Goal: Communication & Community: Answer question/provide support

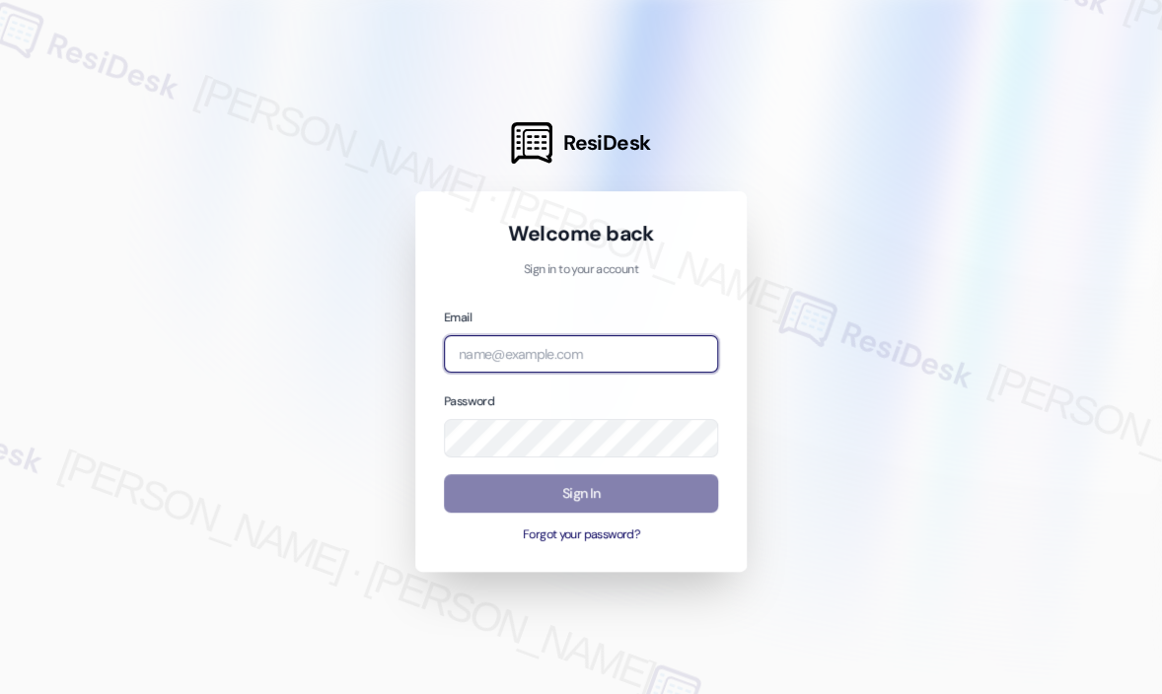
click at [560, 350] on input "email" at bounding box center [581, 354] width 274 height 38
click at [0, 693] on com-1password-button at bounding box center [0, 694] width 0 height 0
type input "automated-surveys-haven_residential-[PERSON_NAME].roles@haven_[DOMAIN_NAME]"
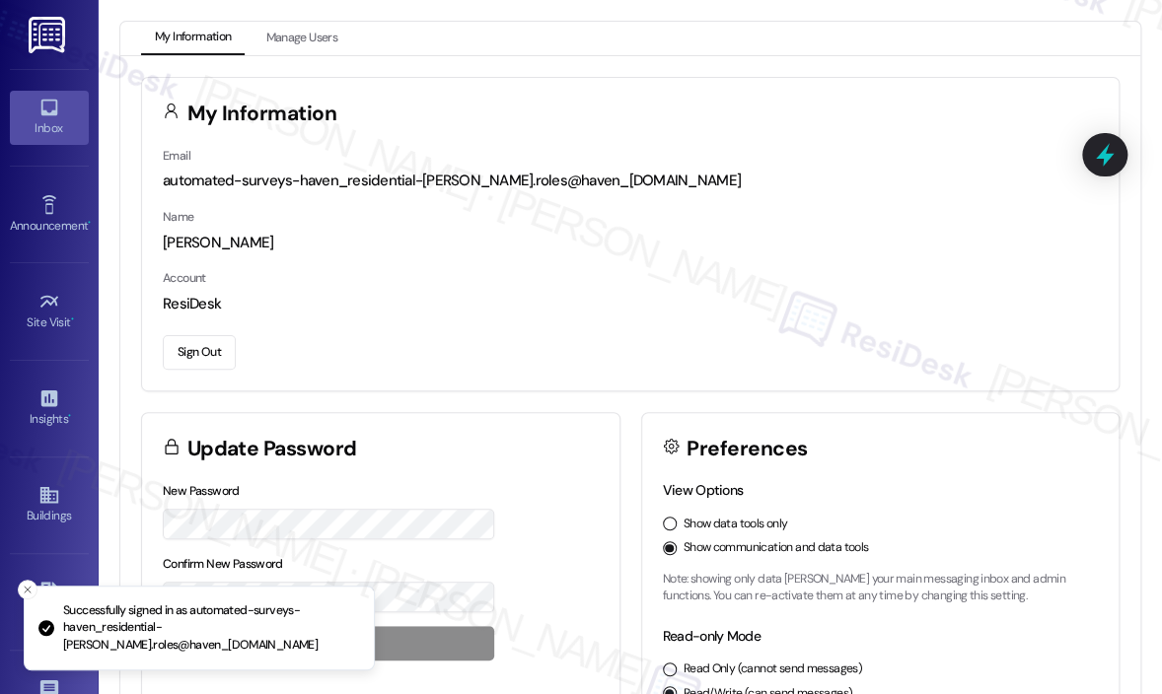
click at [55, 117] on icon at bounding box center [49, 108] width 22 height 22
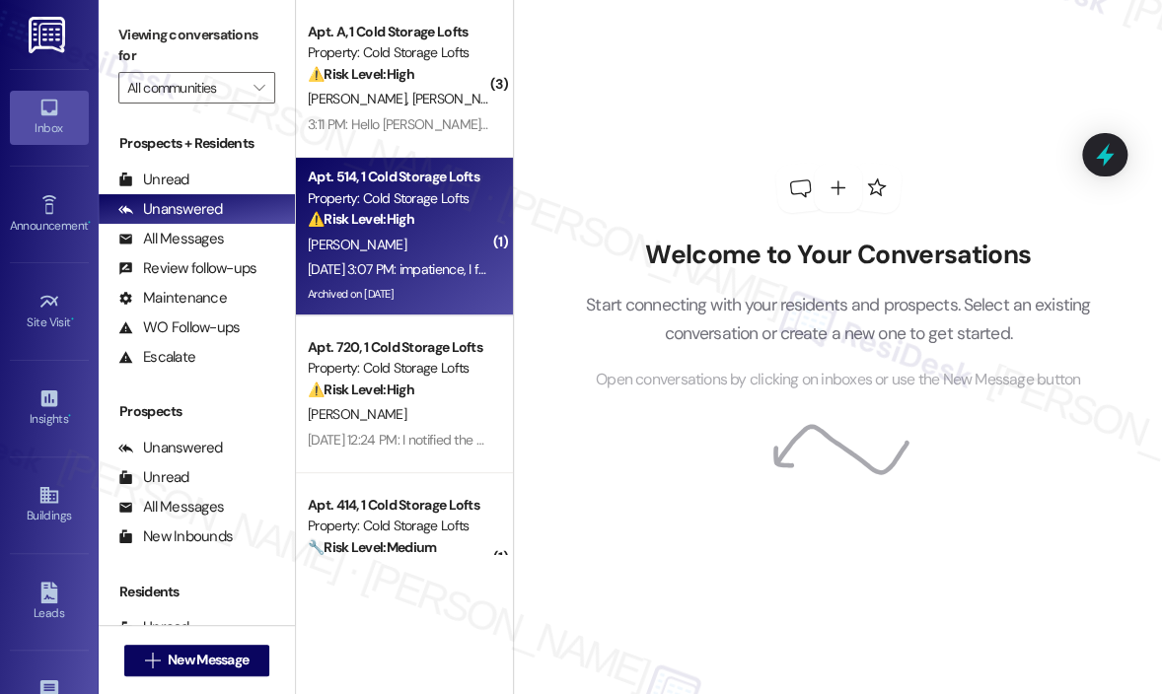
click at [395, 241] on div "[PERSON_NAME]" at bounding box center [399, 245] width 186 height 25
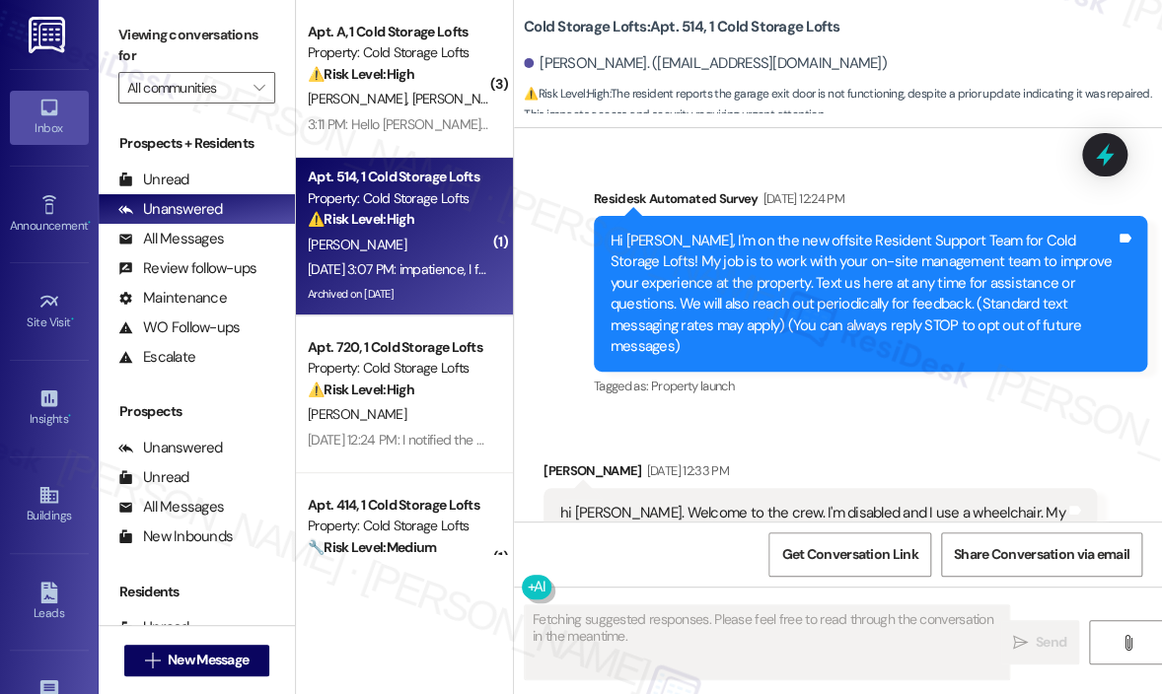
scroll to position [65680, 0]
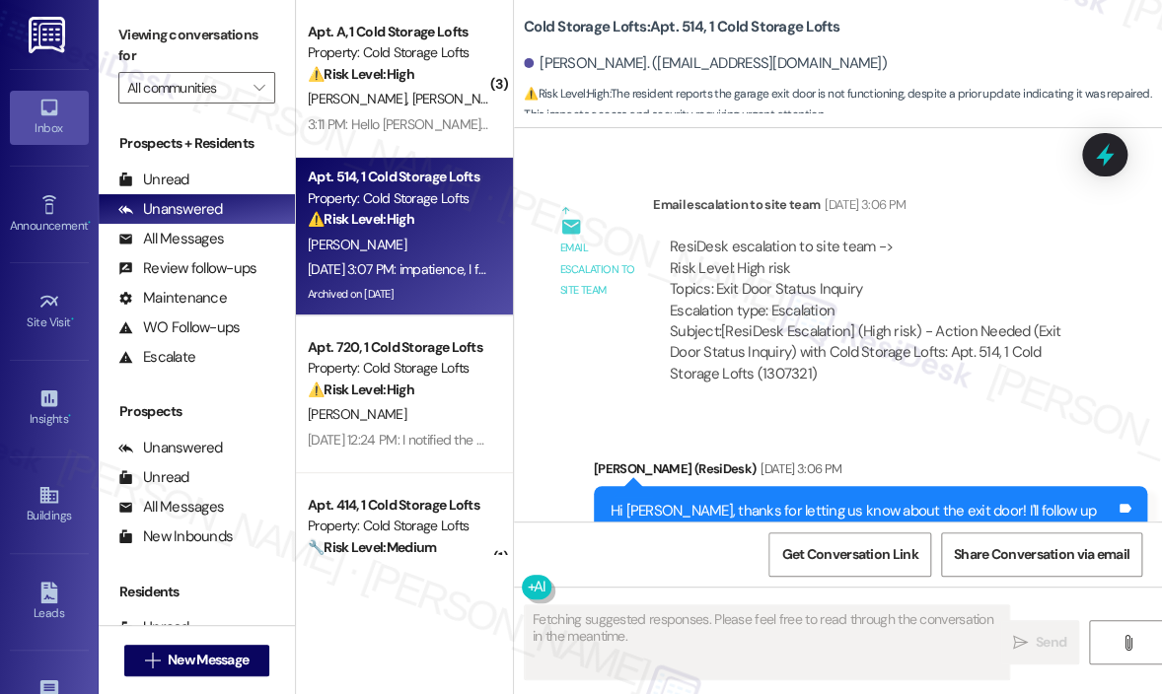
click at [1037, 319] on div "Survey, sent via SMS Residesk Automated Survey [DATE] 12:24 PM Hi [PERSON_NAME]…" at bounding box center [838, 324] width 648 height 393
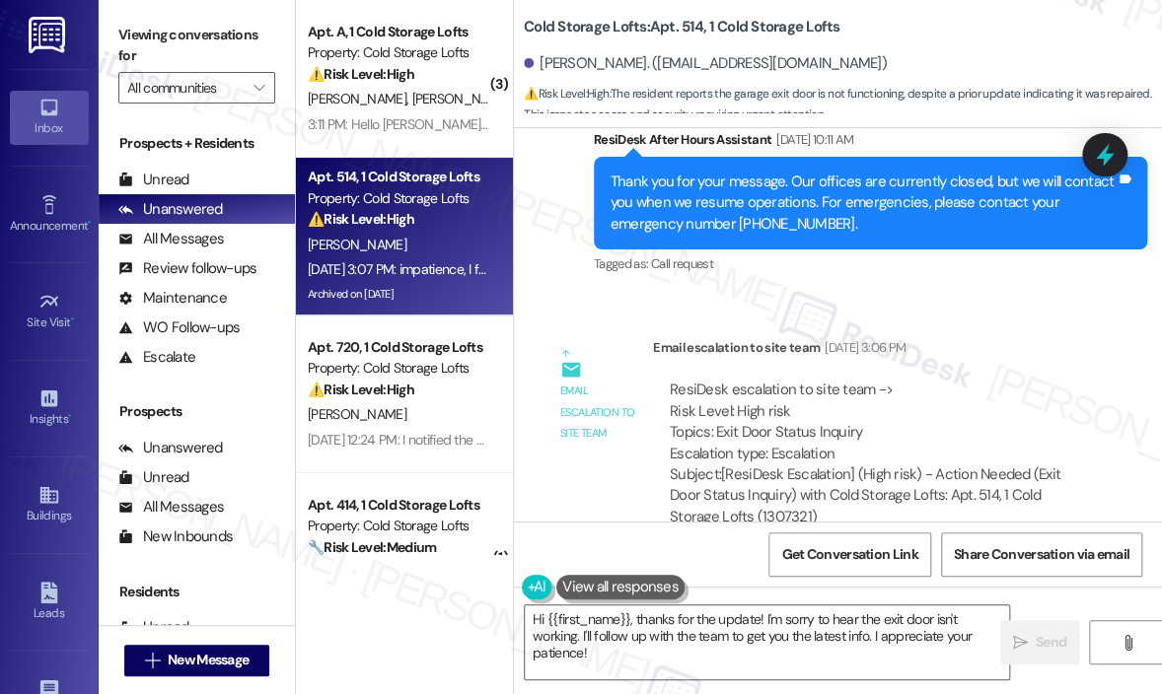
scroll to position [65582, 0]
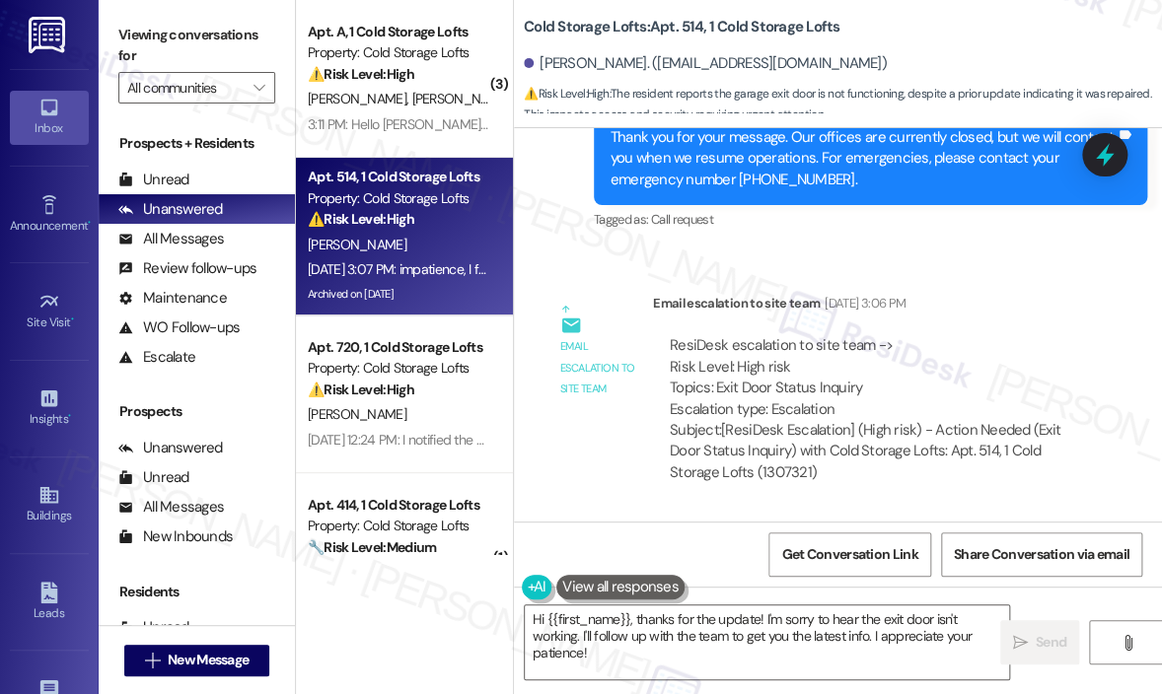
copy div "impatience, I found out, is detrimental to my well-being. Tags and notes"
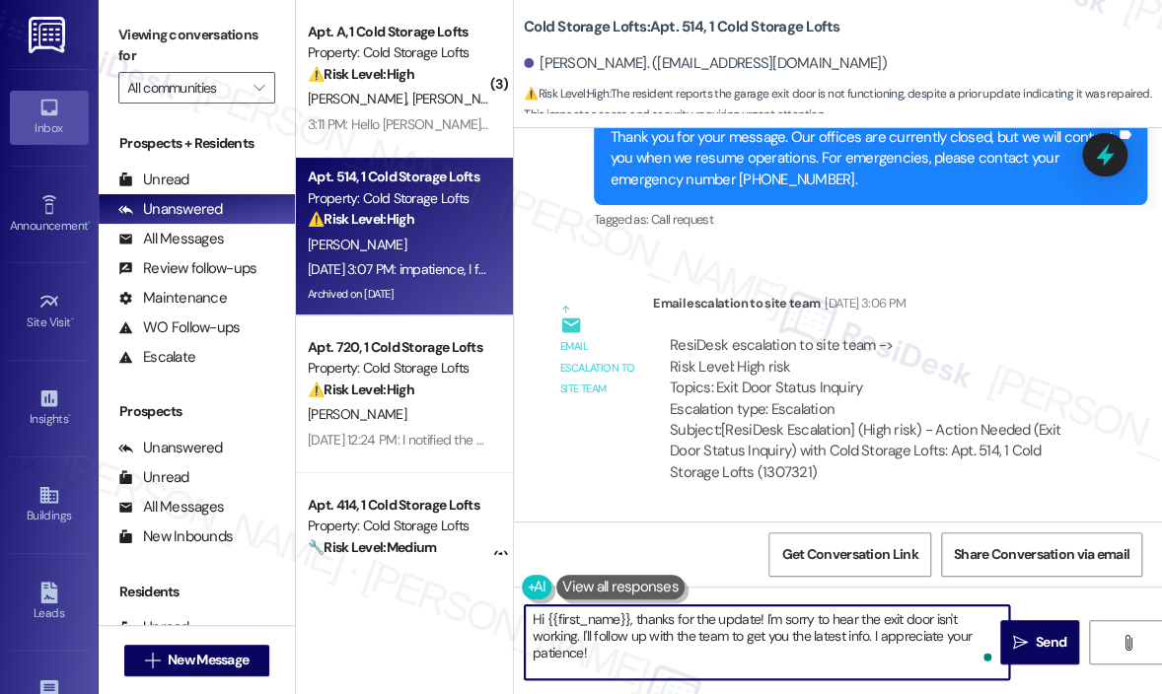
drag, startPoint x: 637, startPoint y: 663, endPoint x: 631, endPoint y: 612, distance: 50.6
click at [631, 612] on textarea "Hi {{first_name}}, thanks for the update! I'm sorry to hear the exit door isn't…" at bounding box center [767, 642] width 484 height 74
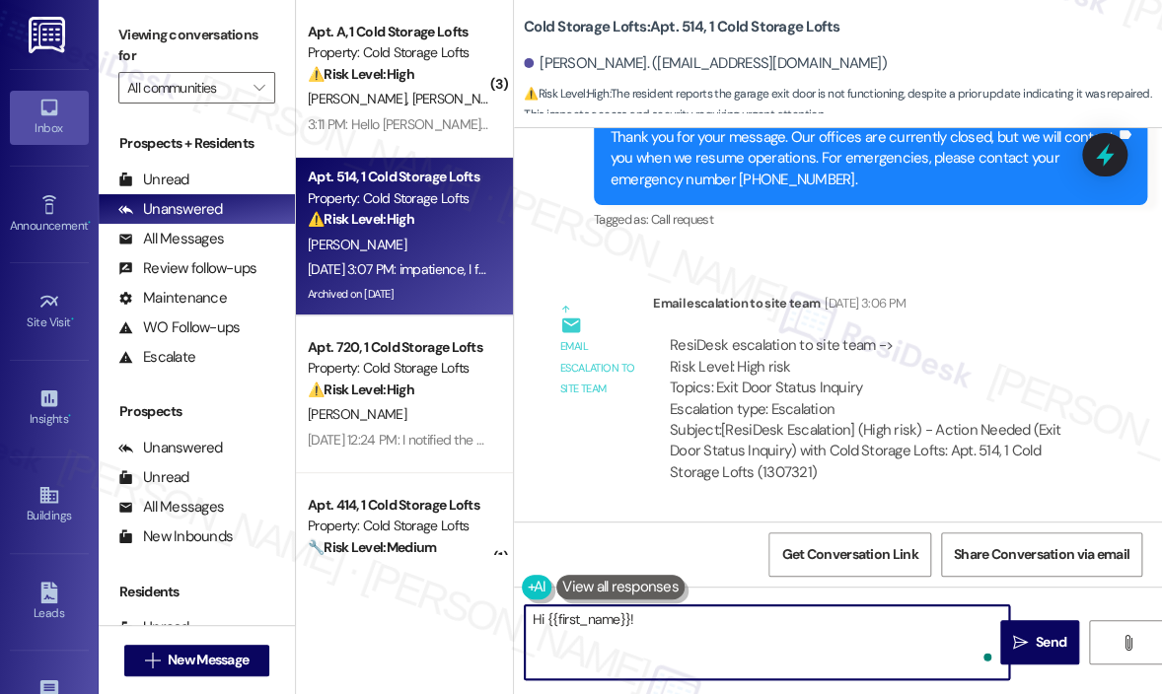
paste textarea "I hear you"
type textarea "Hi {{first_name}}! I hear you. Please let me know if you need help or if you ha…"
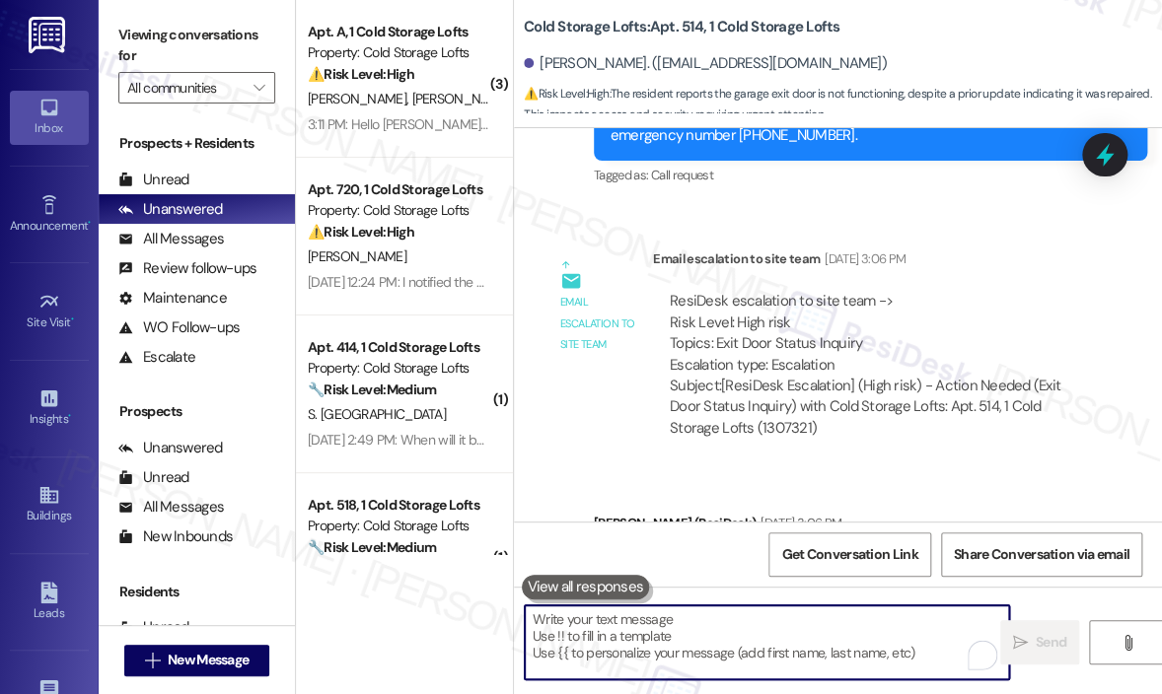
scroll to position [65772, 0]
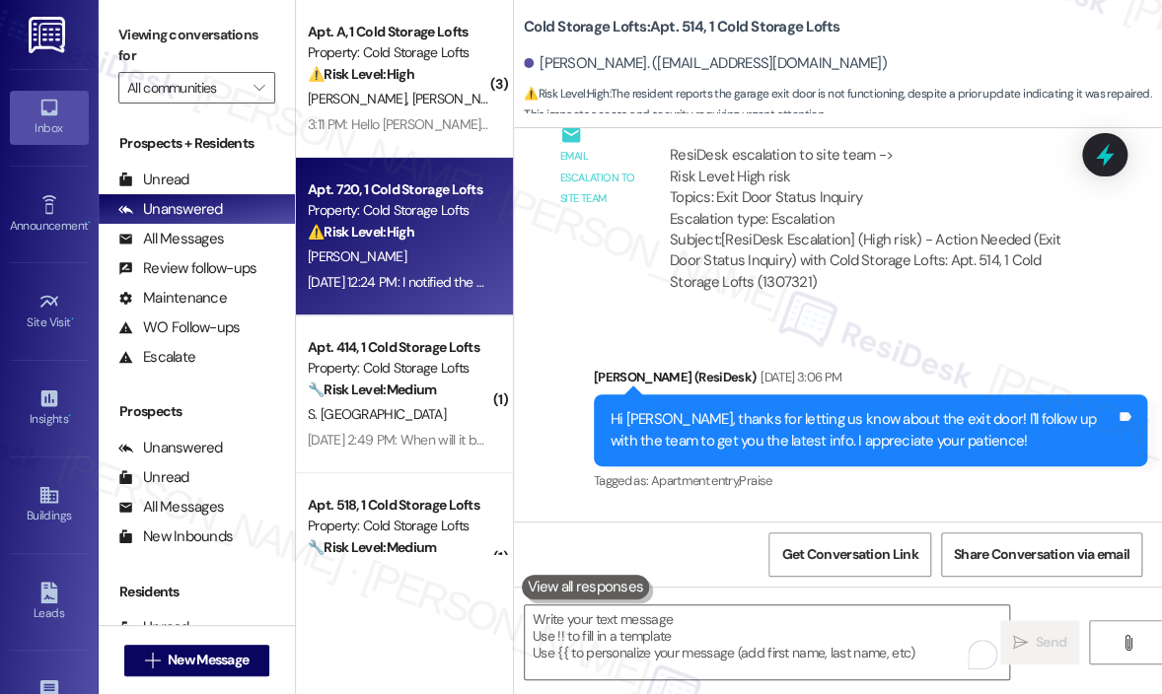
click at [400, 249] on div "[PERSON_NAME]" at bounding box center [399, 257] width 186 height 25
type textarea "Fetching suggested responses. Please feel free to read through the conversation…"
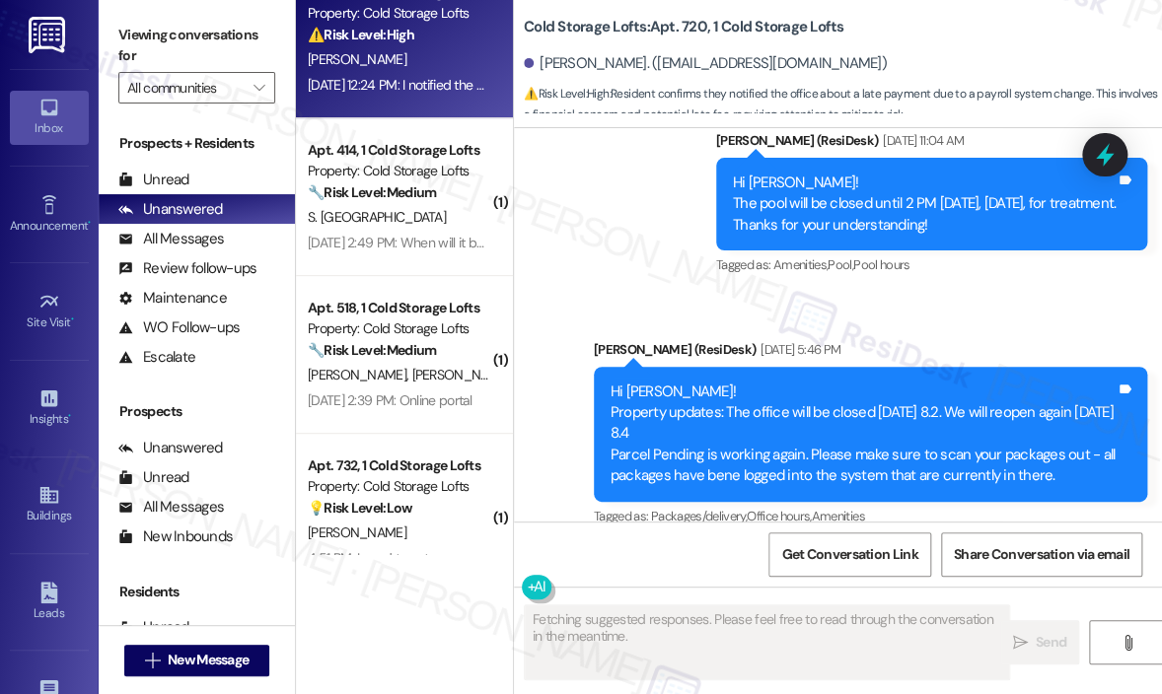
scroll to position [33343, 0]
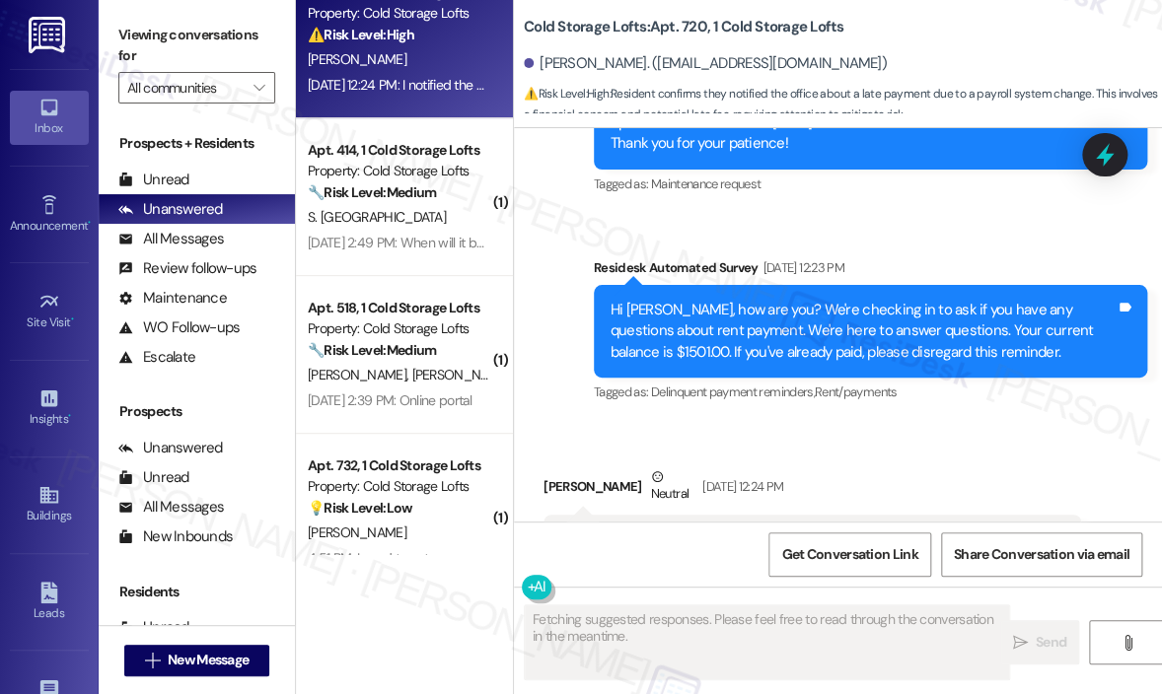
click at [904, 466] on div "[PERSON_NAME] Neutral [DATE] 12:24 PM" at bounding box center [811, 490] width 537 height 48
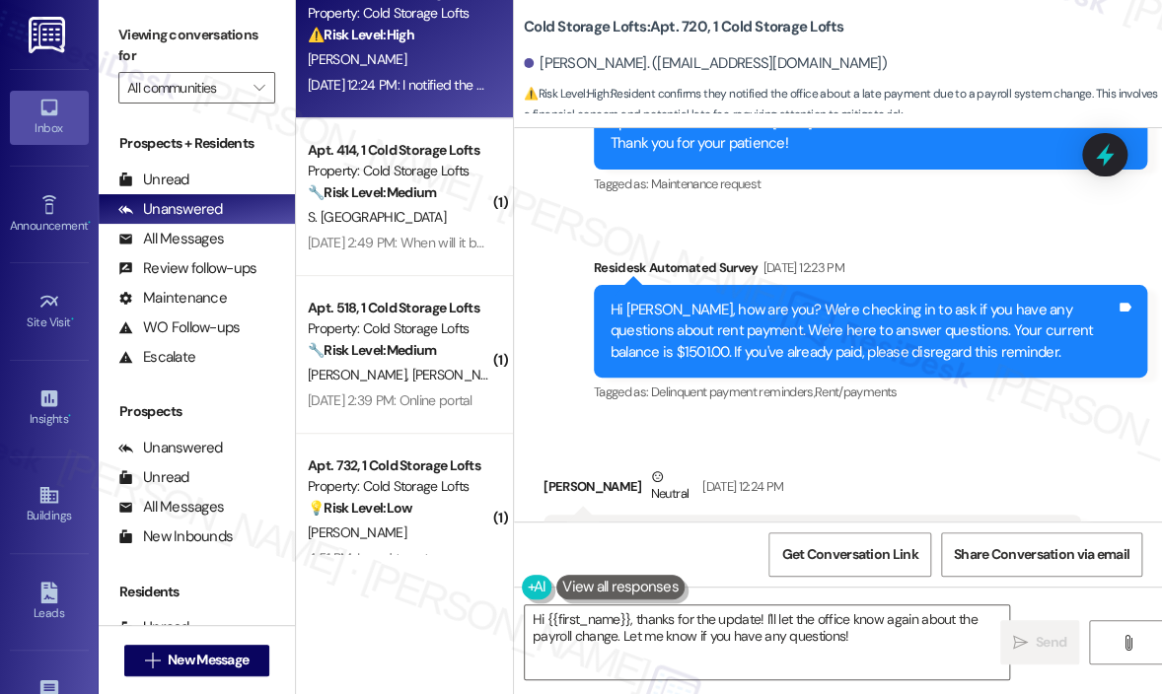
click at [927, 466] on div "[PERSON_NAME] Neutral [DATE] 12:24 PM" at bounding box center [811, 490] width 537 height 48
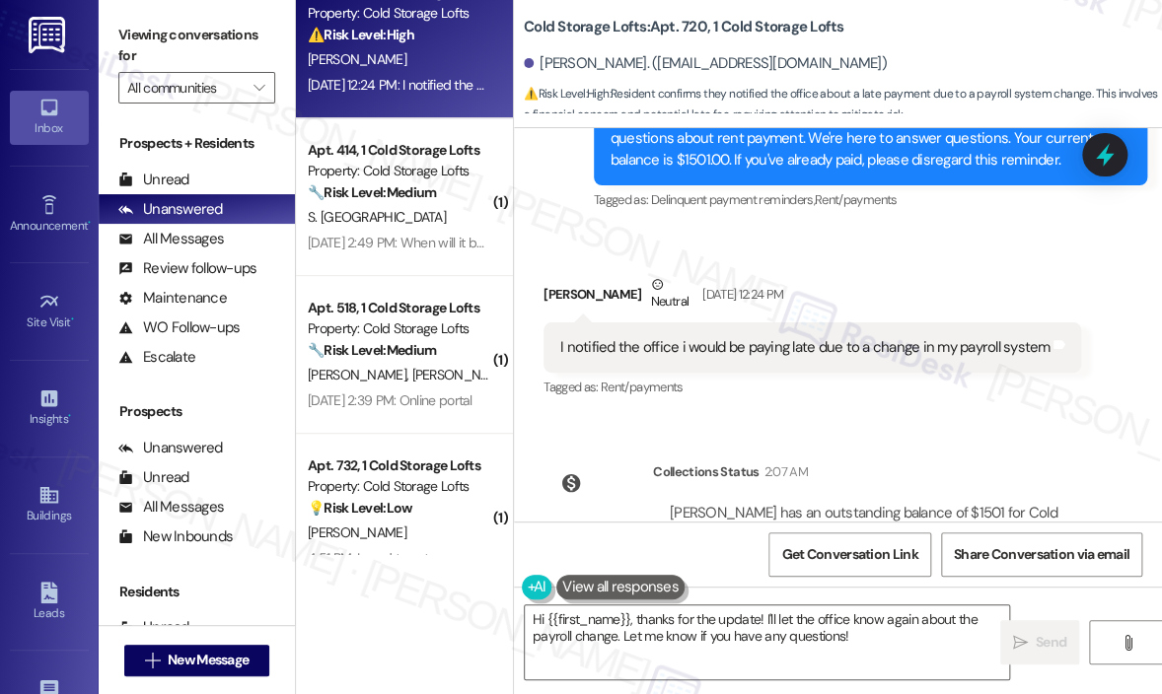
scroll to position [33545, 0]
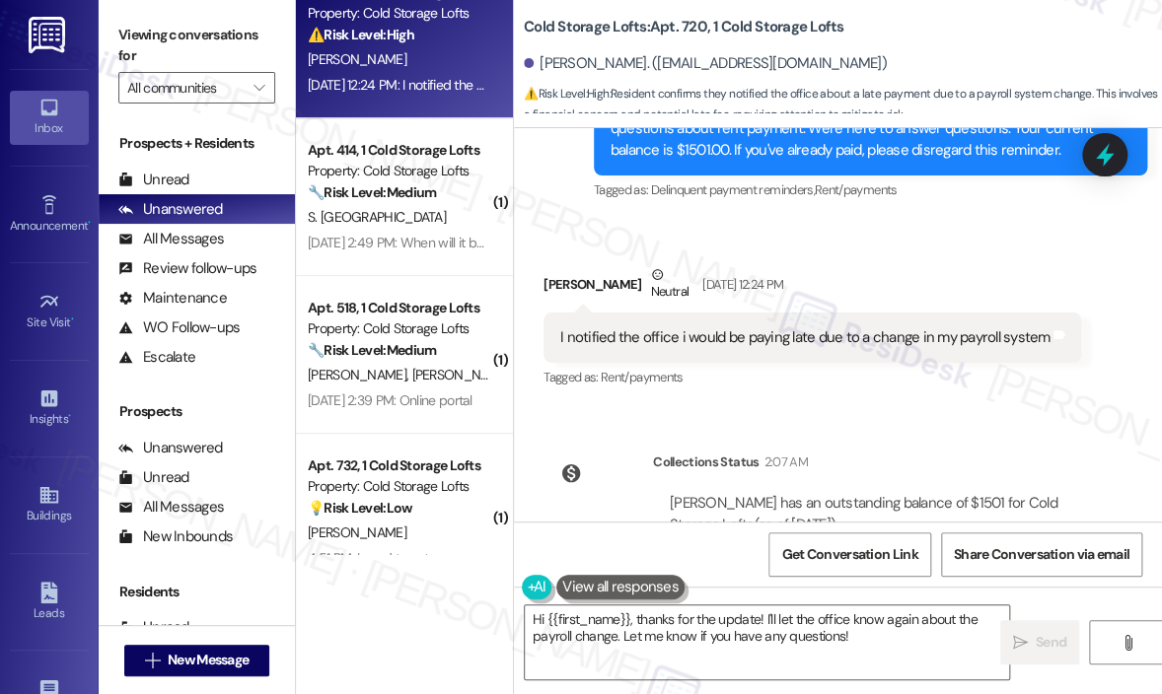
click at [861, 327] on div "I notified the office i would be paying late due to a change in my payroll syst…" at bounding box center [804, 337] width 489 height 21
click at [860, 327] on div "I notified the office i would be paying late due to a change in my payroll syst…" at bounding box center [804, 337] width 489 height 21
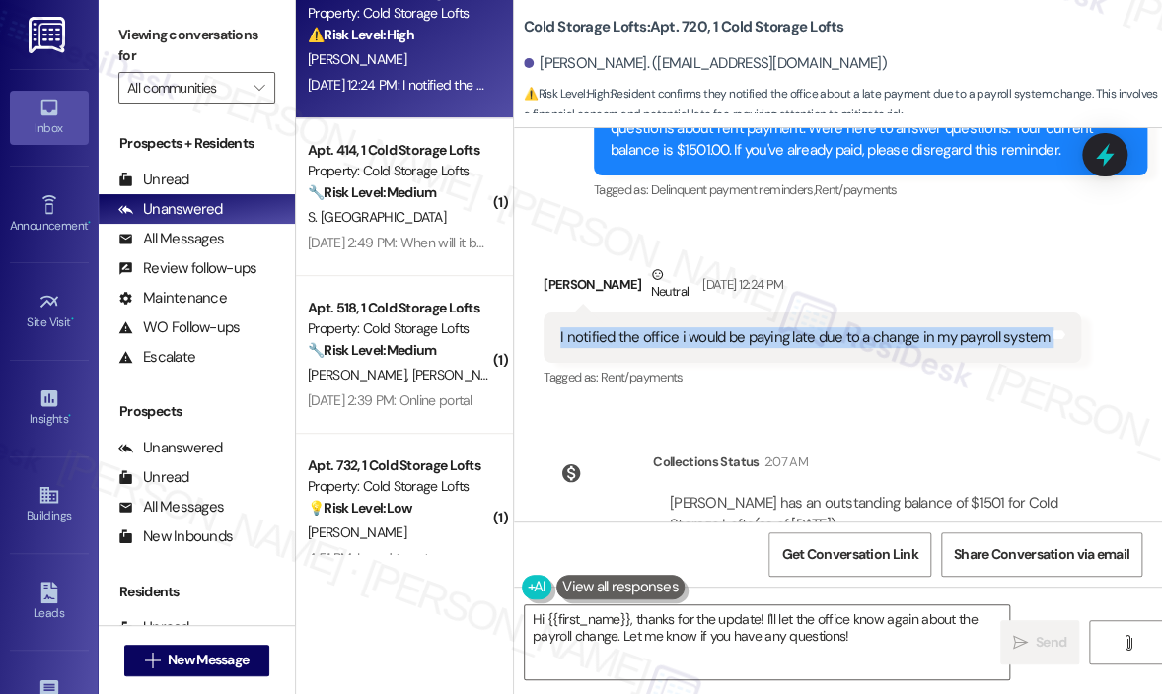
click at [860, 327] on div "I notified the office i would be paying late due to a change in my payroll syst…" at bounding box center [804, 337] width 489 height 21
copy div "I notified the office i would be paying late due to a change in my payroll syst…"
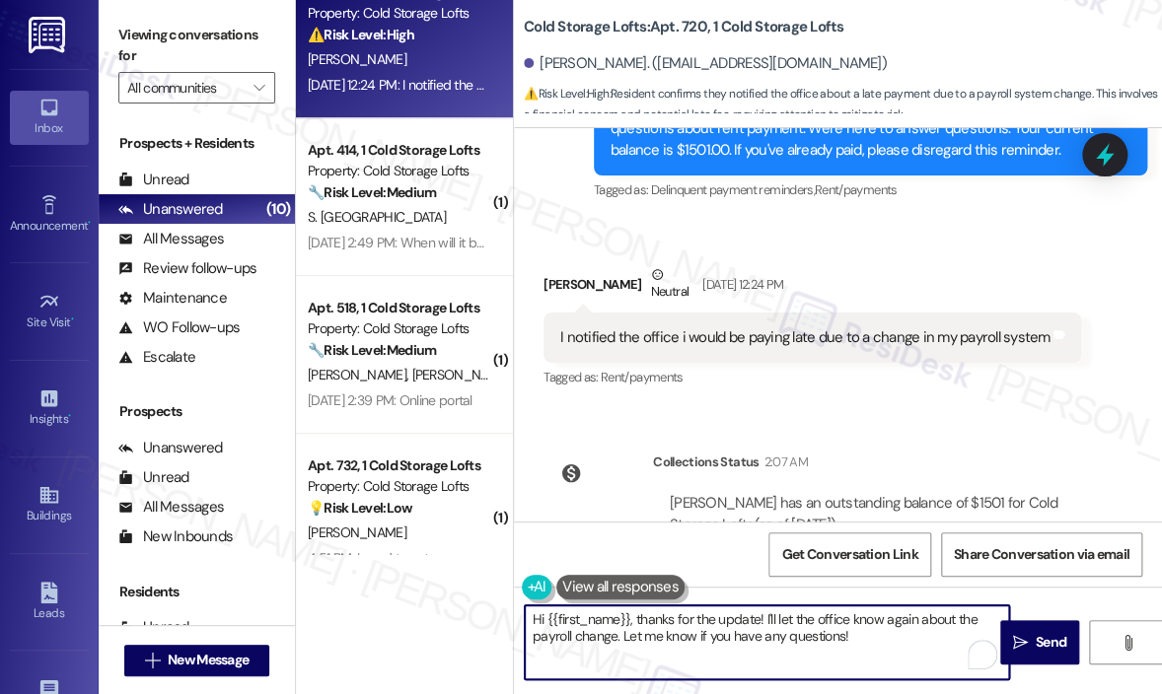
drag, startPoint x: 875, startPoint y: 641, endPoint x: 631, endPoint y: 622, distance: 244.3
click at [631, 622] on textarea "Hi {{first_name}}, thanks for the update! I'll let the office know again about …" at bounding box center [767, 642] width 484 height 74
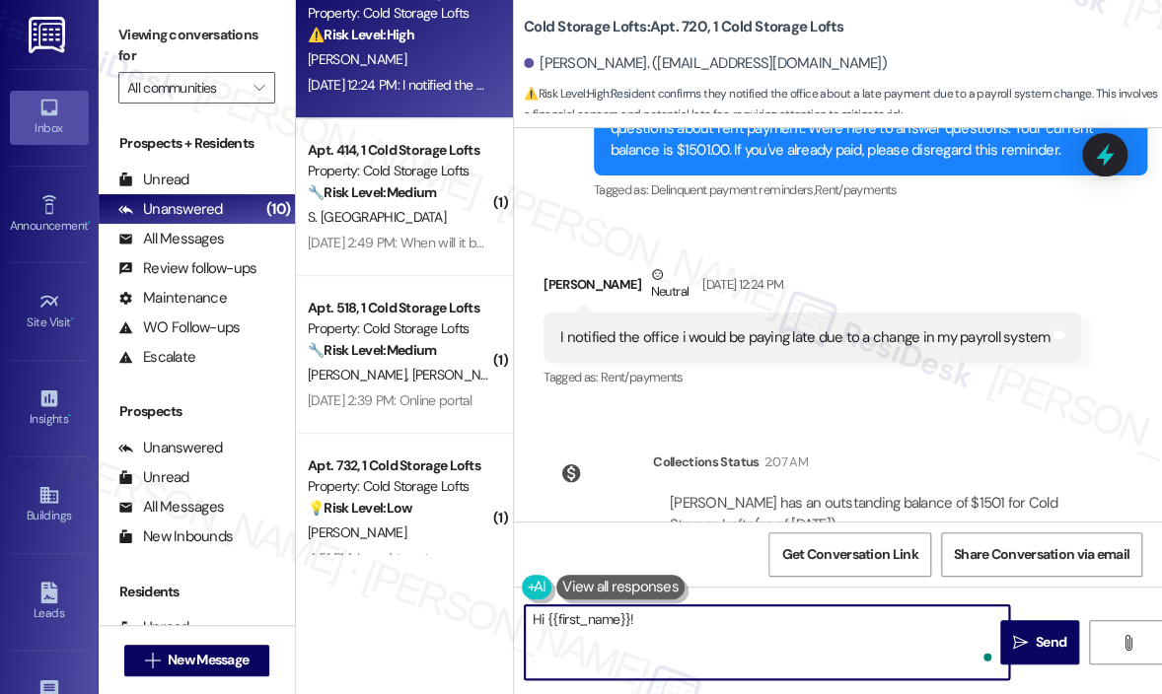
paste textarea "Thank you for letting me know — can you share the date you expect to make the p…"
type textarea "Hi {{first_name}}! Thank you for letting me know — can you share the date you e…"
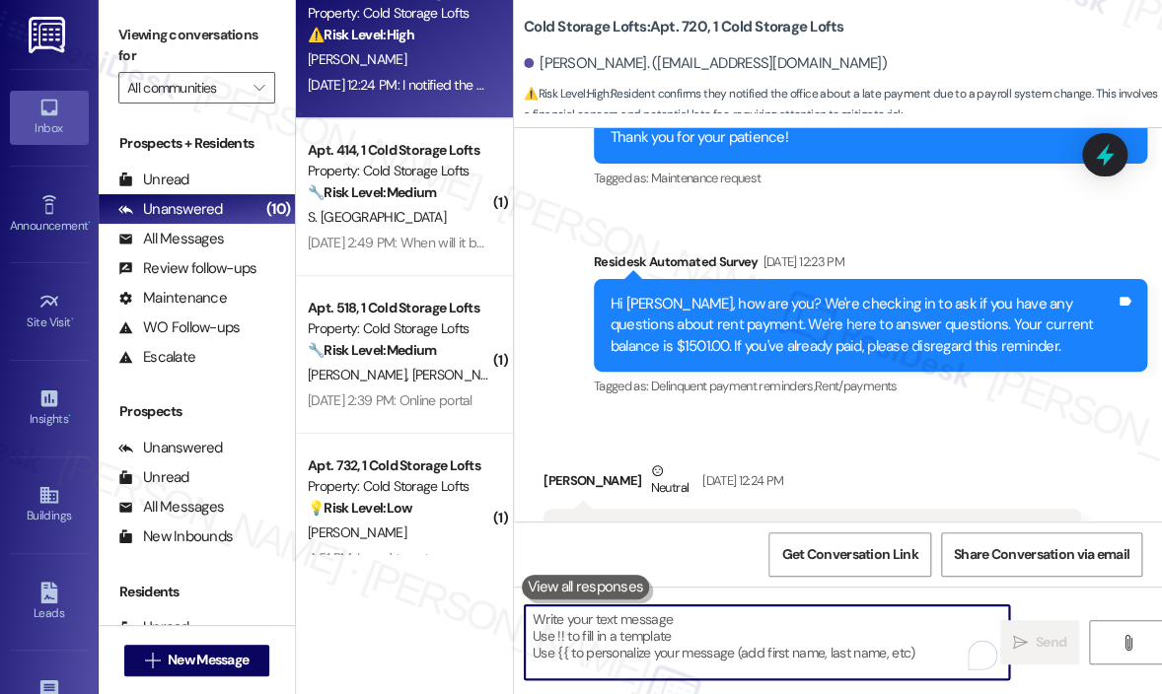
scroll to position [33343, 0]
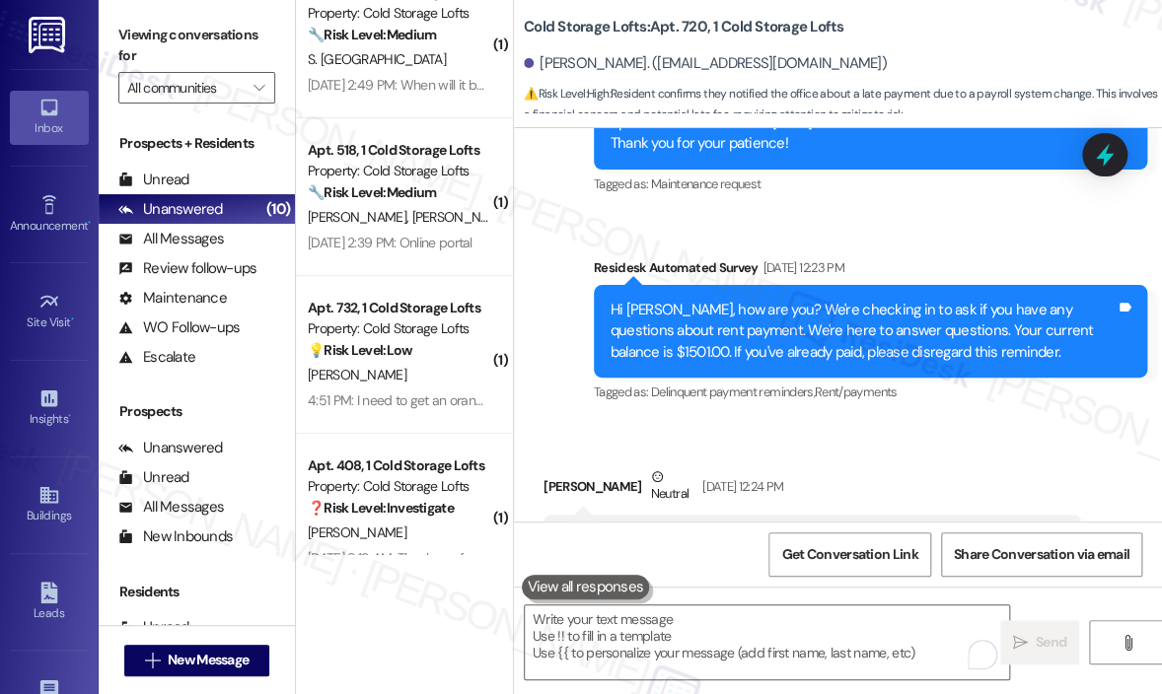
click at [856, 422] on div "Received via SMS [PERSON_NAME] Neutral [DATE] 12:24 PM I notified the office i …" at bounding box center [838, 515] width 648 height 187
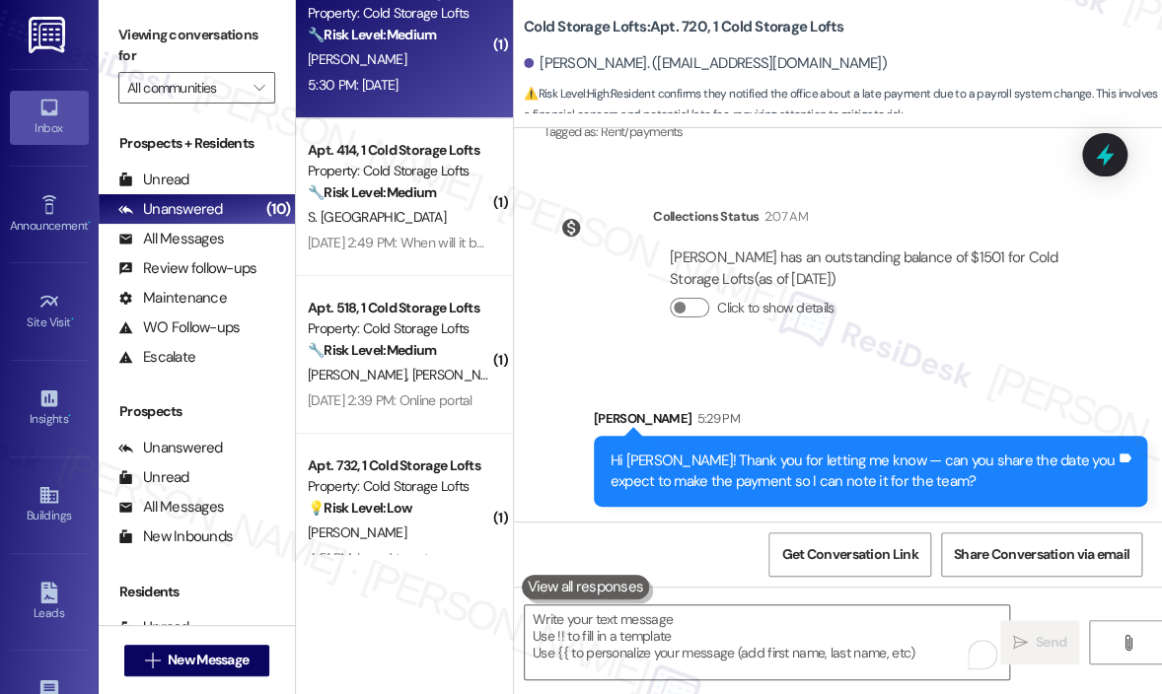
scroll to position [33841, 0]
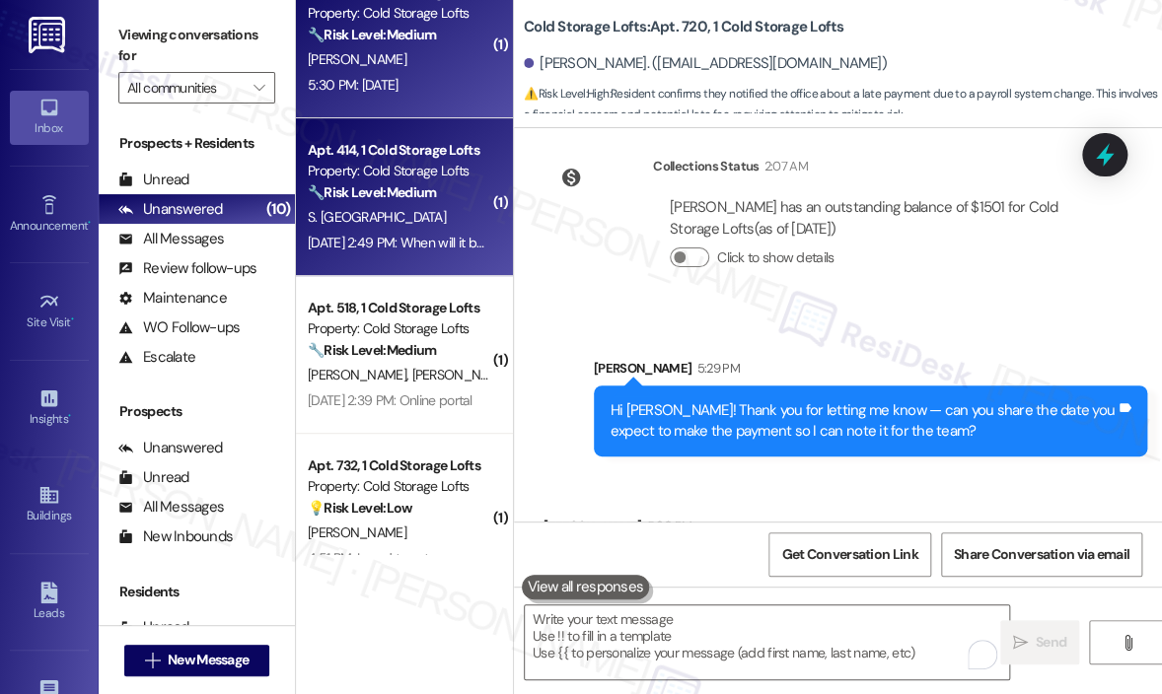
click at [418, 202] on div "🔧 Risk Level: Medium The resident is inquiring about the status of the garage d…" at bounding box center [399, 192] width 182 height 21
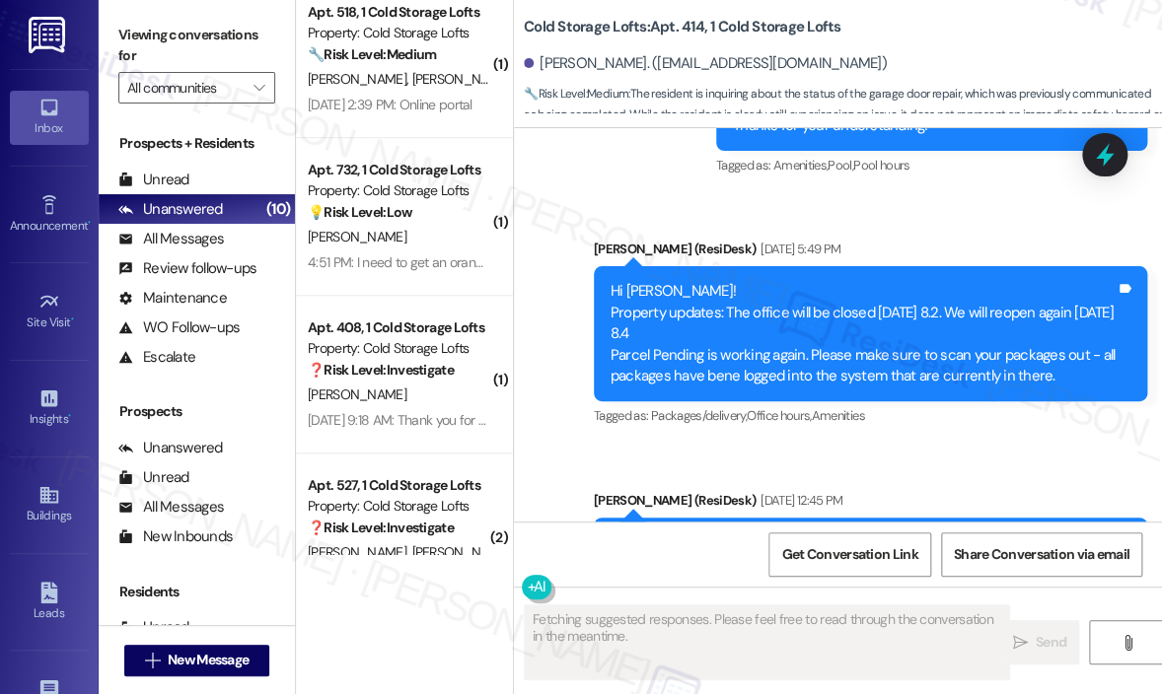
scroll to position [23364, 0]
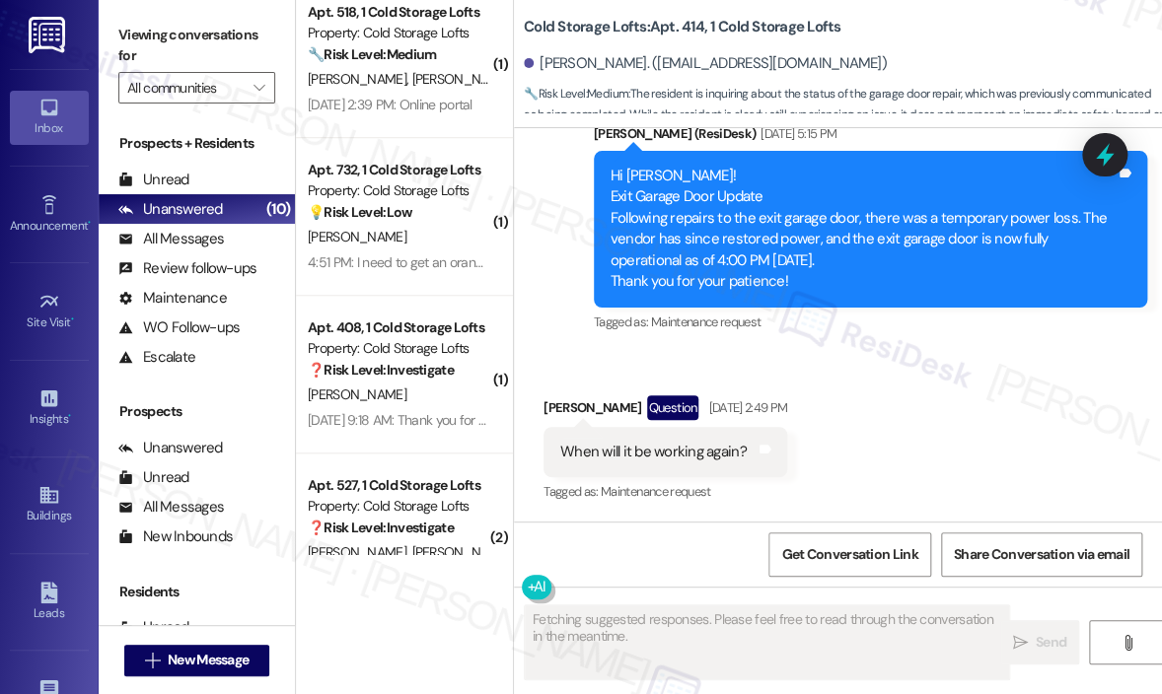
click at [991, 474] on div "Received via SMS [PERSON_NAME] Question [DATE] 2:49 PM When will it be working …" at bounding box center [838, 436] width 648 height 171
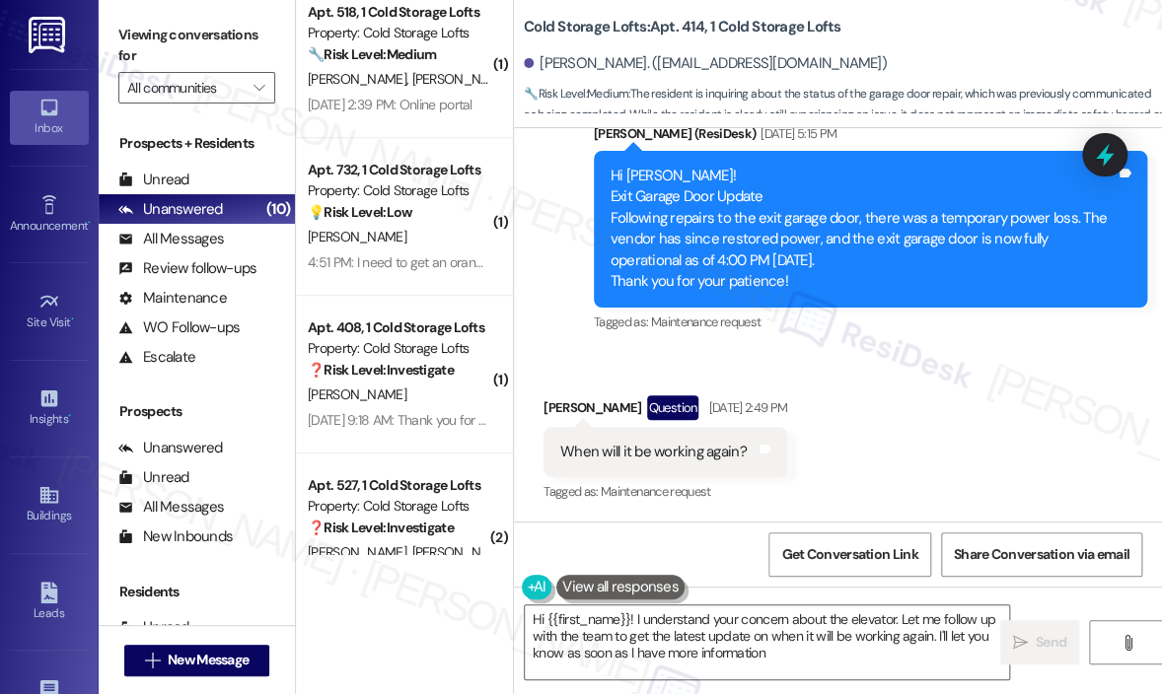
type textarea "Hi {{first_name}}! I understand your concern about the elevator. Let me follow …"
click at [870, 401] on div "Received via SMS [PERSON_NAME] Question [DATE] 2:49 PM When will it be working …" at bounding box center [838, 436] width 648 height 171
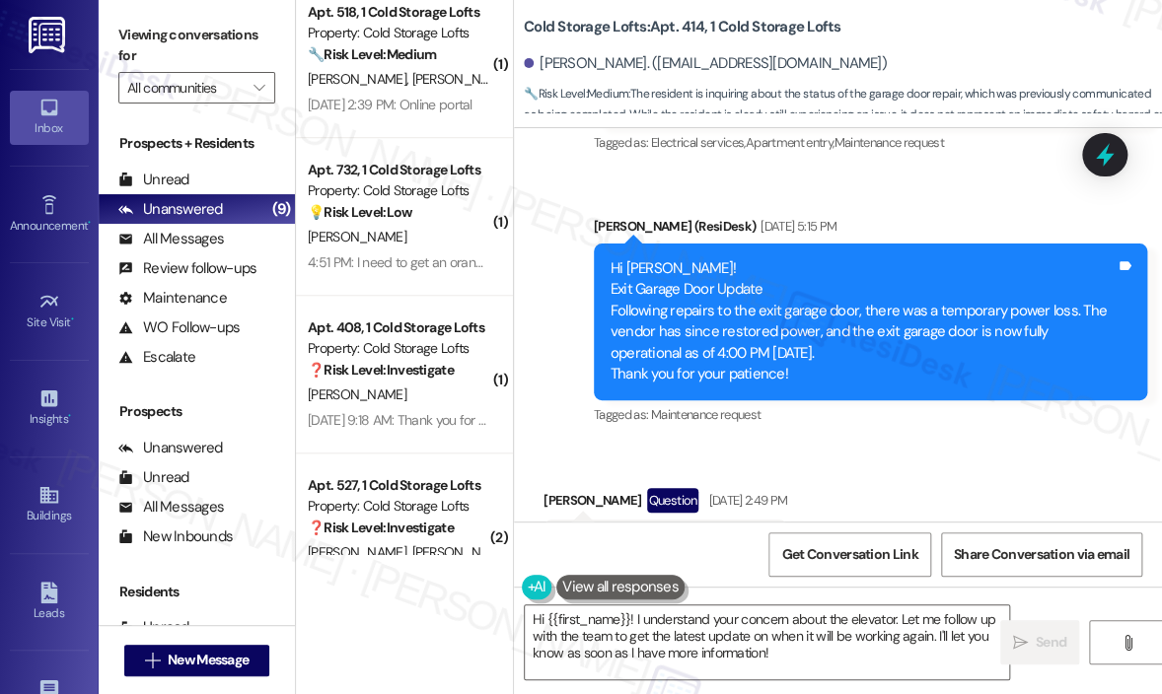
scroll to position [23567, 0]
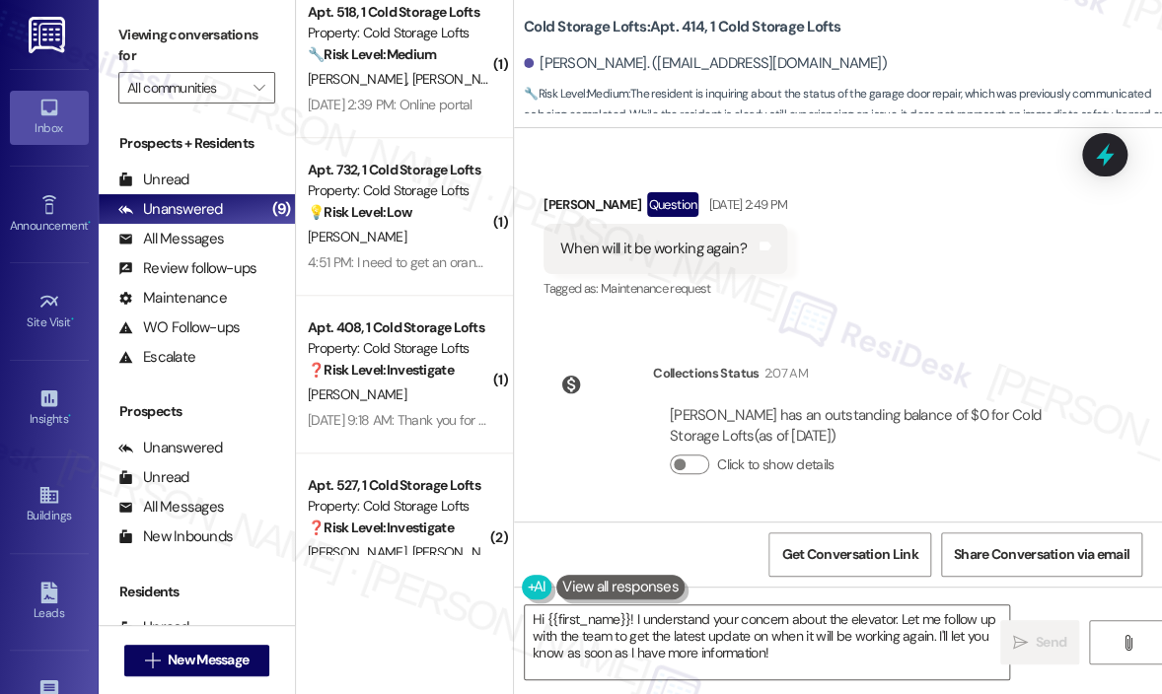
click at [843, 354] on div "Collections Status 2:07 AM [PERSON_NAME] has an outstanding balance of $0 for C…" at bounding box center [820, 434] width 583 height 173
click at [864, 353] on div "Collections Status 2:07 AM [PERSON_NAME] has an outstanding balance of $0 for C…" at bounding box center [820, 434] width 583 height 173
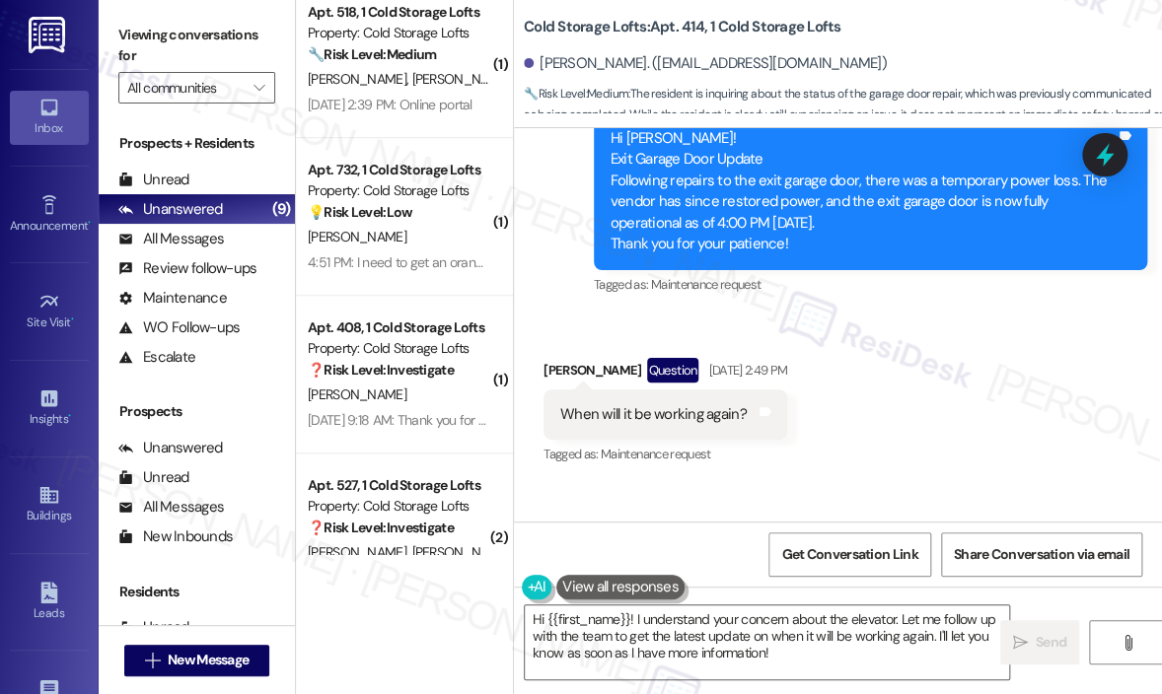
scroll to position [23370, 0]
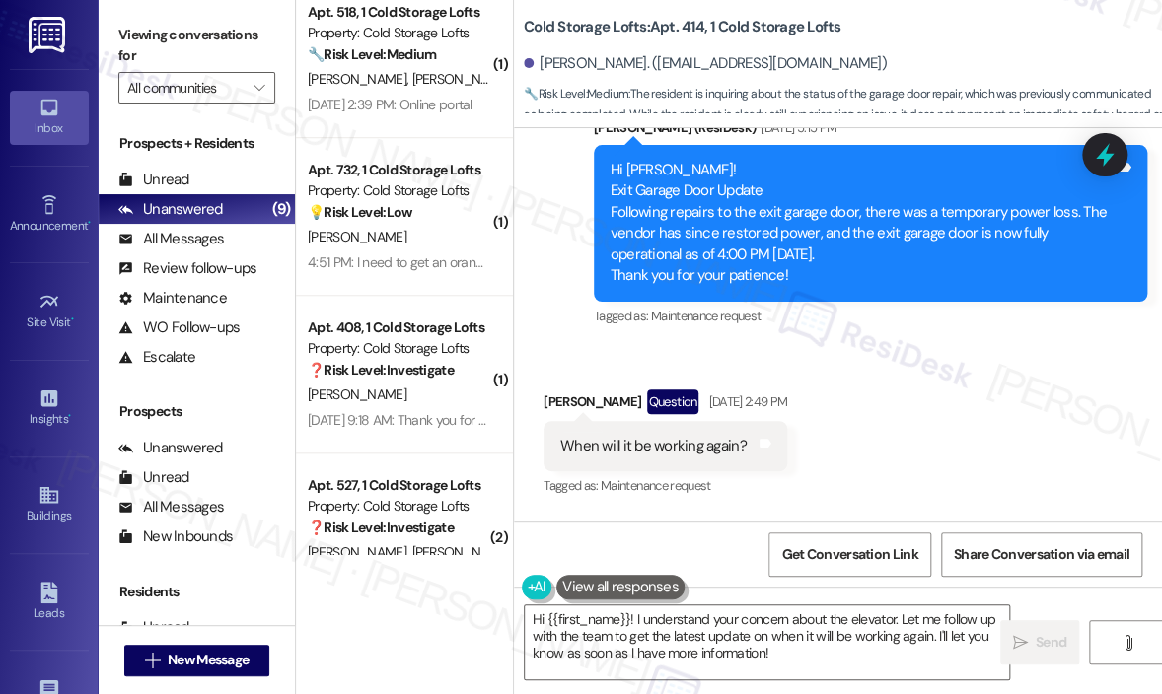
click at [710, 190] on div "Hi [PERSON_NAME]! Exit Garage Door Update Following repairs to the exit garage …" at bounding box center [862, 223] width 505 height 127
click at [695, 198] on div "Hi [PERSON_NAME]! Exit Garage Door Update Following repairs to the exit garage …" at bounding box center [862, 223] width 505 height 127
drag, startPoint x: 713, startPoint y: 190, endPoint x: 605, endPoint y: 201, distance: 108.0
click at [605, 201] on div "Hi [PERSON_NAME]! Exit Garage Door Update Following repairs to the exit garage …" at bounding box center [870, 223] width 553 height 157
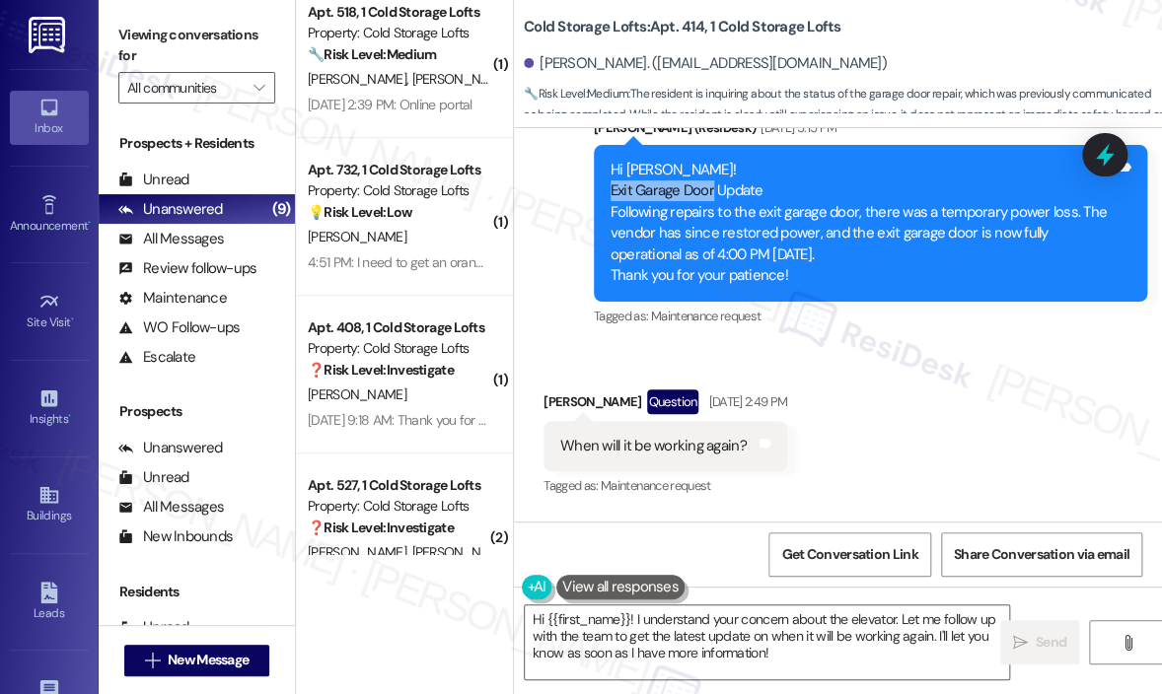
copy div "Exit Garage Door"
click at [675, 448] on div "When will it be working again?" at bounding box center [653, 446] width 186 height 21
copy div "When will it be working again? Tags and notes"
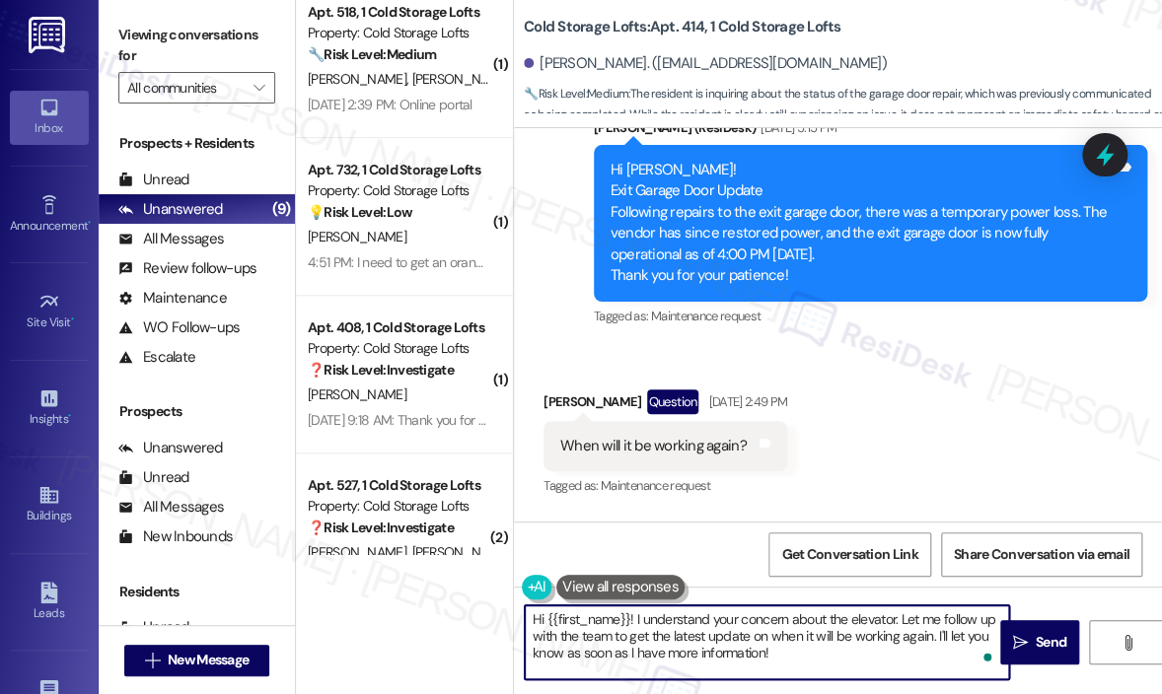
drag, startPoint x: 823, startPoint y: 655, endPoint x: 635, endPoint y: 613, distance: 192.9
click at [635, 613] on textarea "Hi {{first_name}}! I understand your concern about the elevator. Let me follow …" at bounding box center [767, 642] width 484 height 74
paste textarea "Can you confirm if the Exit Garage Door is still not working?"
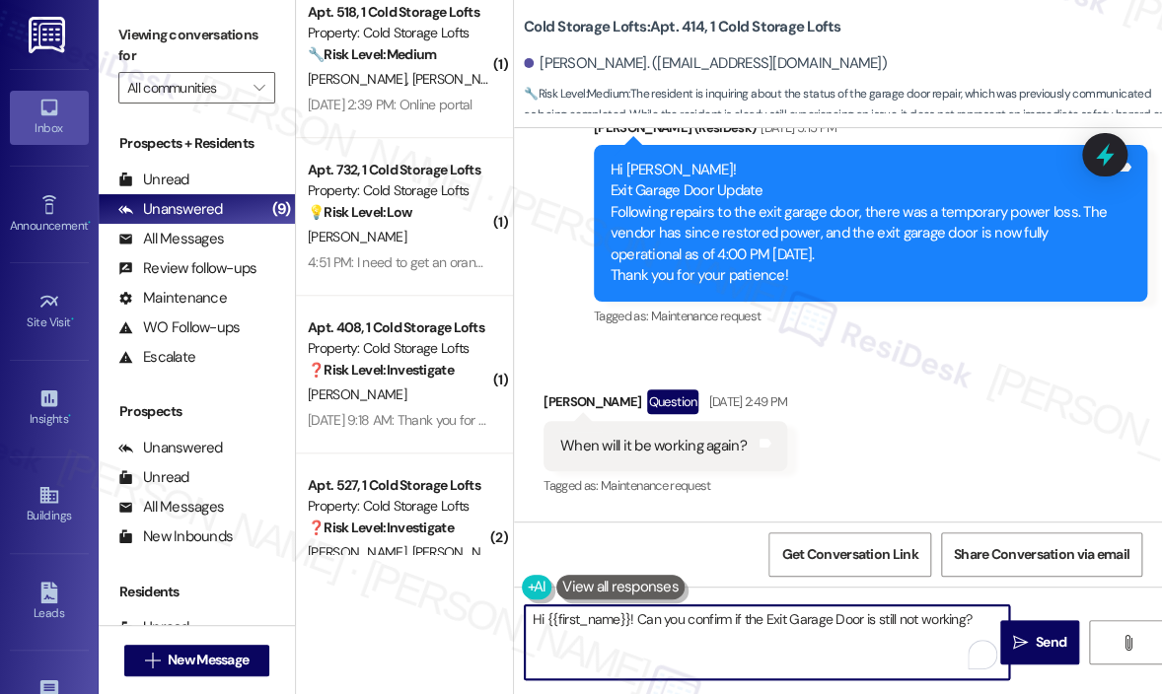
click at [773, 618] on textarea "Hi {{first_name}}! Can you confirm if the Exit Garage Door is still not working?" at bounding box center [767, 642] width 484 height 74
click at [687, 618] on textarea "Hi {{first_name}}! Can you confirm if the exit garage door is still not working?" at bounding box center [767, 642] width 484 height 74
type textarea "Hi {{first_name}}! Can you please confirm if the exit garage door is still not …"
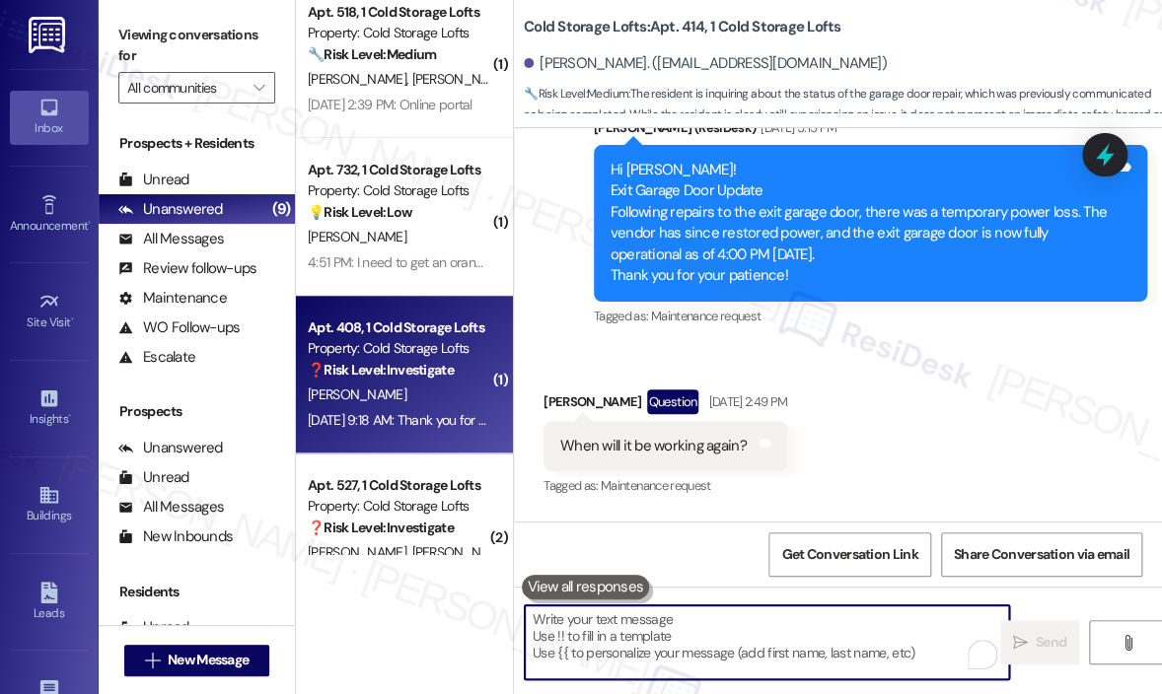
scroll to position [23364, 0]
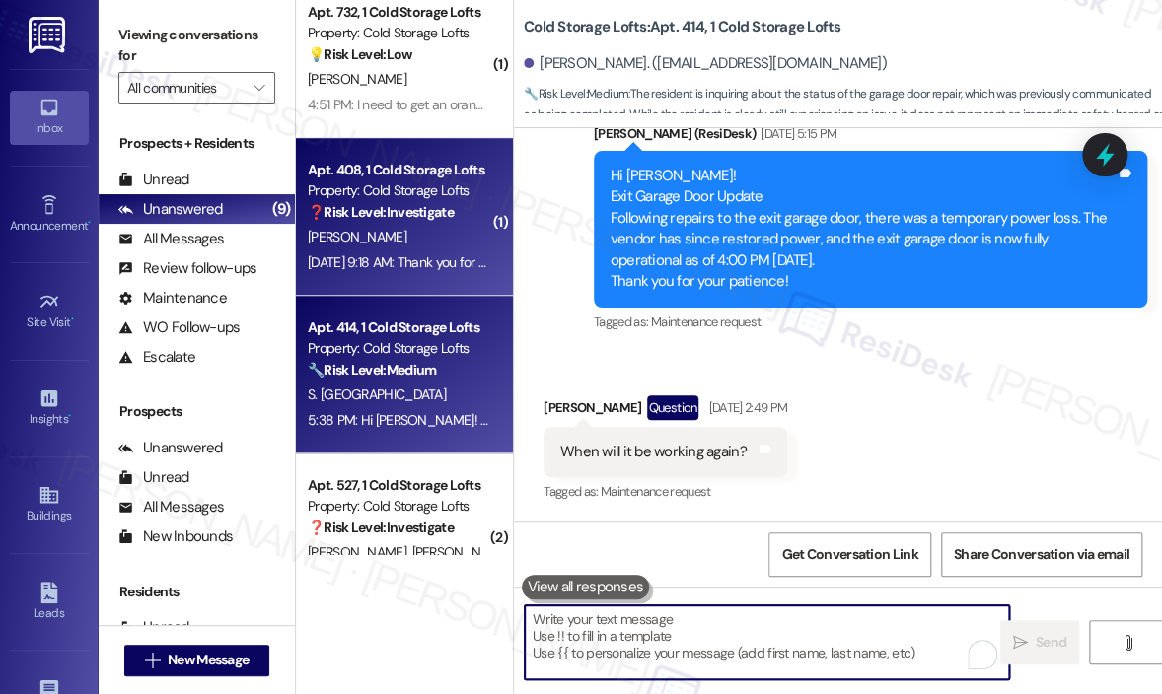
click at [447, 272] on div "[DATE] 9:18 AM: Thank you for your message. Our offices are currently closed, b…" at bounding box center [399, 262] width 186 height 25
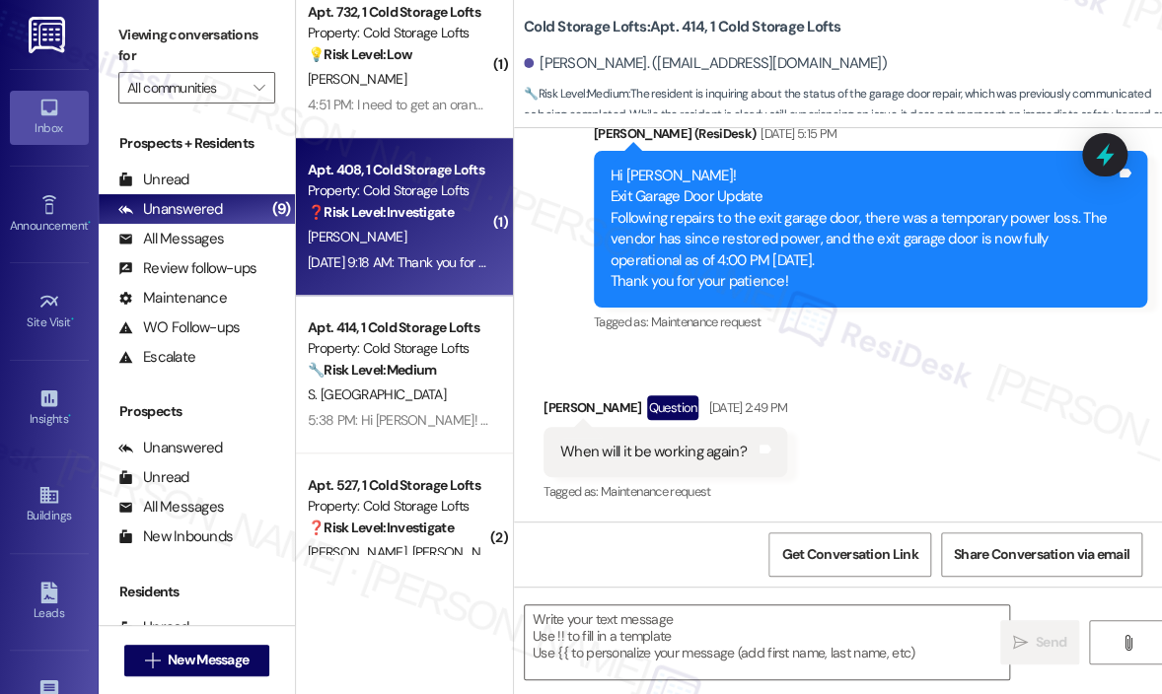
type textarea "Fetching suggested responses. Please feel free to read through the conversation…"
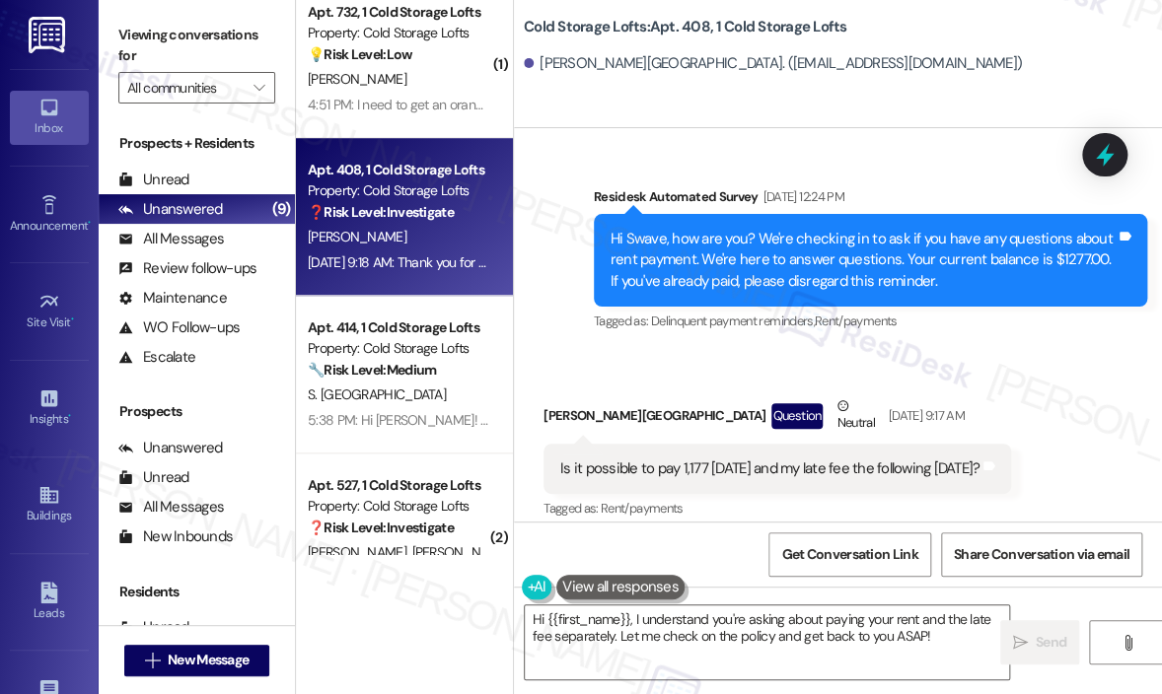
scroll to position [25879, 0]
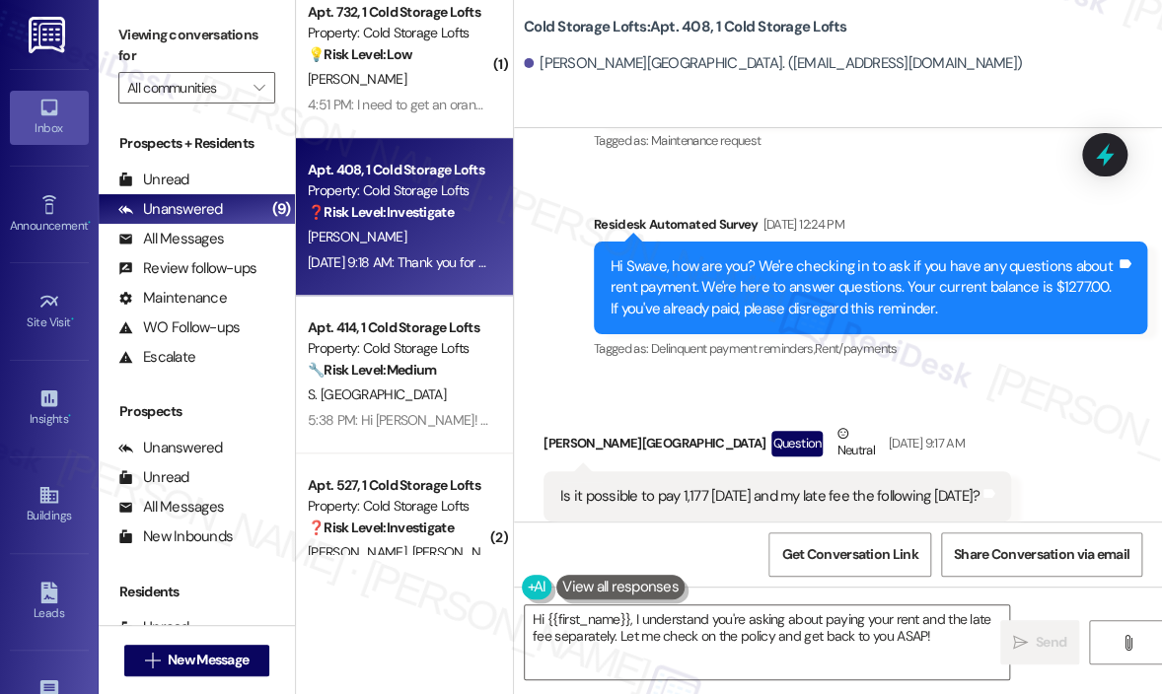
click at [895, 486] on div "Is it possible to pay 1,177 [DATE] and my late fee the following [DATE]?" at bounding box center [769, 496] width 419 height 21
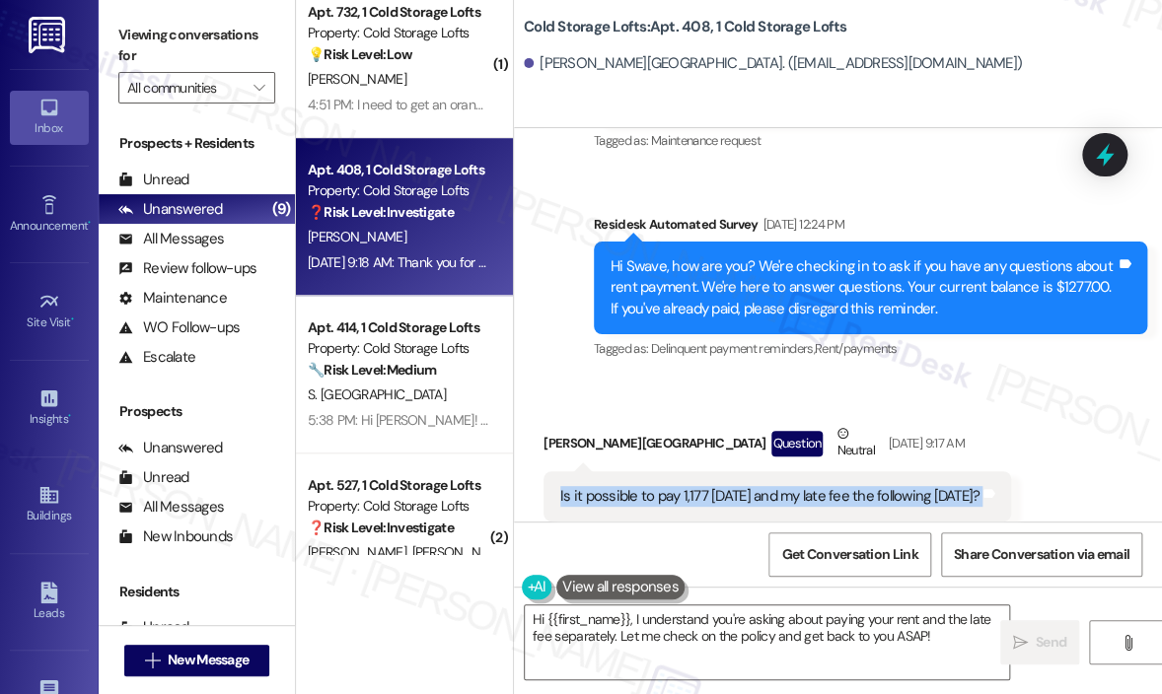
click at [895, 486] on div "Is it possible to pay 1,177 [DATE] and my late fee the following [DATE]?" at bounding box center [769, 496] width 419 height 21
copy div "Is it possible to pay 1,177 [DATE] and my late fee the following [DATE]? Tags a…"
click at [664, 647] on textarea "Hi {{first_name}}, I understand you're asking about paying your rent and the la…" at bounding box center [767, 642] width 484 height 74
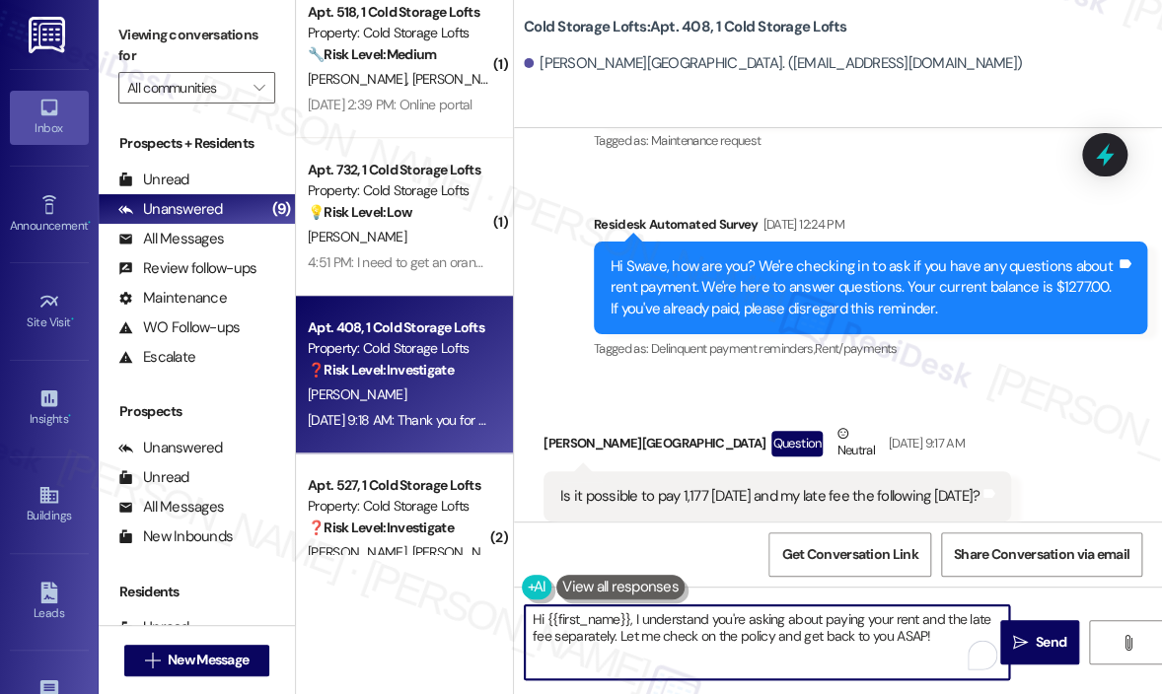
drag, startPoint x: 955, startPoint y: 635, endPoint x: 631, endPoint y: 614, distance: 324.1
click at [631, 614] on textarea "Hi {{first_name}}, I understand you're asking about paying your rent and the la…" at bounding box center [767, 642] width 484 height 74
paste textarea "I just wanted to check if you were able to make the $1,177 payment on [DATE] as…"
type textarea "Hi {{first_name}}! Apologies for the delayed response. I just wanted to check i…"
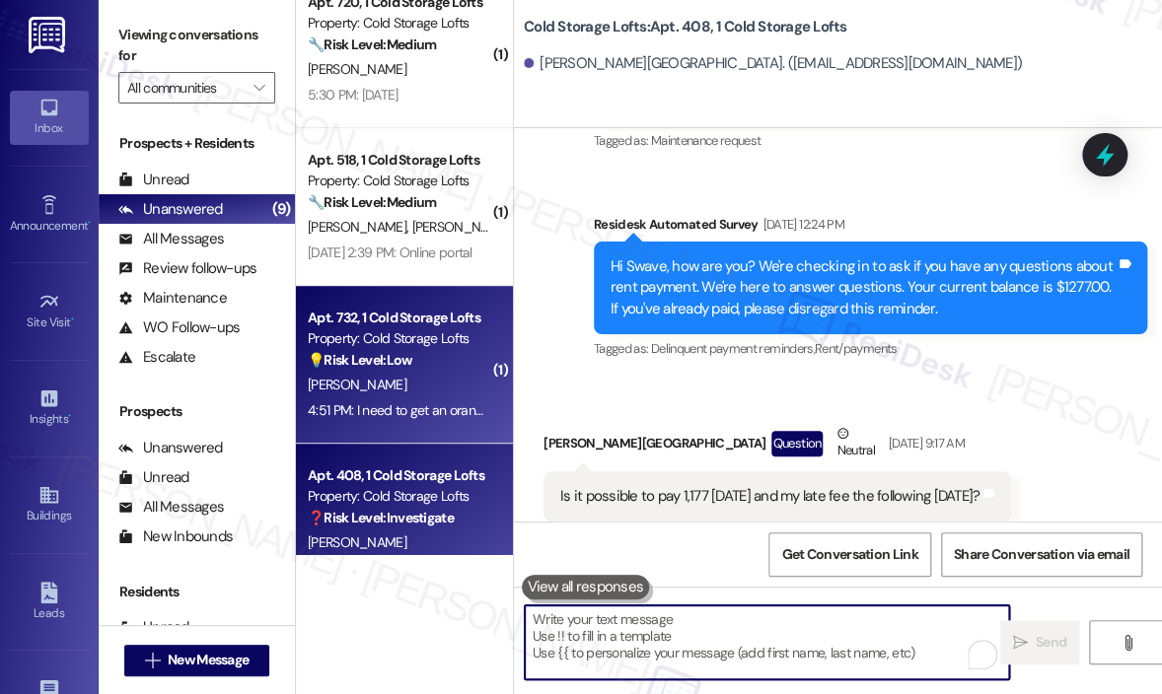
scroll to position [296, 0]
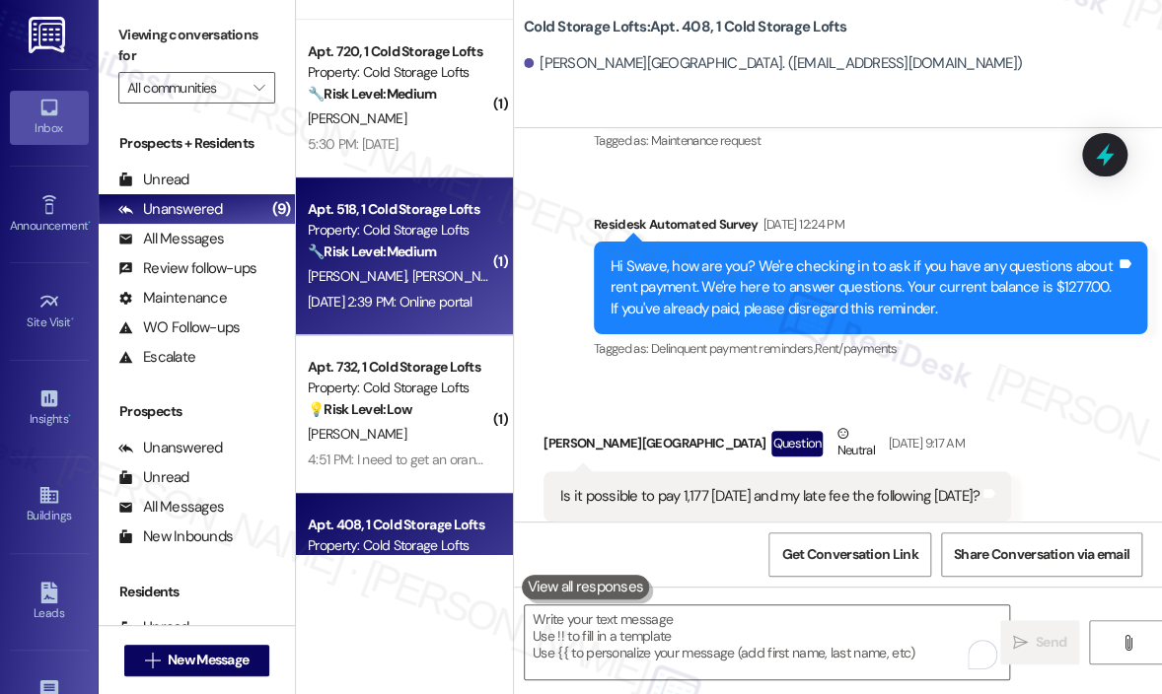
click at [424, 303] on div "[DATE] 2:39 PM: Online portal [DATE] 2:39 PM: Online portal" at bounding box center [390, 302] width 165 height 18
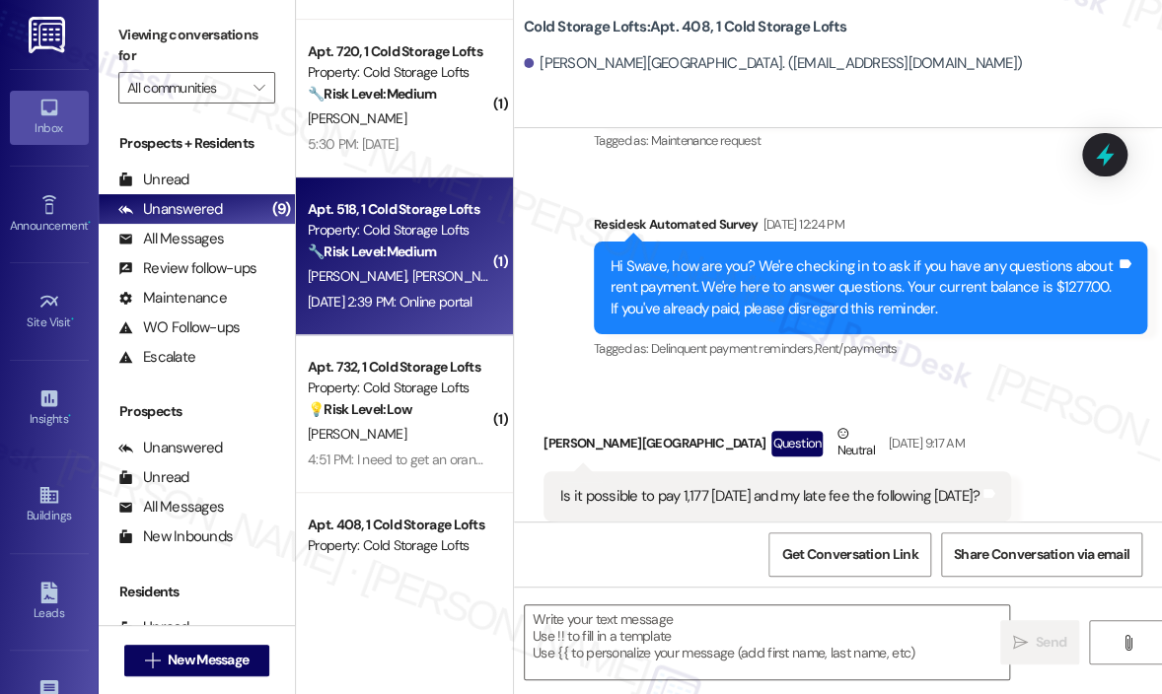
type textarea "Fetching suggested responses. Please feel free to read through the conversation…"
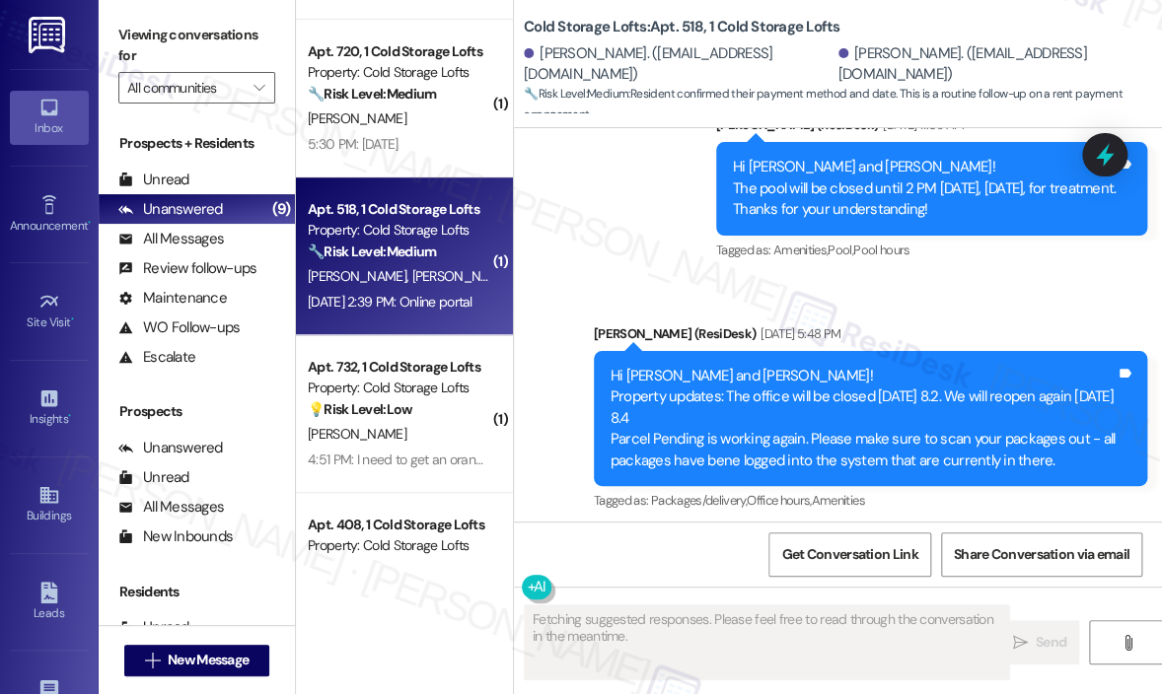
scroll to position [22446, 0]
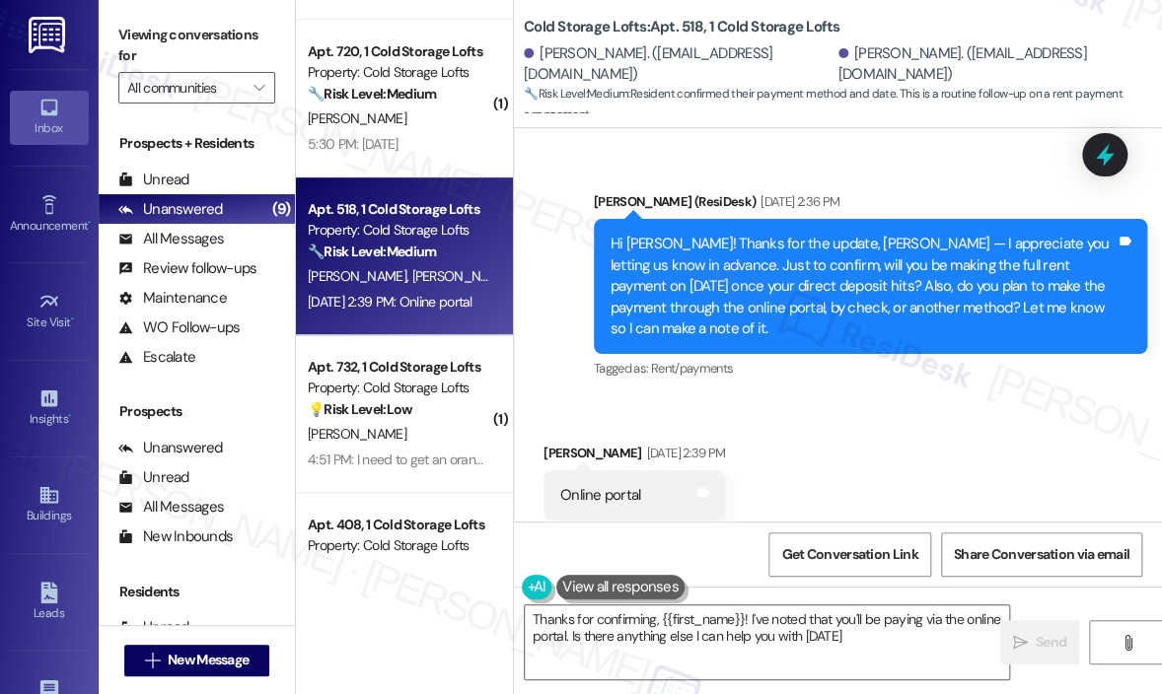
type textarea "Thanks for confirming, {{first_name}}! I've noted that you'll be paying via the…"
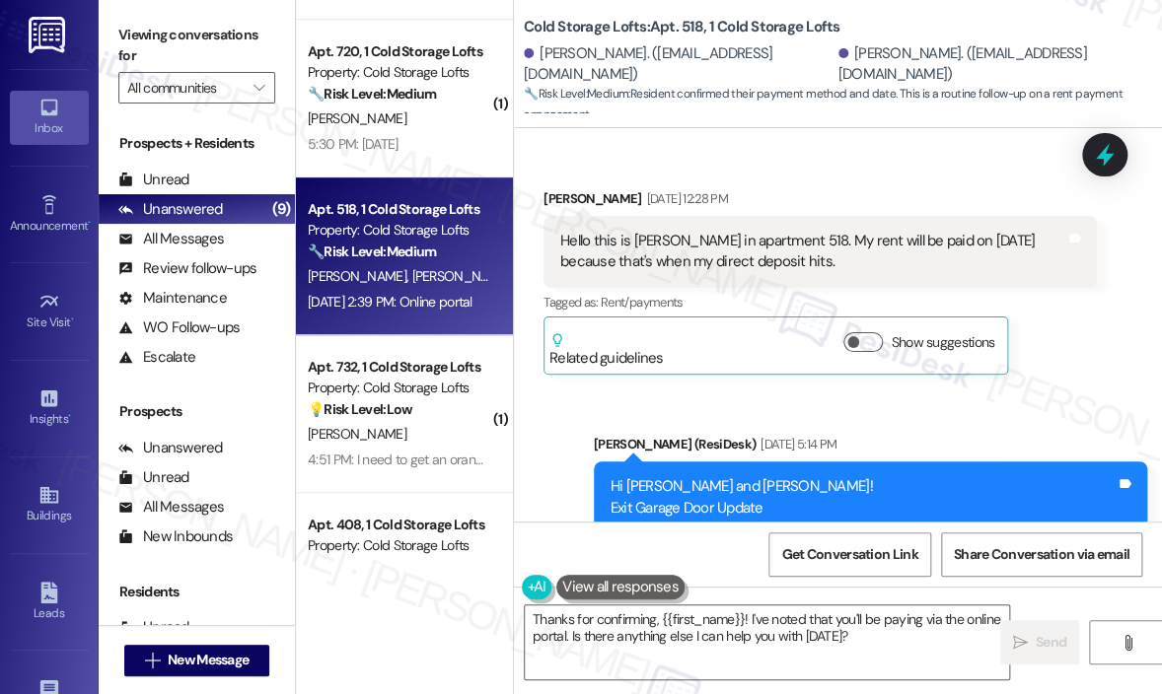
scroll to position [21657, 0]
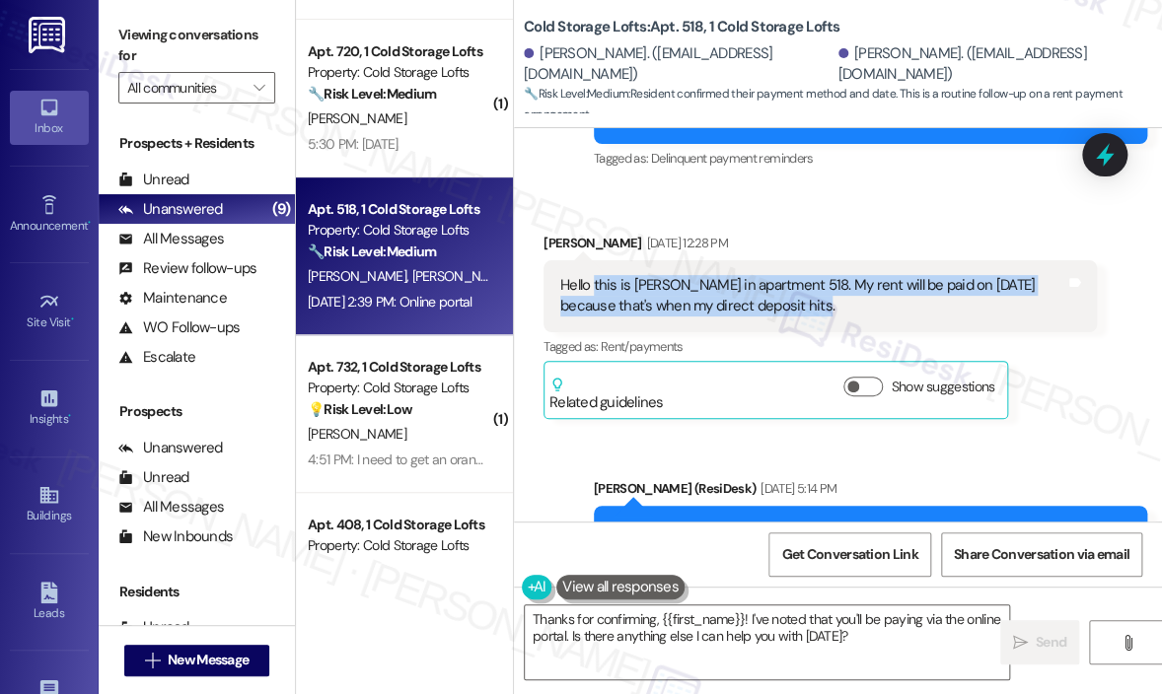
drag, startPoint x: 784, startPoint y: 282, endPoint x: 592, endPoint y: 250, distance: 194.9
click at [592, 275] on div "Hello this is [PERSON_NAME] in apartment 518. My rent will be paid on [DATE] be…" at bounding box center [812, 296] width 505 height 42
copy div "this is [PERSON_NAME] in apartment 518. My rent will be paid on [DATE] because …"
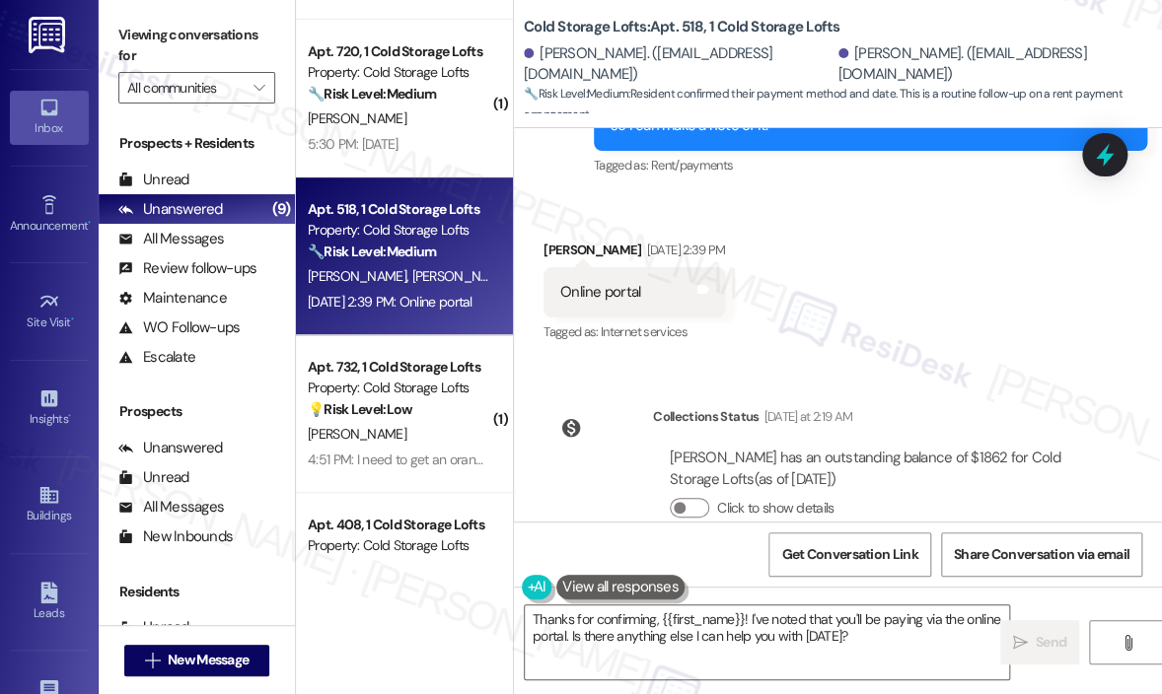
scroll to position [22650, 0]
click at [602, 281] on div "Online portal" at bounding box center [600, 291] width 80 height 21
copy div "Online portal Tags and notes"
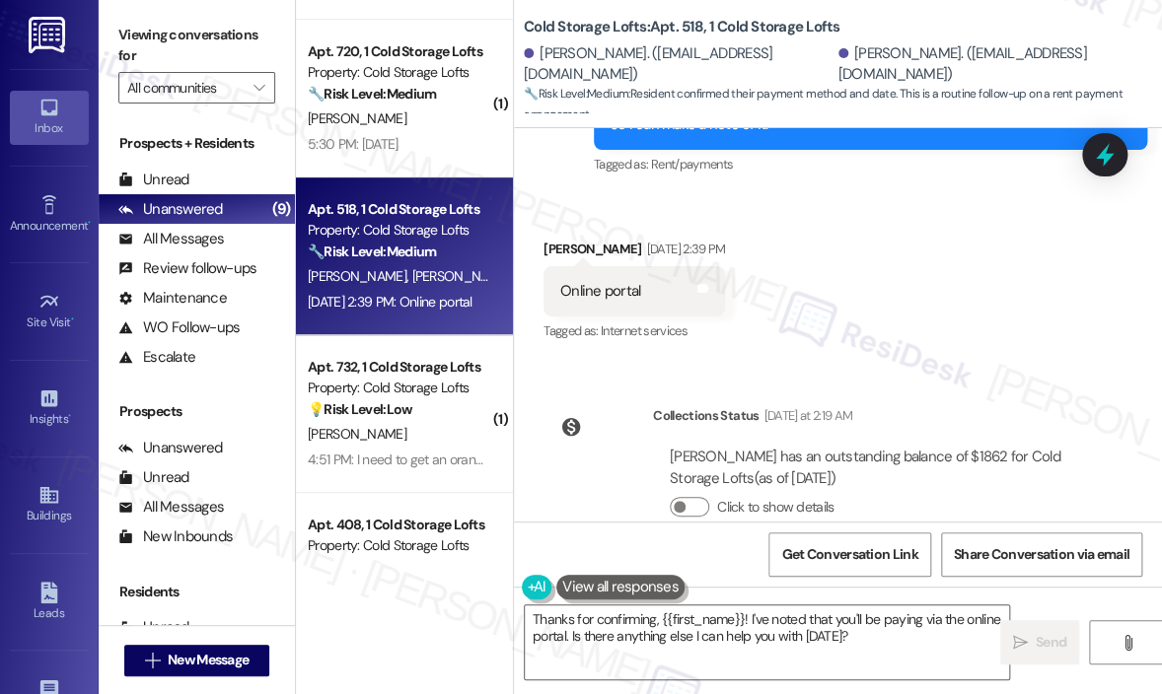
click at [962, 489] on div "Click to show details" at bounding box center [875, 510] width 410 height 43
click at [1117, 152] on icon at bounding box center [1105, 155] width 34 height 34
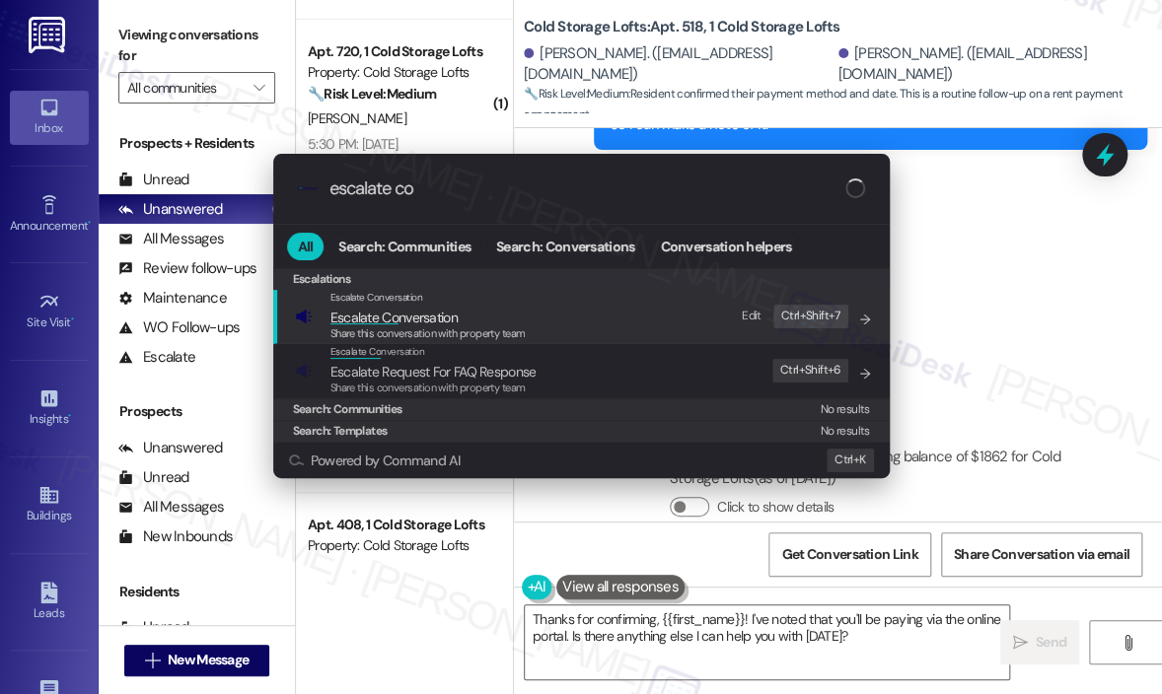
type input "escalate con"
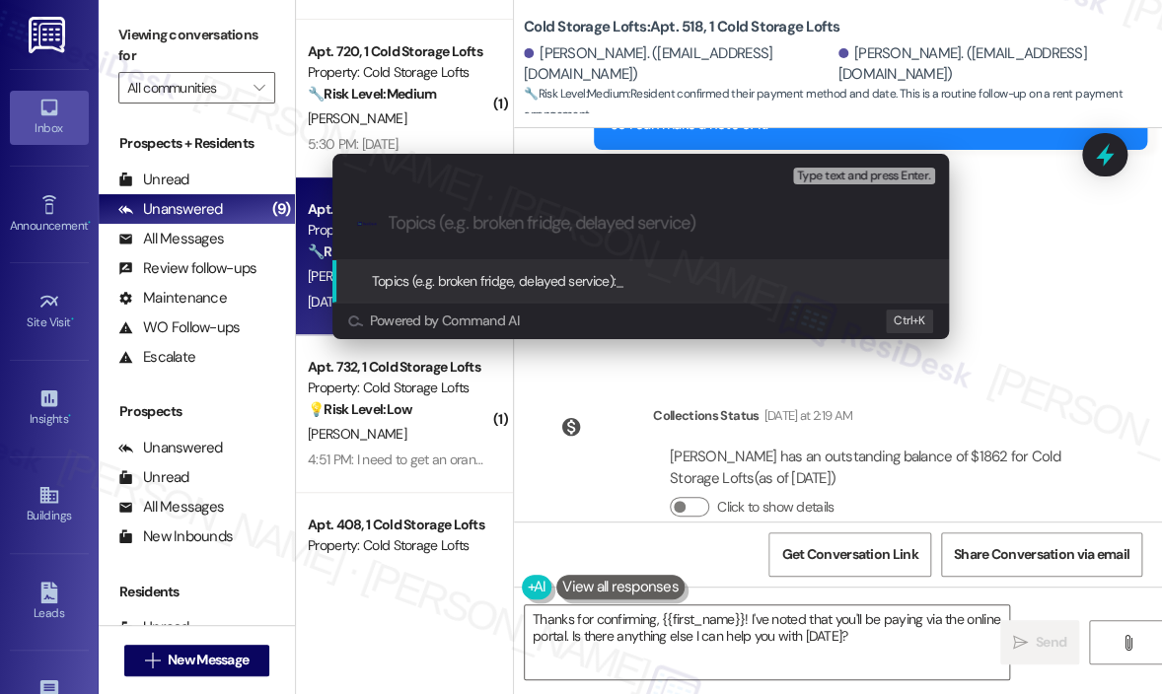
type input "Rent Payment Scheduled for [DATE] via Online Portal"
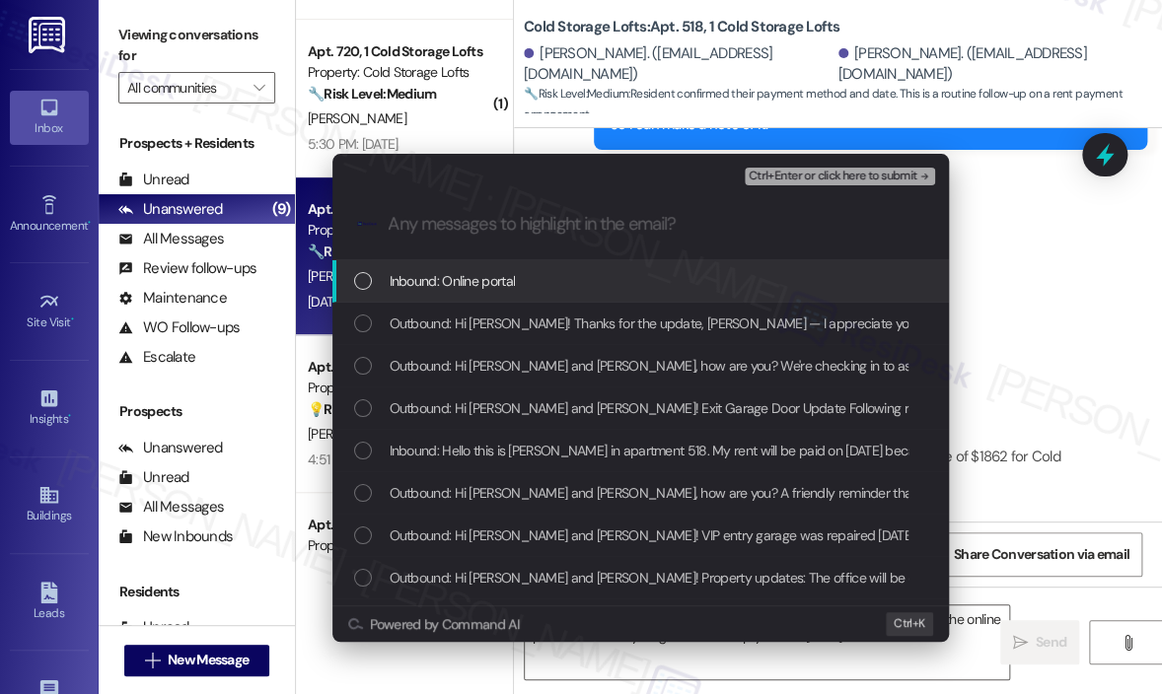
click at [567, 283] on div "Inbound: Online portal" at bounding box center [642, 281] width 577 height 22
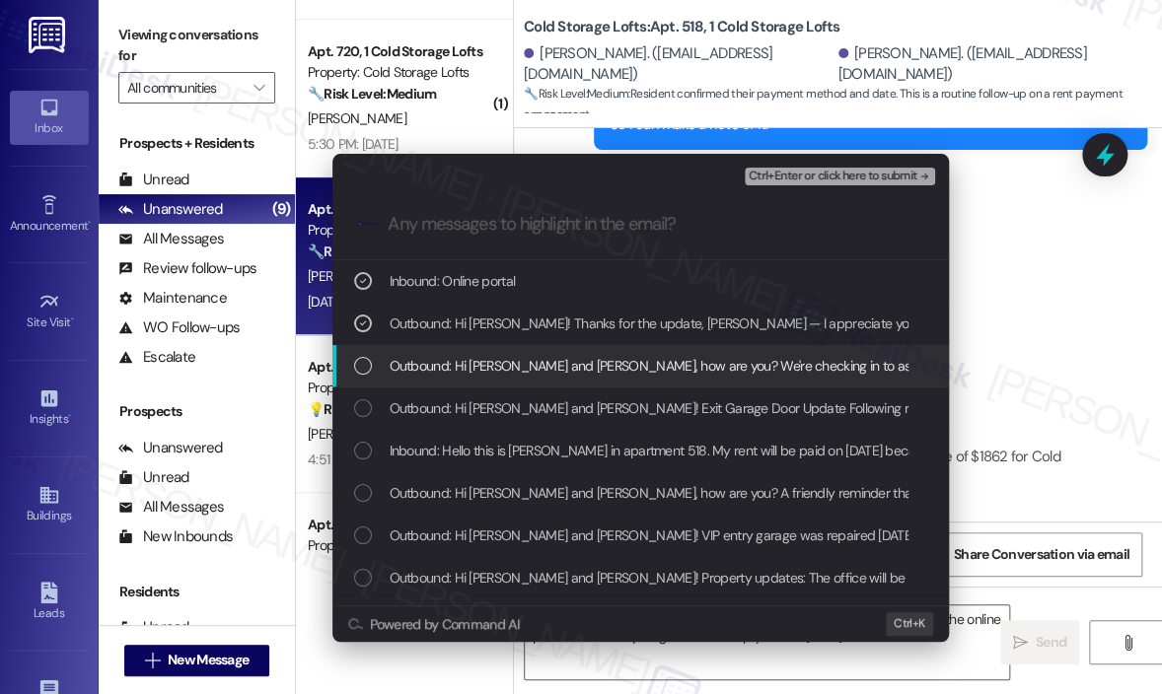
click at [581, 367] on span "Outbound: Hi [PERSON_NAME] and [PERSON_NAME], how are you? We're checking in to…" at bounding box center [1130, 366] width 1480 height 22
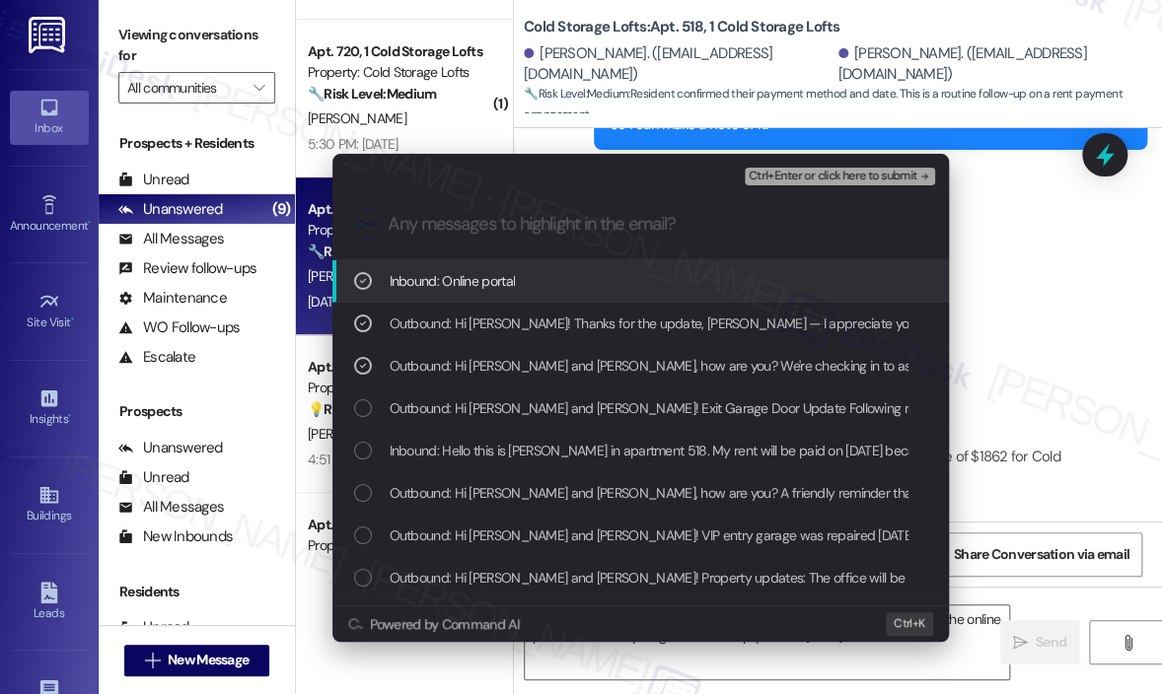
click at [809, 179] on span "Ctrl+Enter or click here to submit" at bounding box center [832, 177] width 169 height 14
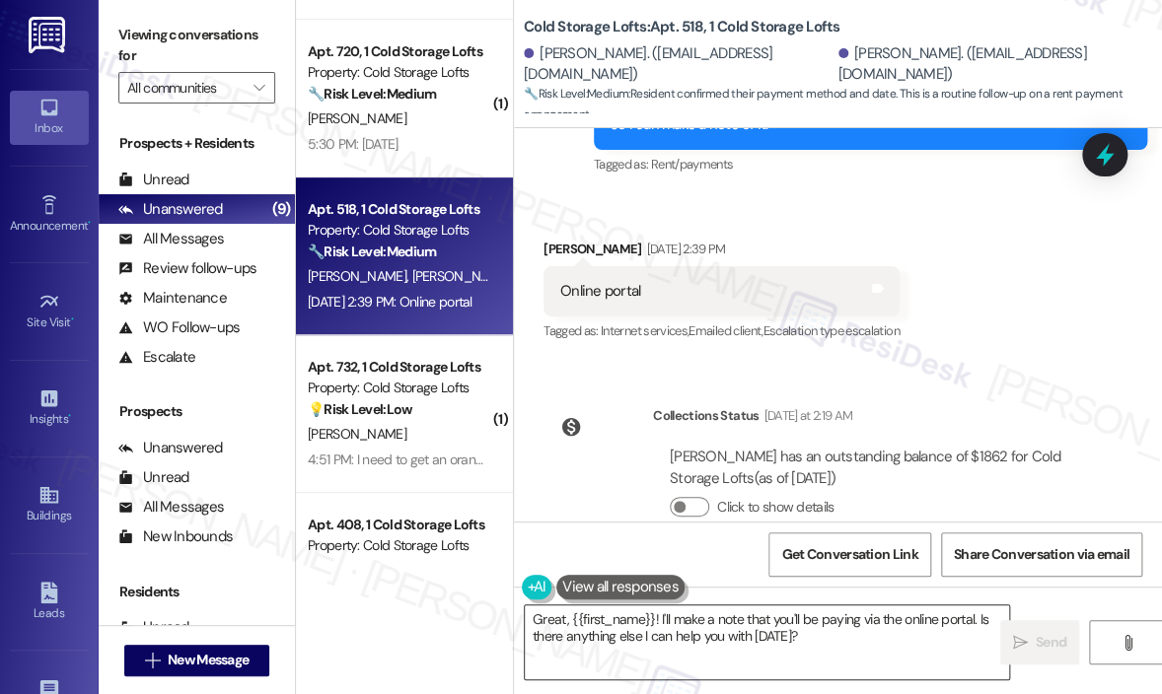
click at [836, 644] on textarea "Great, {{first_name}}! I'll make a note that you'll be paying via the online po…" at bounding box center [767, 642] width 484 height 74
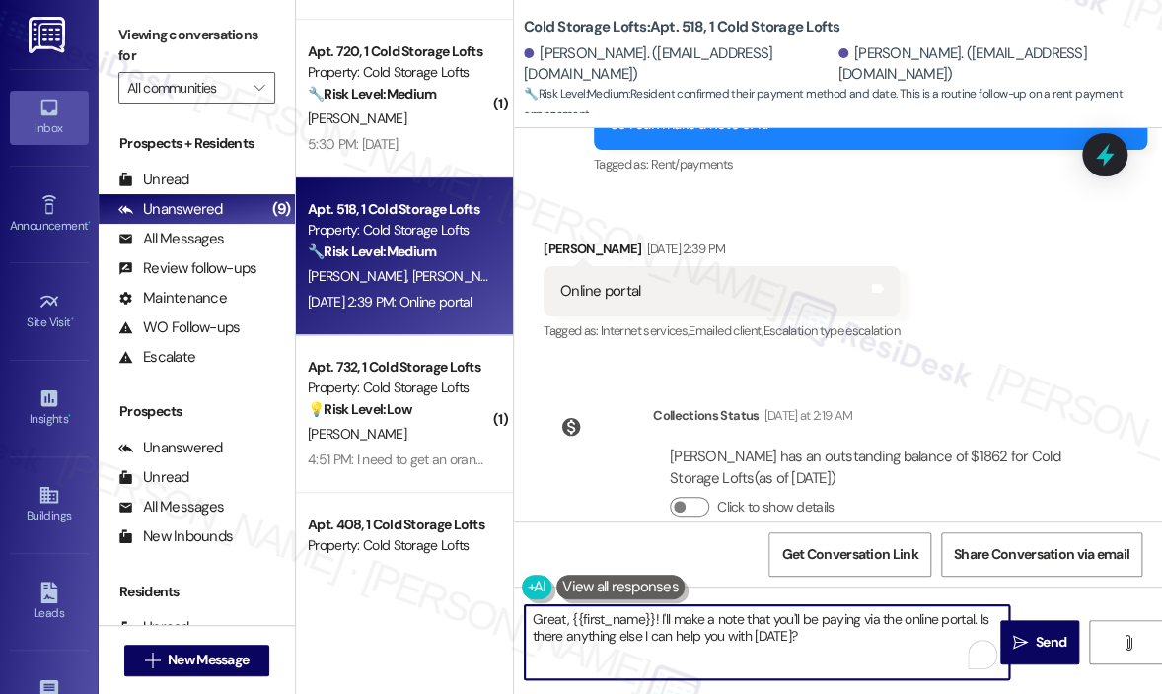
drag, startPoint x: 978, startPoint y: 618, endPoint x: 983, endPoint y: 631, distance: 13.7
click at [983, 631] on textarea "Great, {{first_name}}! I'll make a note that you'll be paying via the online po…" at bounding box center [767, 642] width 484 height 74
type textarea "Great, {{first_name}}! I'll make a note that you'll be paying via the online po…"
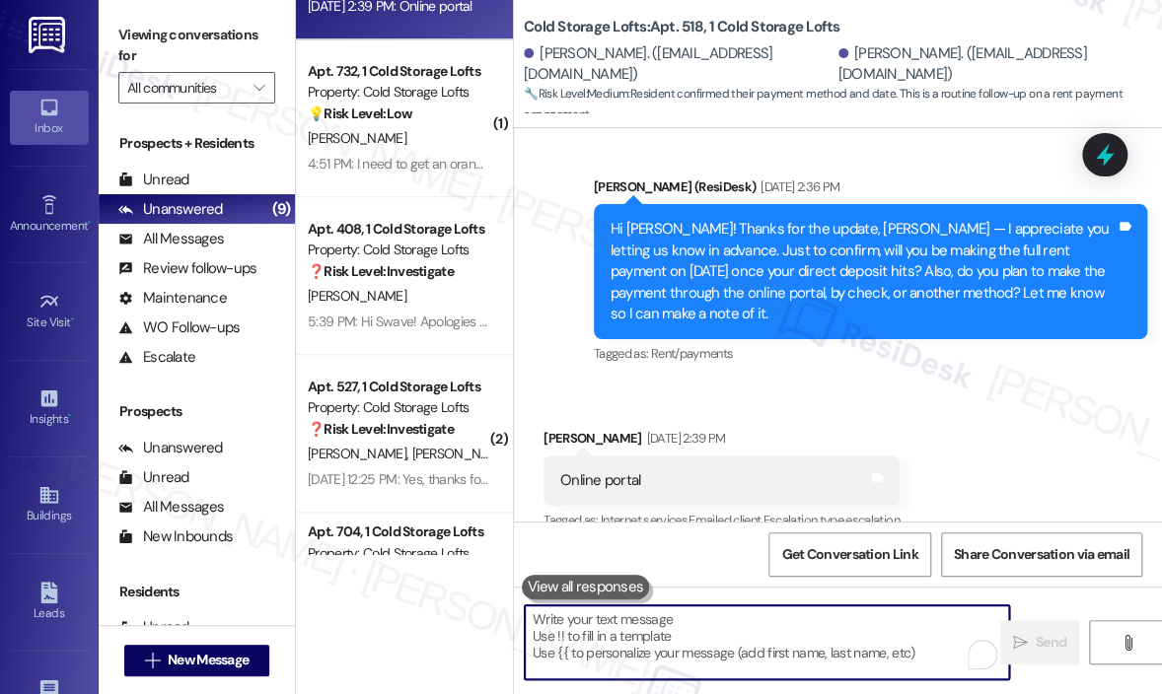
scroll to position [22446, 0]
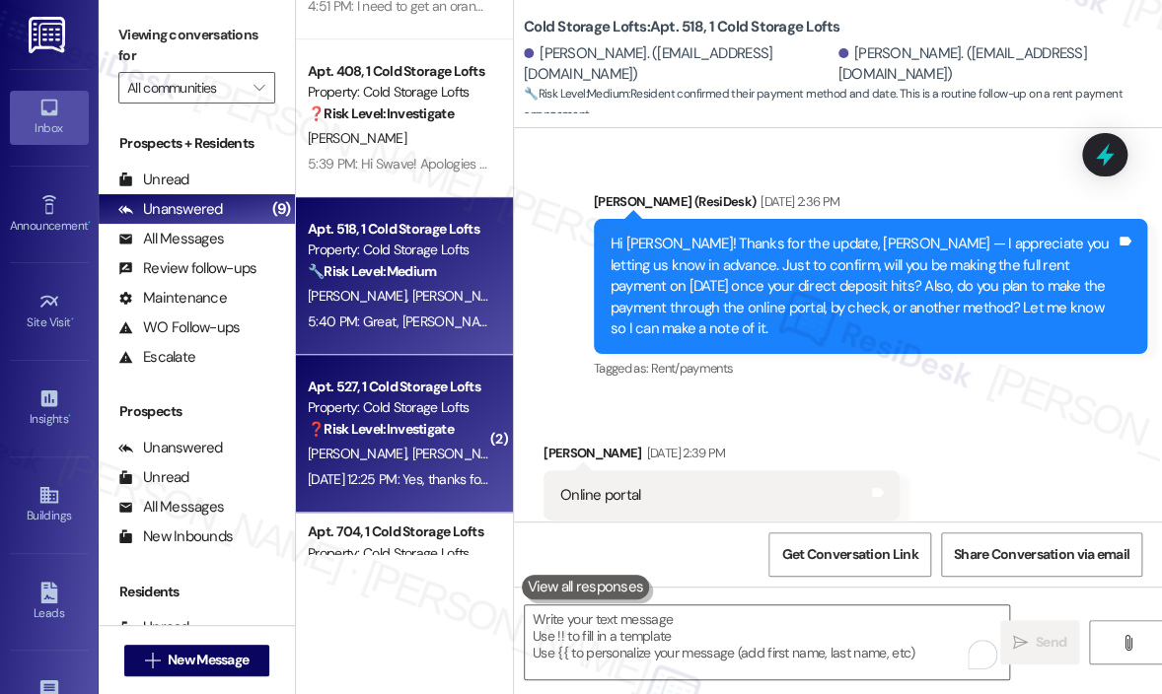
click at [426, 419] on div "❓ Risk Level: Investigate" at bounding box center [399, 429] width 182 height 21
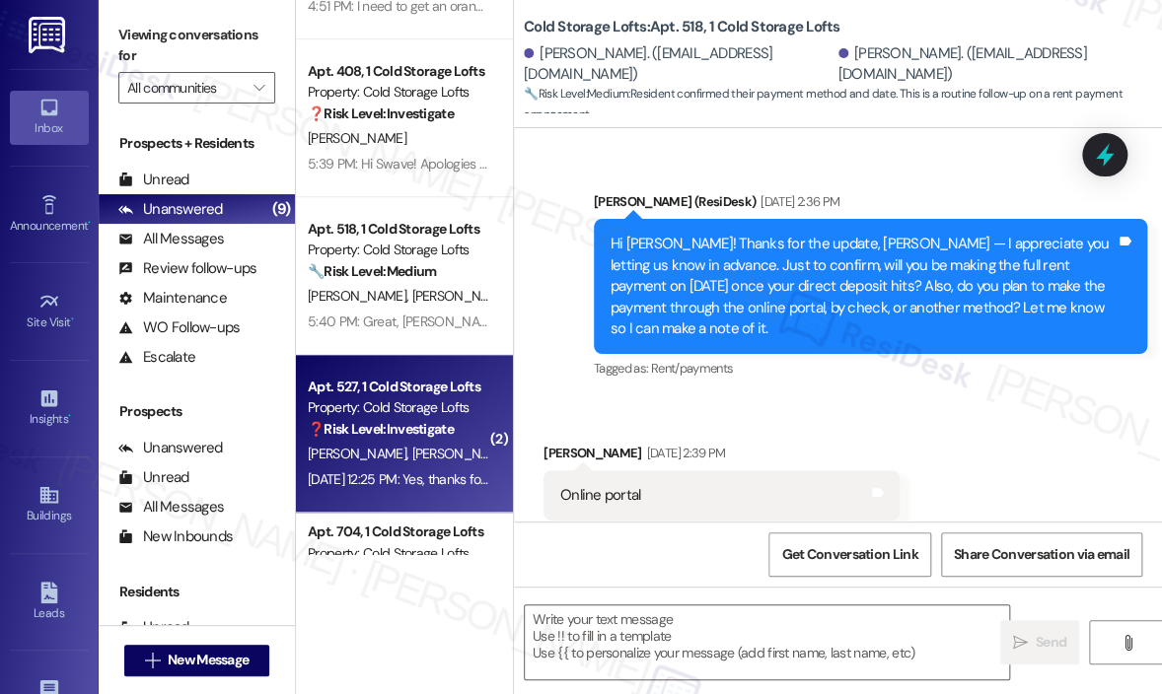
type textarea "Fetching suggested responses. Please feel free to read through the conversation…"
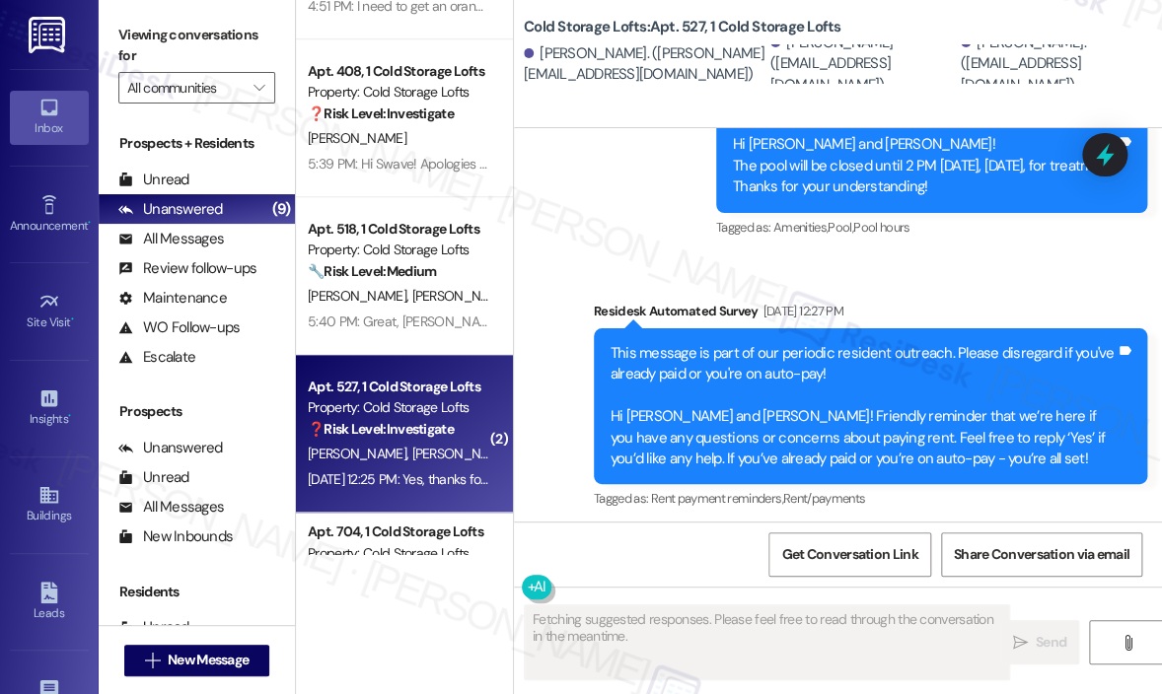
scroll to position [15795, 0]
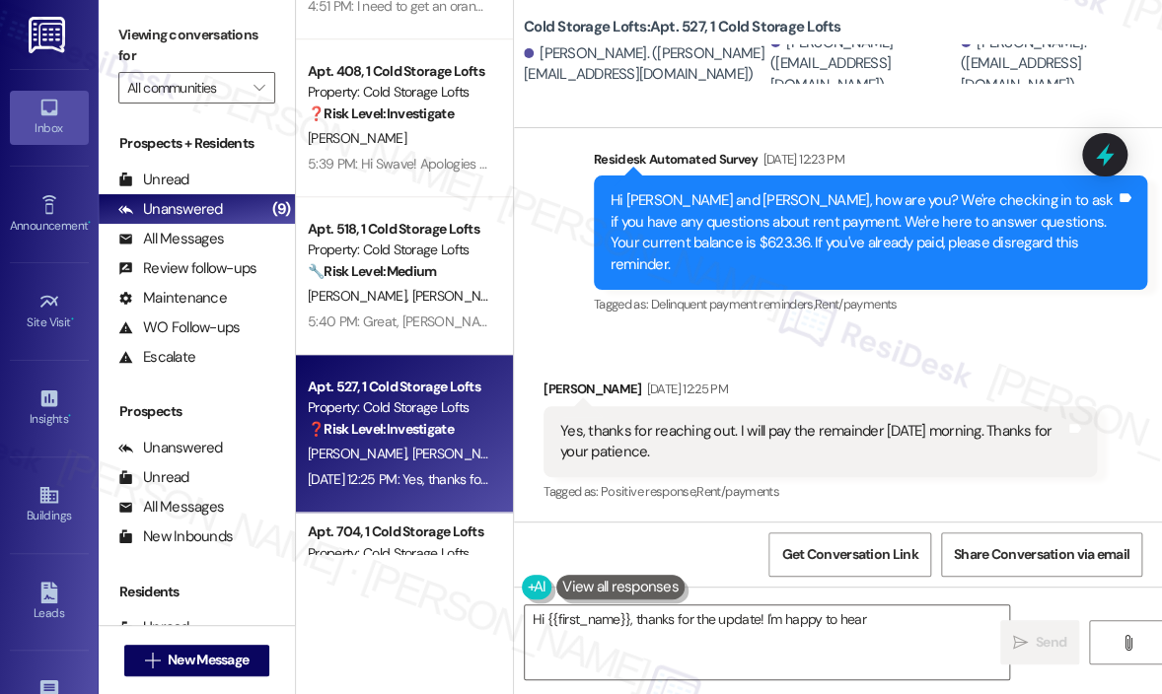
click at [884, 374] on div "Received via SMS [PERSON_NAME] [DATE] 12:25 PM Yes, thanks for reaching out. I …" at bounding box center [820, 443] width 583 height 158
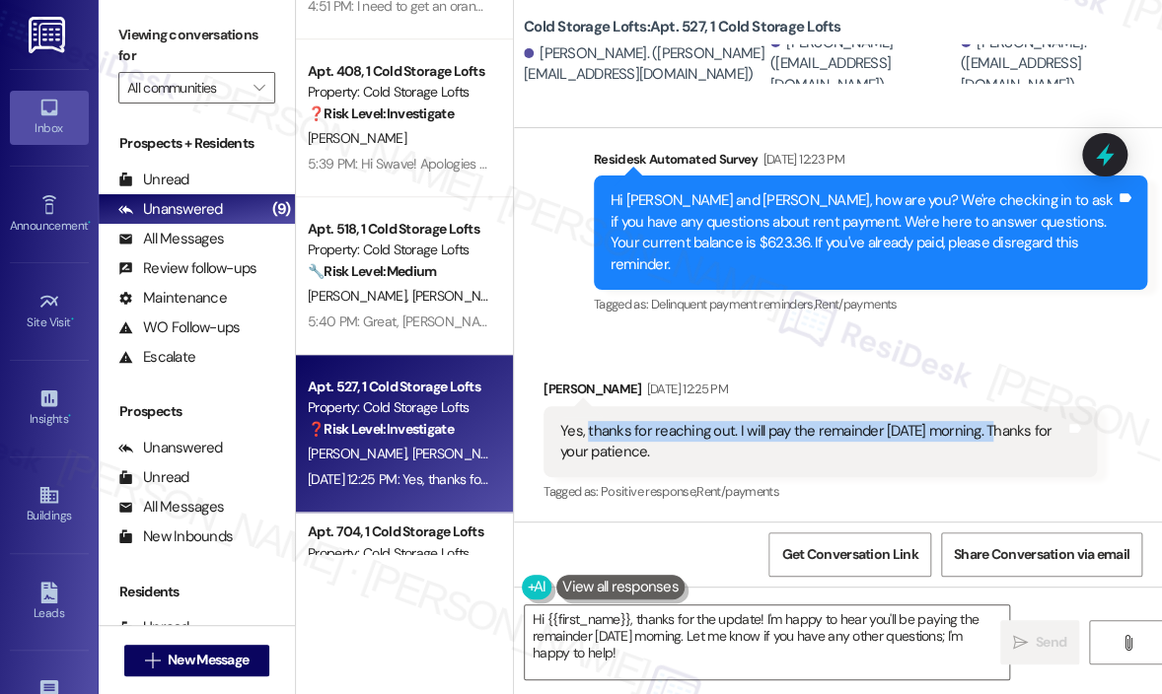
drag, startPoint x: 993, startPoint y: 435, endPoint x: 584, endPoint y: 426, distance: 409.3
click at [584, 426] on div "Yes, thanks for reaching out. I will pay the remainder [DATE] morning. Thanks f…" at bounding box center [812, 442] width 505 height 42
copy div "thanks for reaching out. I will pay the remainder [DATE] morning."
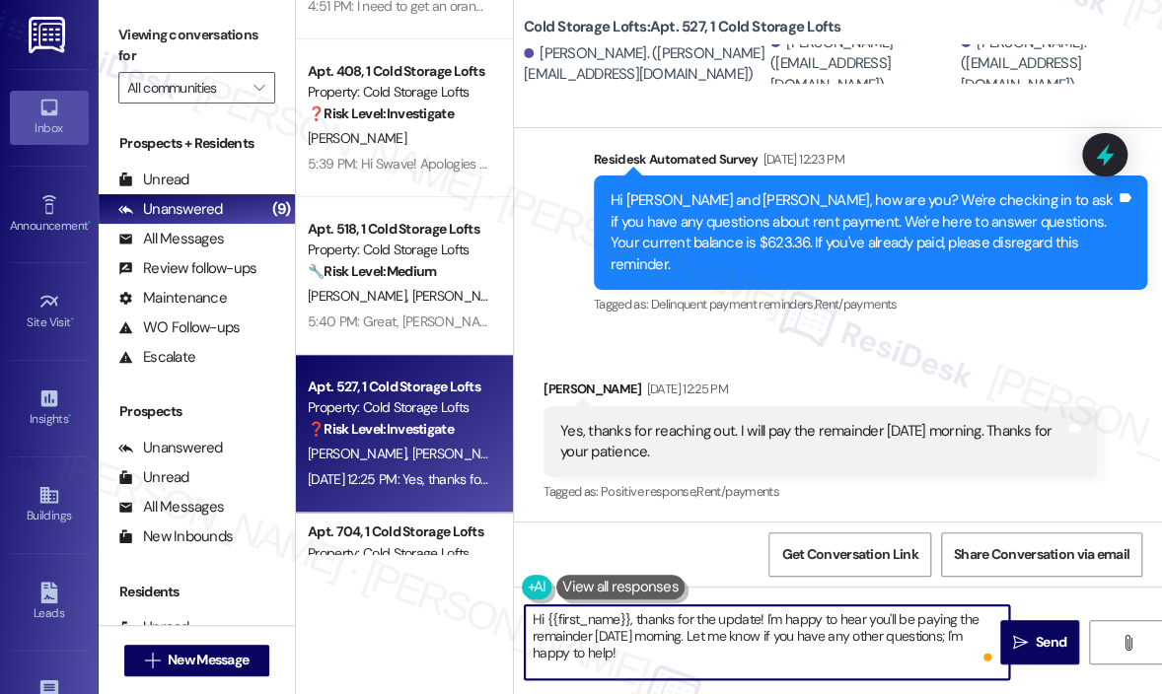
drag, startPoint x: 697, startPoint y: 657, endPoint x: 761, endPoint y: 620, distance: 73.8
click at [761, 620] on textarea "Hi {{first_name}}, thanks for the update! I'm happy to hear you'll be paying th…" at bounding box center [767, 642] width 484 height 74
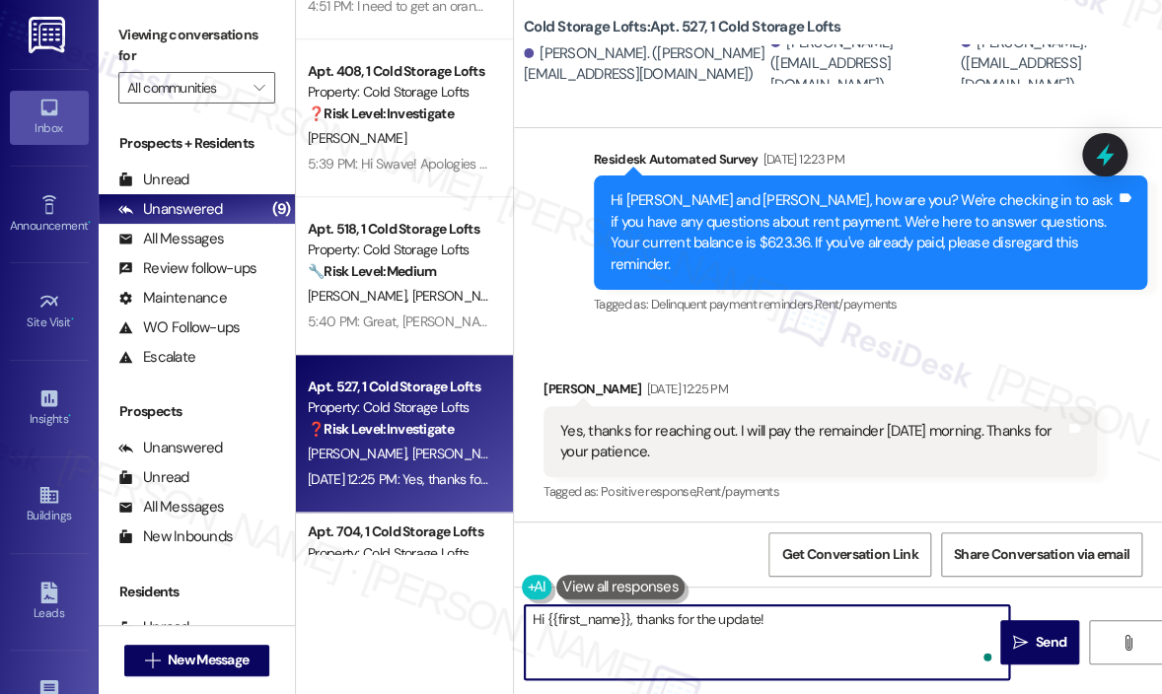
paste textarea "I just wanted to check if you were able to make the remainder of the payment on…"
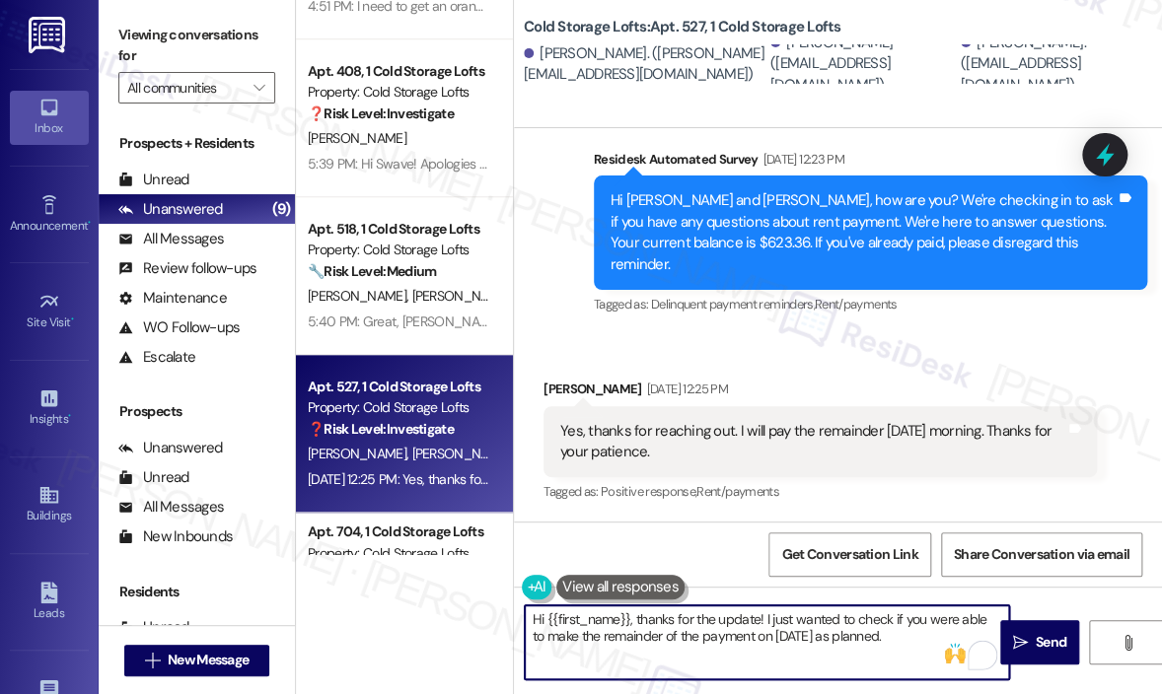
click at [887, 630] on textarea "Hi {{first_name}}, thanks for the update! I just wanted to check if you were ab…" at bounding box center [767, 642] width 484 height 74
type textarea "Hi {{first_name}}, thanks for the update! I just wanted to check if you were ab…"
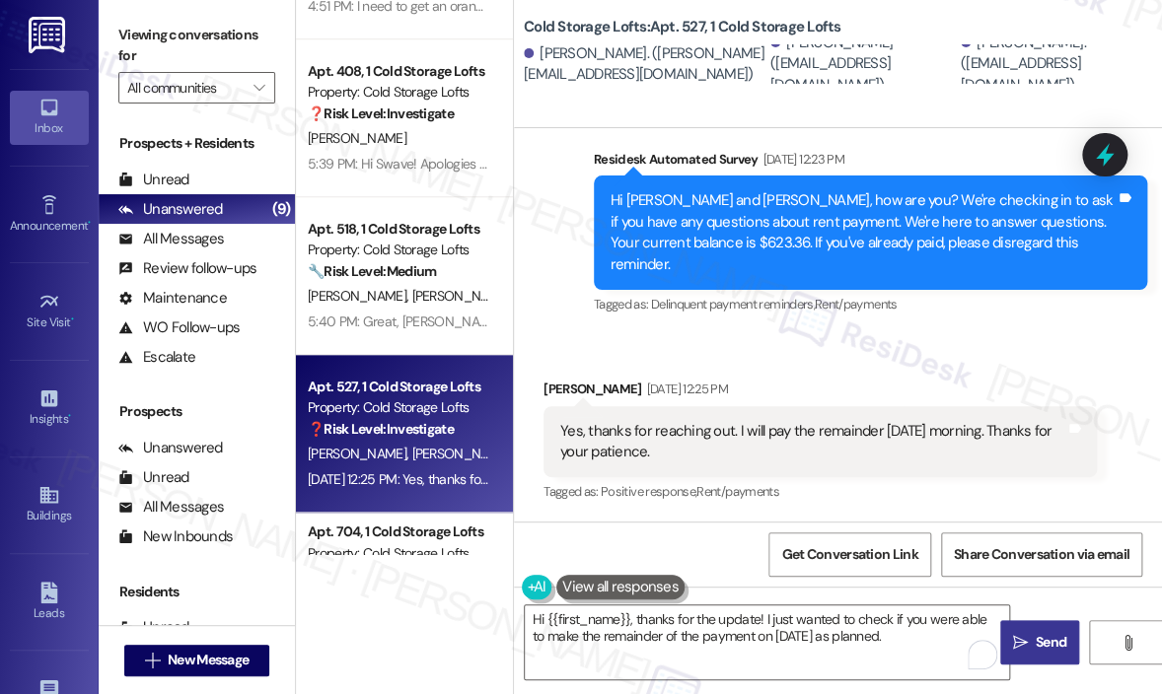
click at [1042, 646] on span "Send" at bounding box center [1050, 642] width 31 height 21
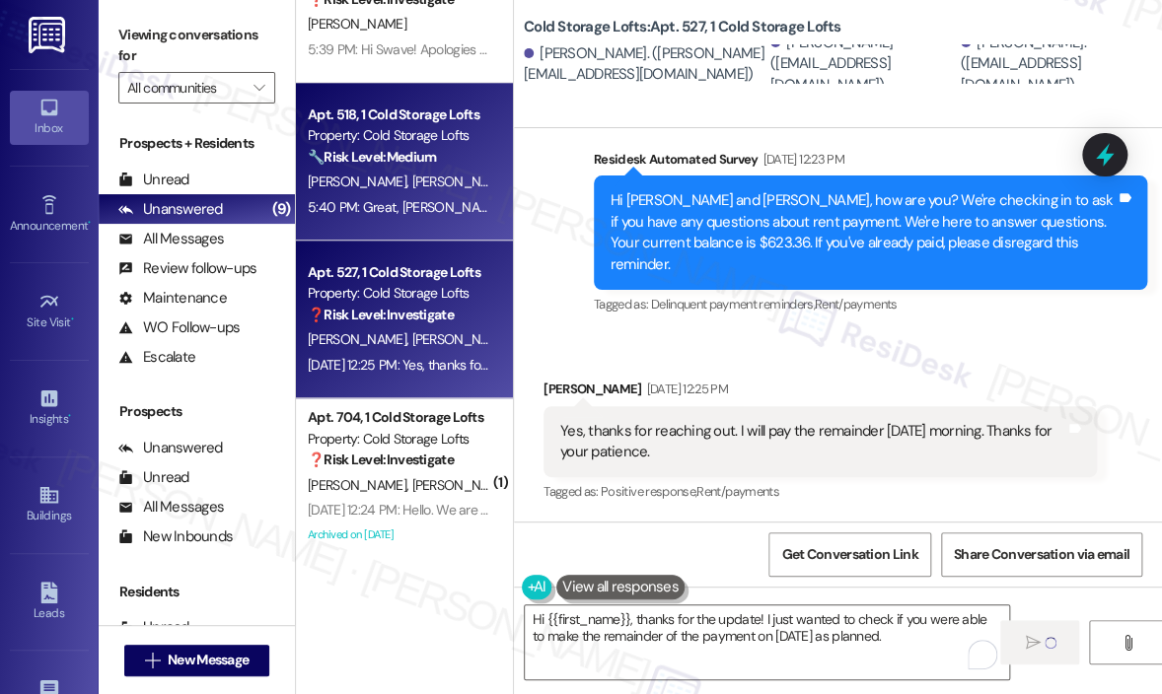
scroll to position [865, 0]
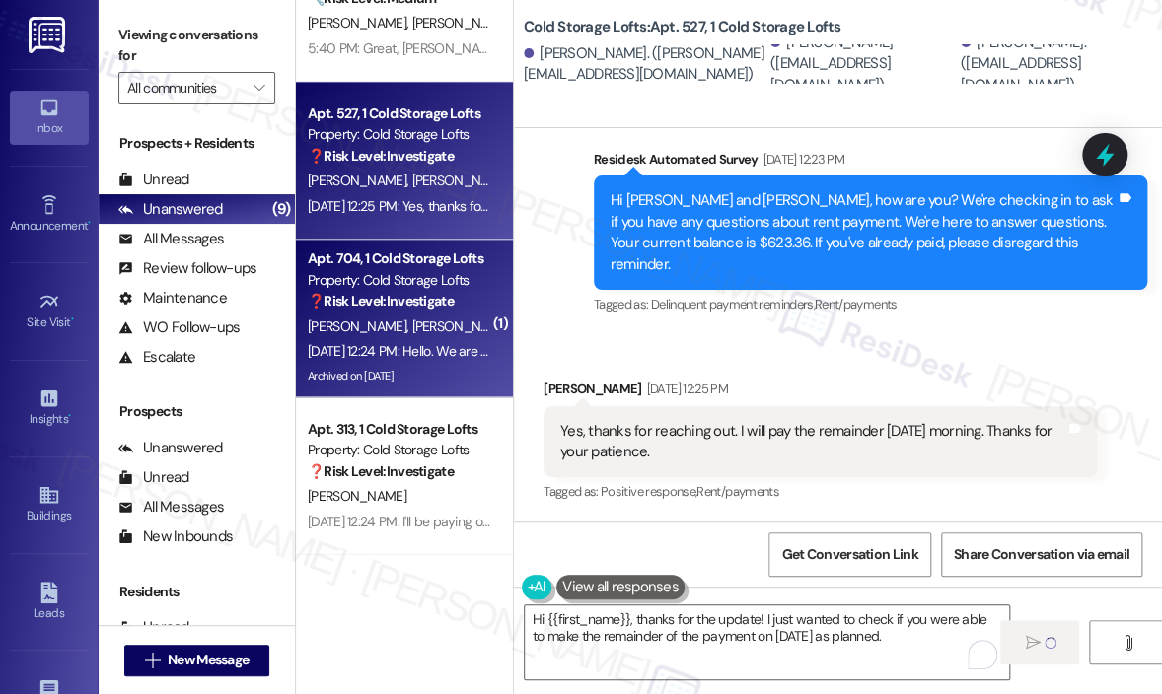
click at [435, 330] on div "[PERSON_NAME] [PERSON_NAME]" at bounding box center [399, 327] width 186 height 25
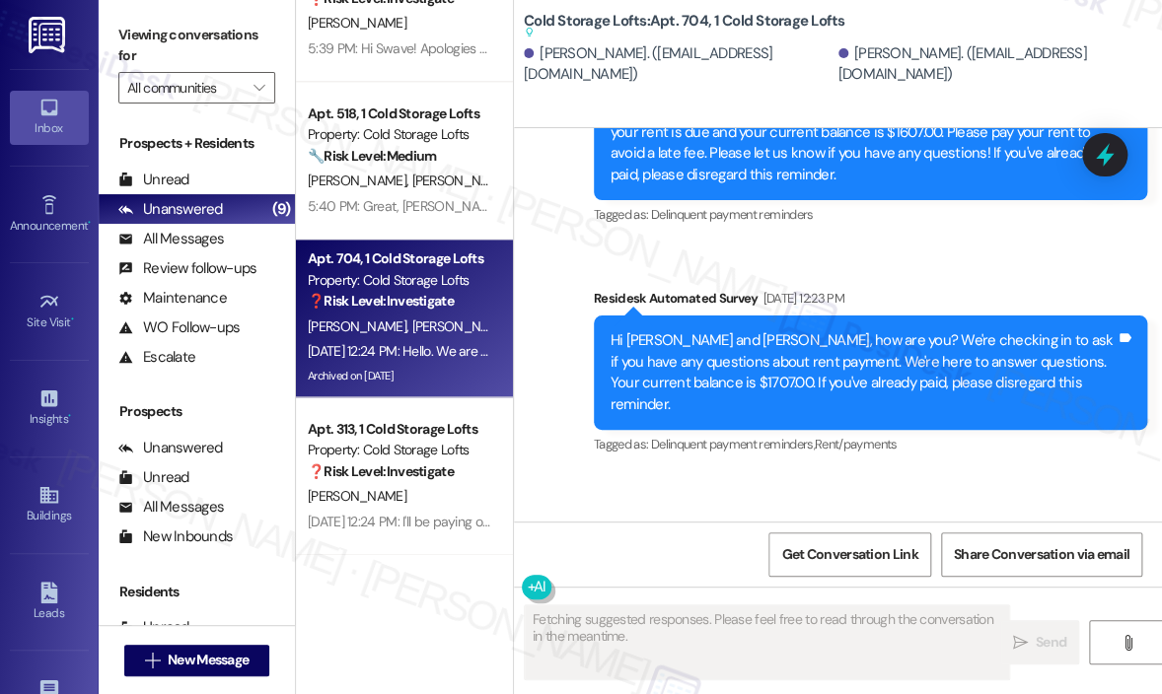
scroll to position [30720, 0]
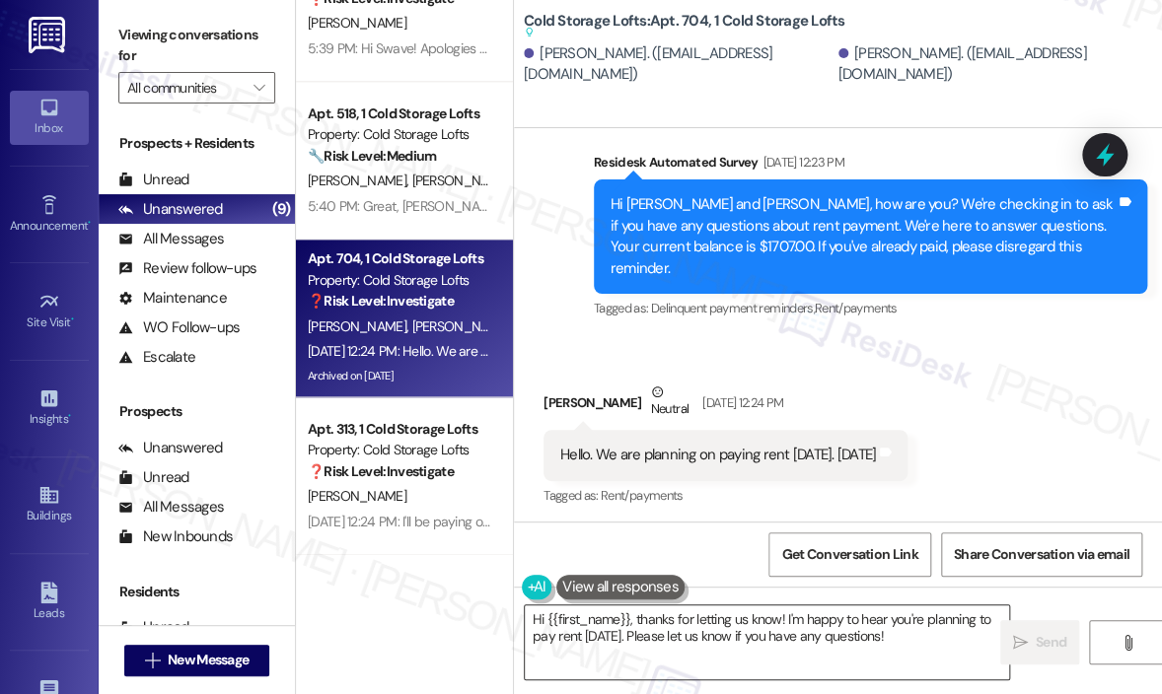
click at [705, 653] on textarea "Hi {{first_name}}, thanks for letting us know! I'm happy to hear you're plannin…" at bounding box center [767, 642] width 484 height 74
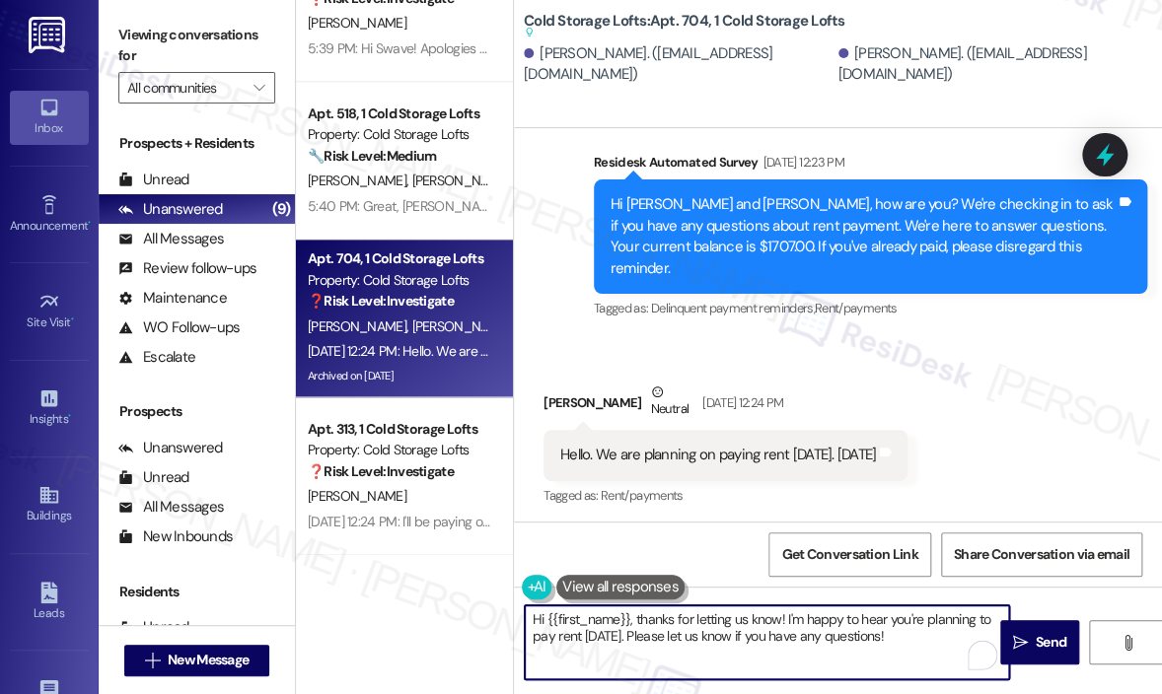
drag, startPoint x: 909, startPoint y: 642, endPoint x: 630, endPoint y: 625, distance: 279.6
click at [630, 625] on textarea "Hi {{first_name}}, thanks for letting us know! I'm happy to hear you're plannin…" at bounding box center [767, 642] width 484 height 74
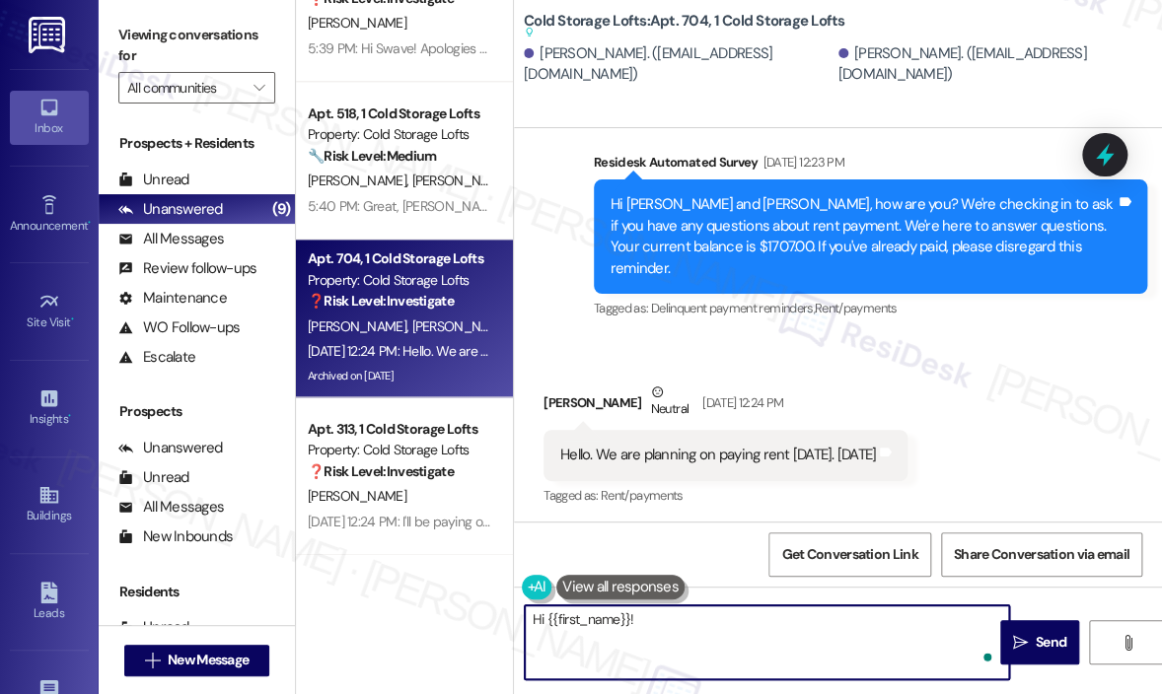
paste textarea "I just wanted to check if you were able to make the remainder of the payment on…"
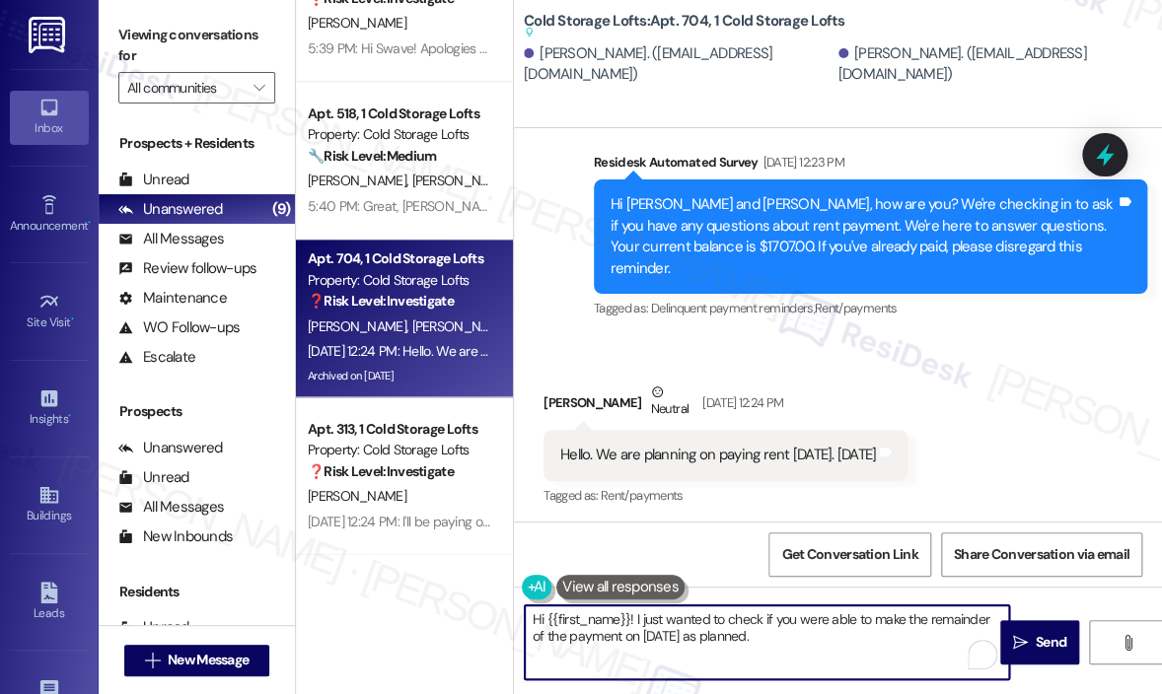
click at [981, 621] on textarea "Hi {{first_name}}! I just wanted to check if you were able to make the remainde…" at bounding box center [767, 642] width 484 height 74
click at [718, 636] on textarea "Hi {{first_name}}! I just wanted to check if you were able to make the payment …" at bounding box center [767, 642] width 484 height 74
click at [718, 639] on textarea "Hi {{first_name}}! I just wanted to check if you were able to make the payment …" at bounding box center [767, 642] width 484 height 74
type textarea "Hi {{first_name}}! I just wanted to check if you were able to make the payment …"
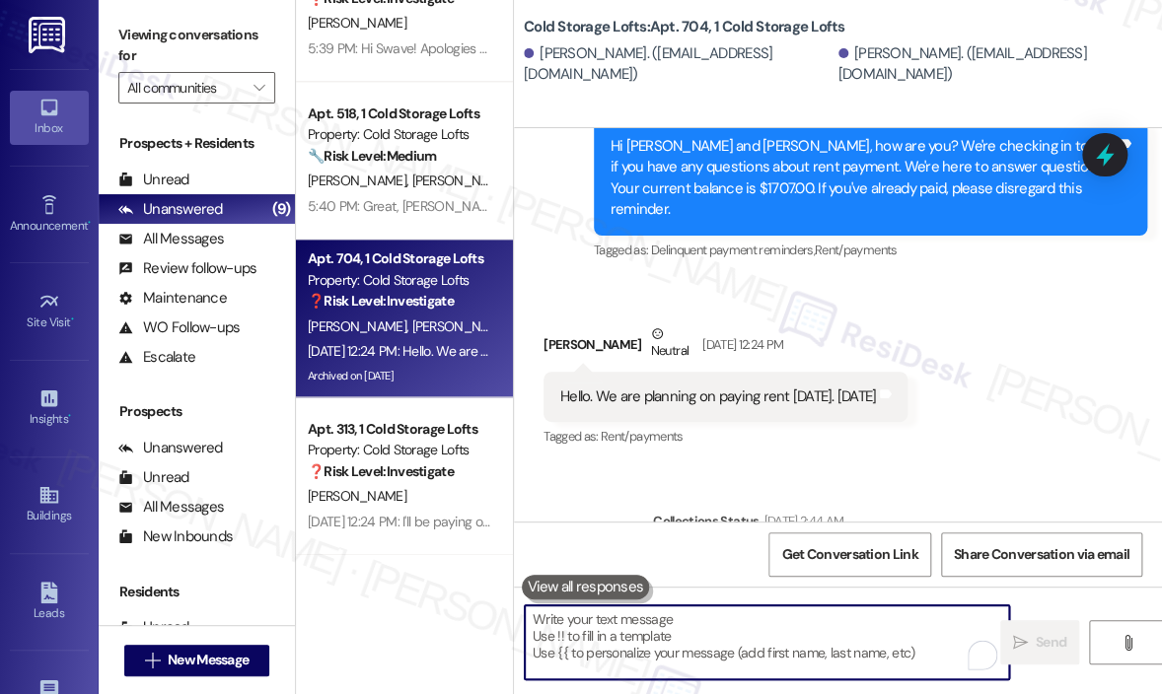
scroll to position [30661, 0]
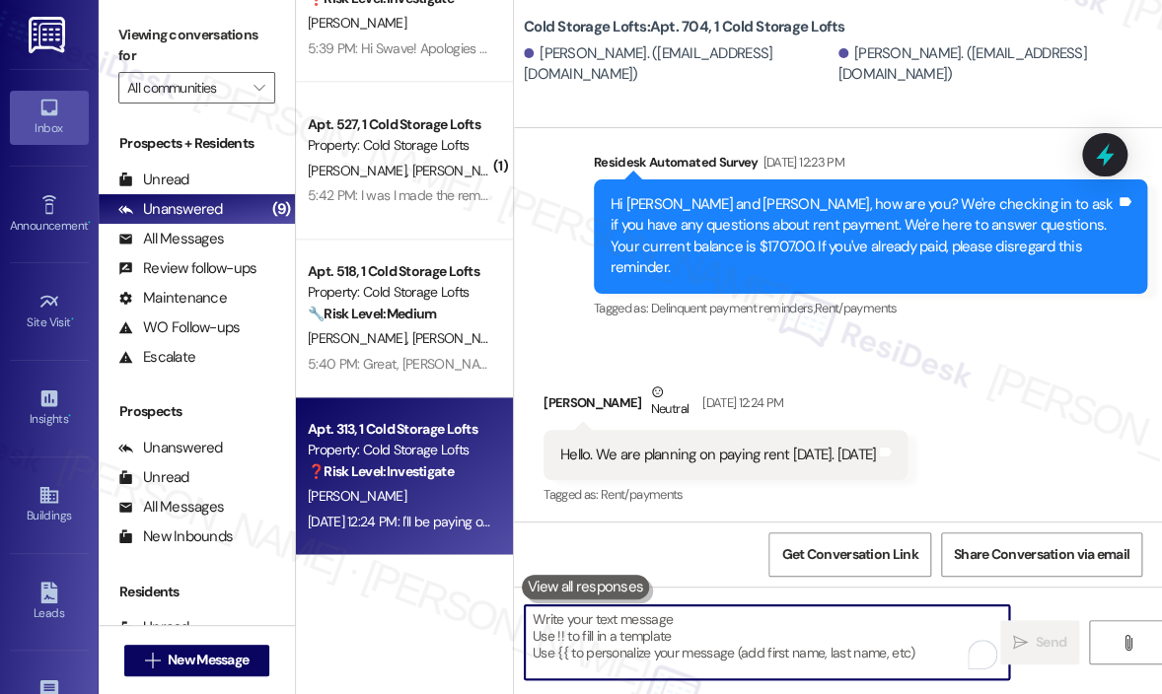
click at [411, 433] on div "Apt. 313, 1 Cold Storage Lofts" at bounding box center [399, 429] width 182 height 21
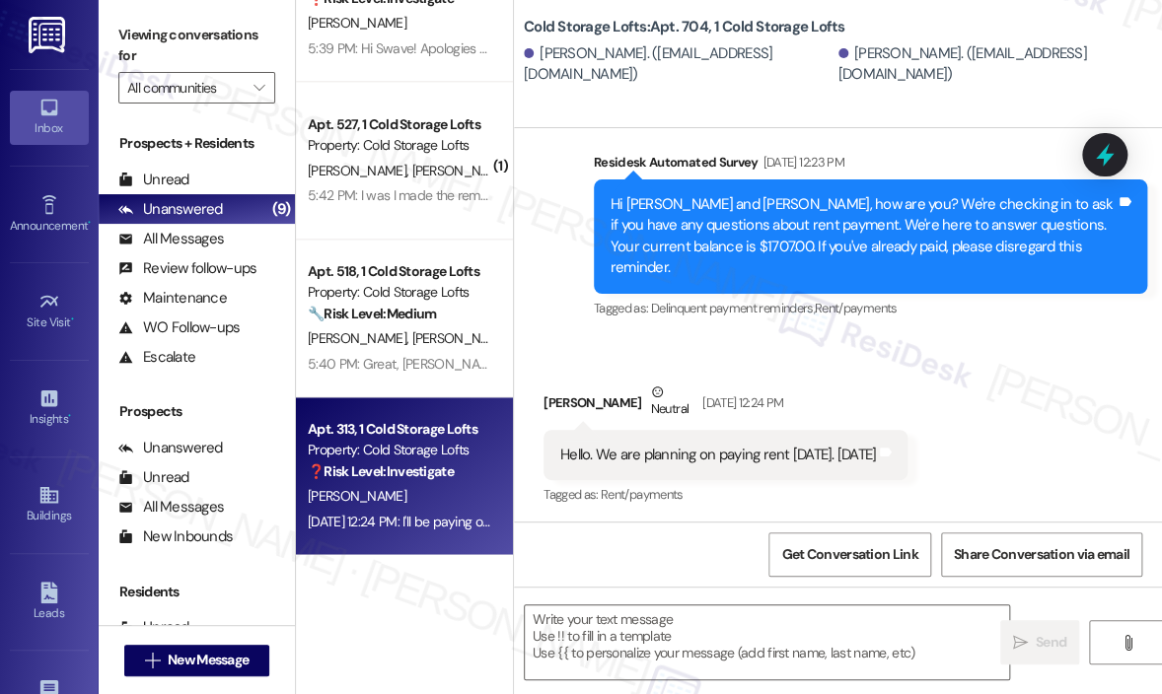
type textarea "Fetching suggested responses. Please feel free to read through the conversation…"
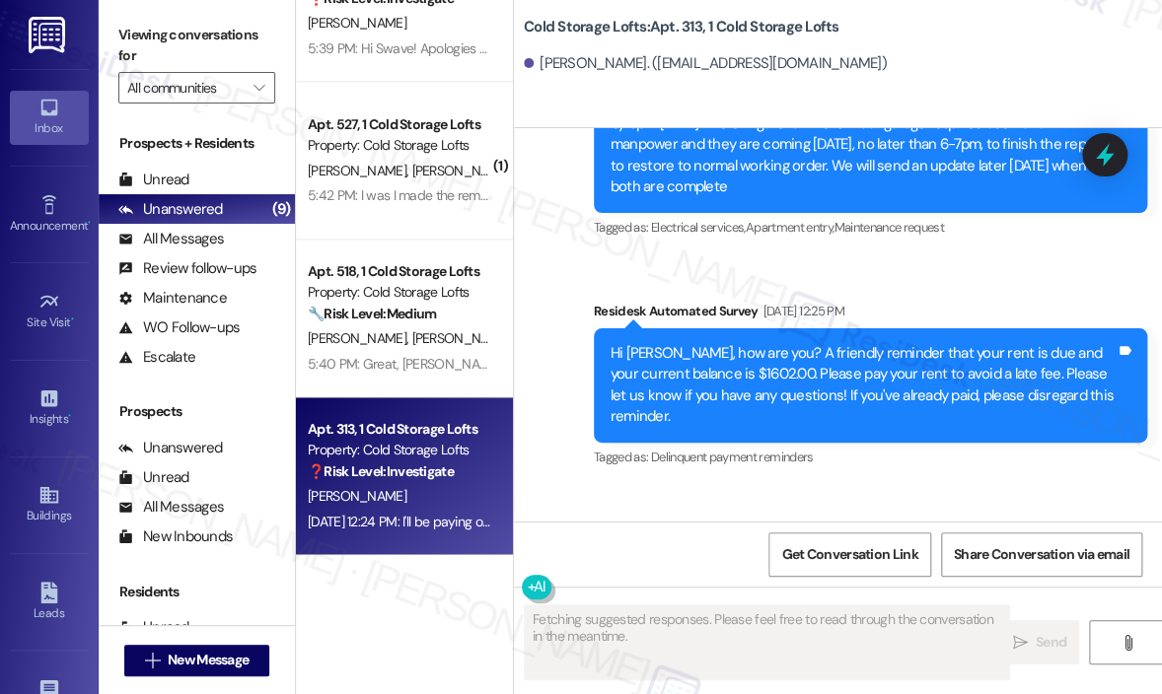
scroll to position [29109, 0]
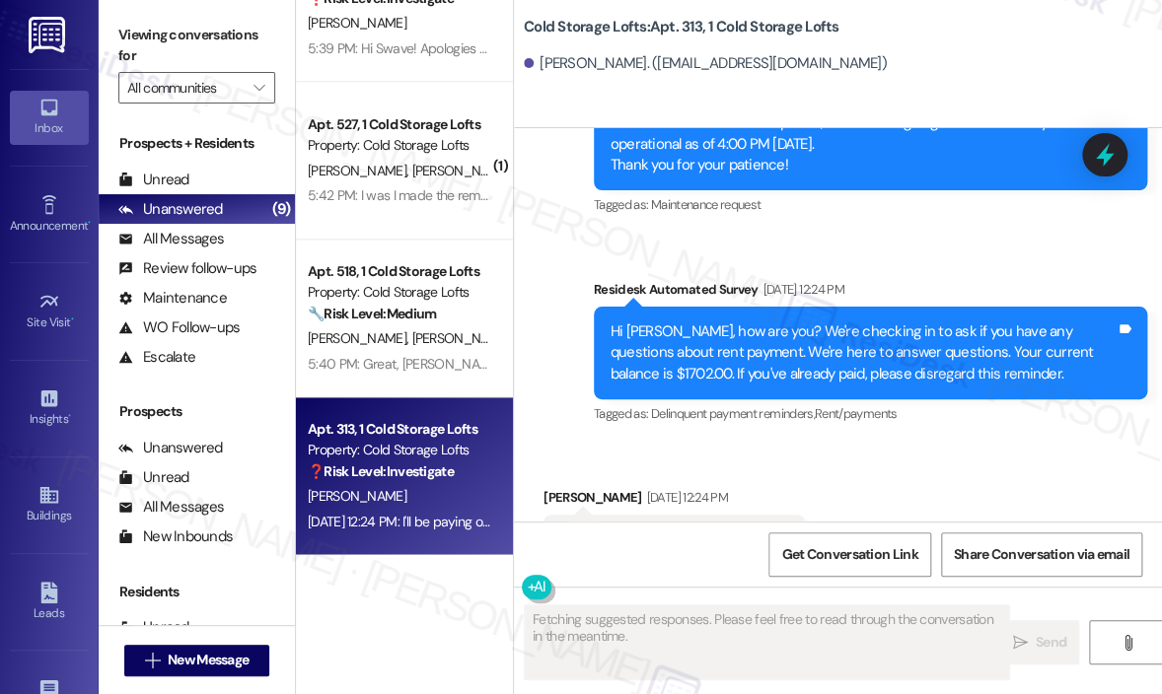
click at [906, 443] on div "Received via SMS [PERSON_NAME] [DATE] 12:24 PM I'll be paying on the 15th thank…" at bounding box center [838, 526] width 648 height 167
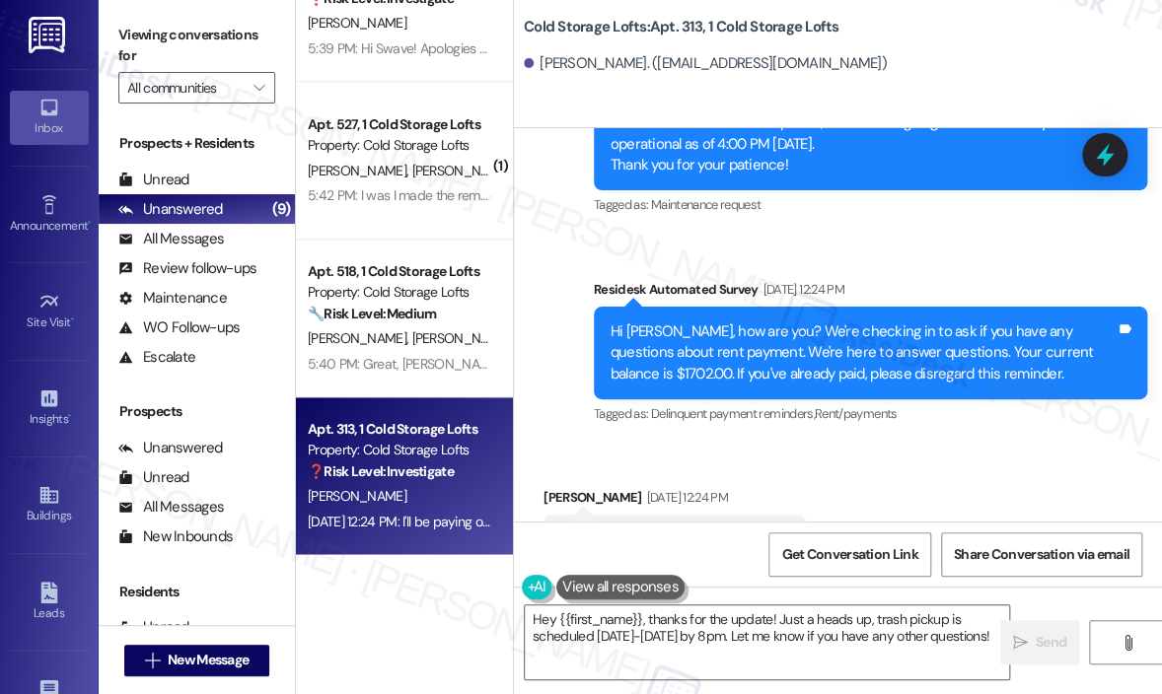
drag, startPoint x: 702, startPoint y: 457, endPoint x: 548, endPoint y: 456, distance: 153.8
click at [548, 515] on div "I'll be paying on the 15th thank you! Tags and notes" at bounding box center [673, 540] width 261 height 50
copy div "I'll be paying on the 15th"
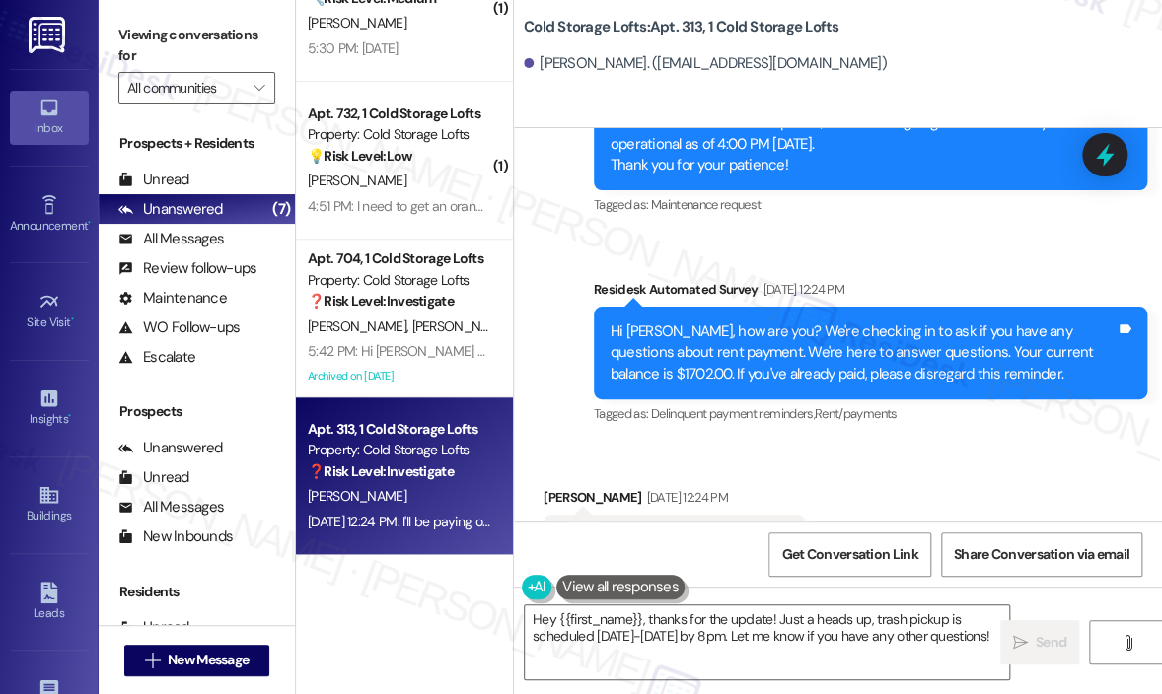
click at [939, 443] on div "Received via SMS [PERSON_NAME] [DATE] 12:24 PM I'll be paying on the 15th thank…" at bounding box center [838, 526] width 648 height 167
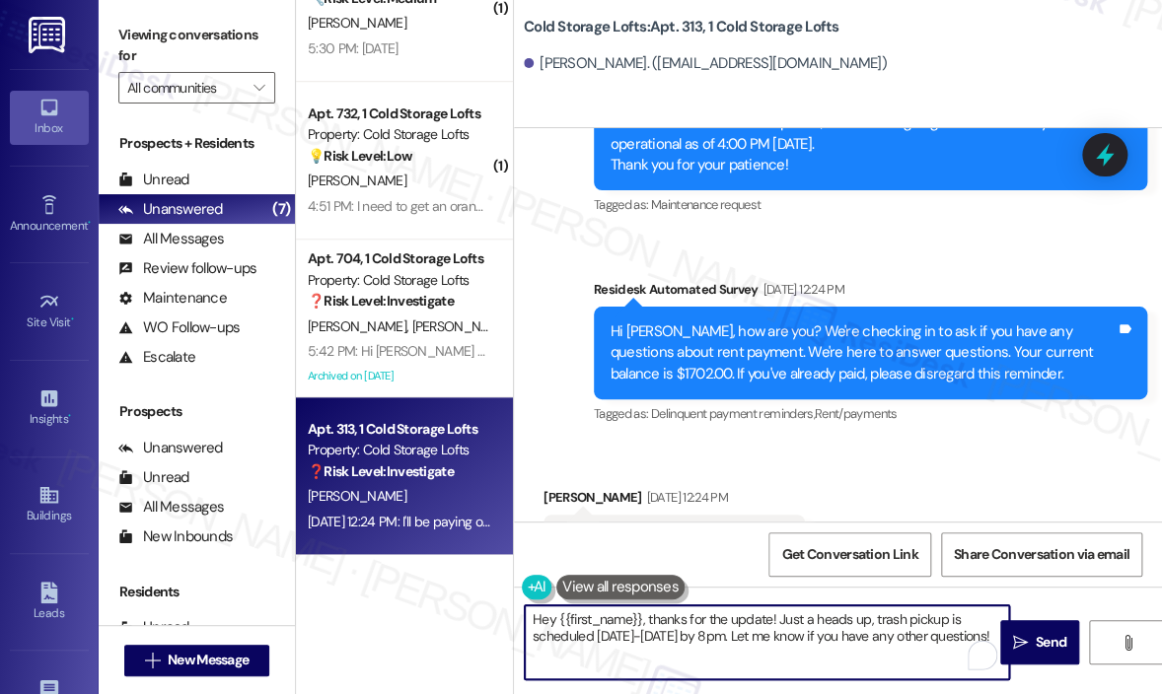
drag, startPoint x: 659, startPoint y: 660, endPoint x: 640, endPoint y: 614, distance: 49.1
click at [640, 614] on textarea "Hey {{first_name}}, thanks for the update! Just a heads up, trash pickup is sch…" at bounding box center [767, 642] width 484 height 74
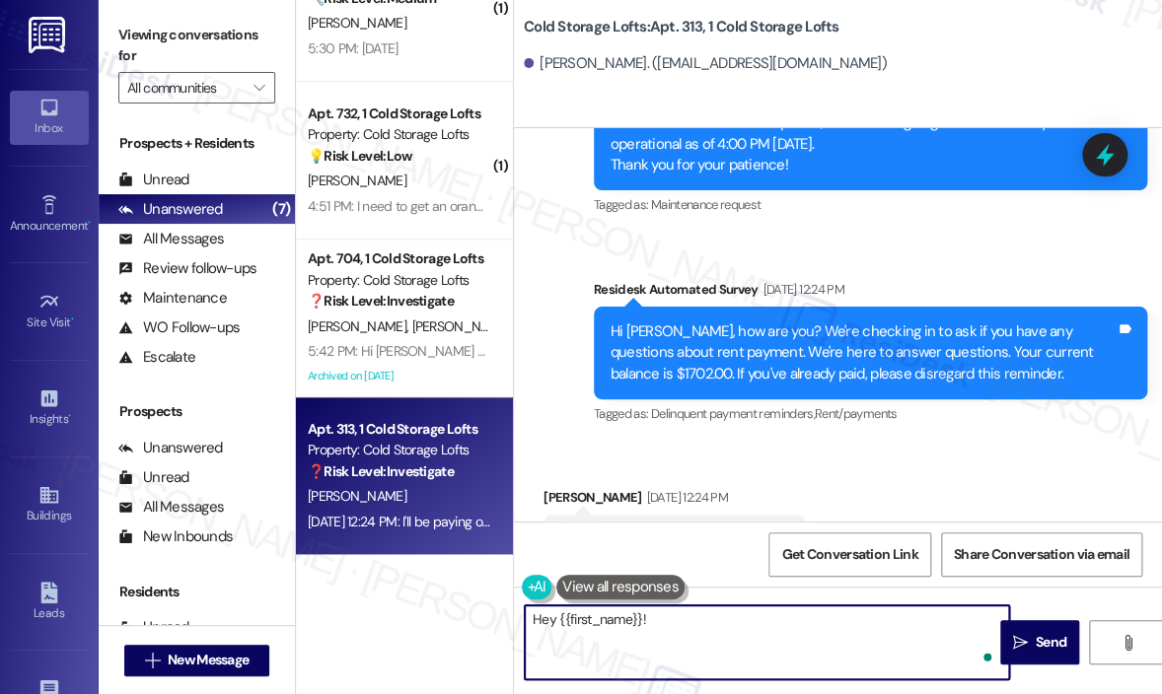
paste textarea "Can you let me know how you’ll be processing the payment on the 15th so I can n…"
type textarea "Hey {{first_name}}! Can you let me know how you’ll be processing the payment on…"
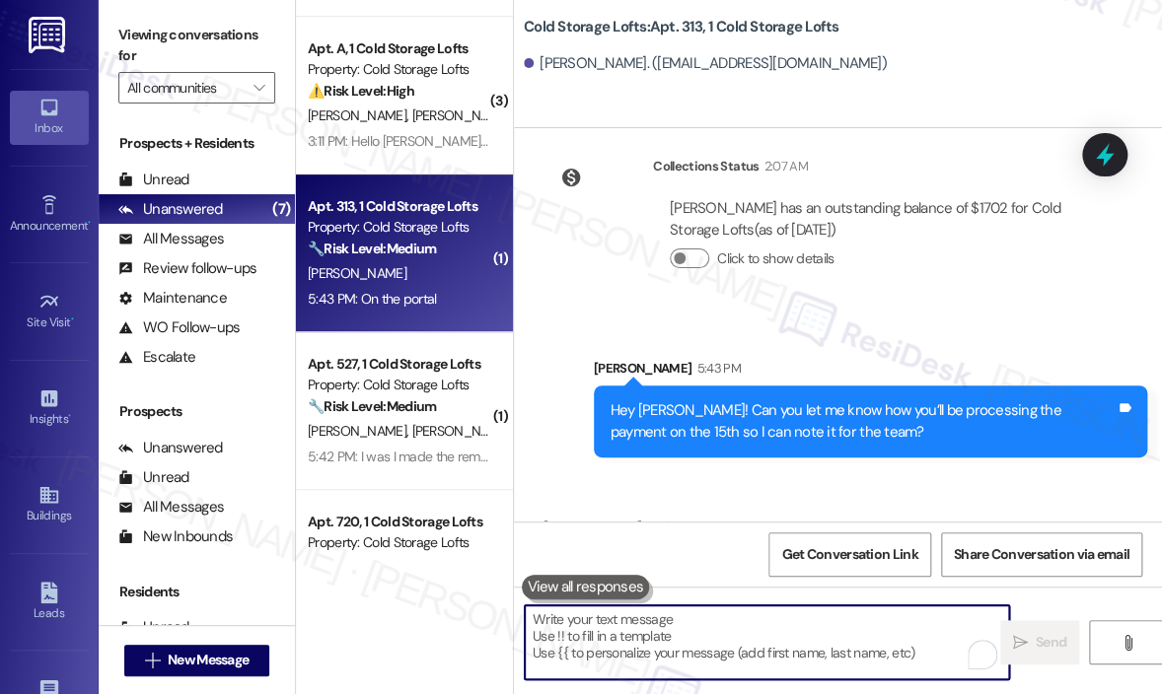
scroll to position [0, 0]
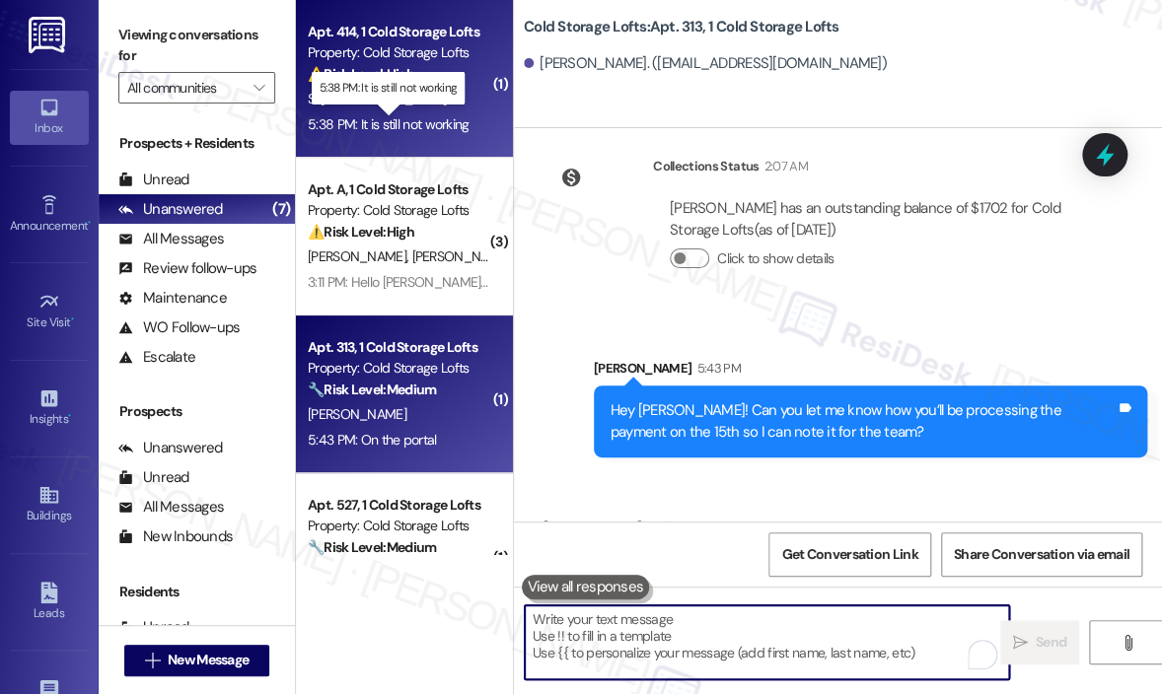
click at [430, 120] on div "5:38 PM: It is still not working 5:38 PM: It is still not working" at bounding box center [389, 124] width 162 height 18
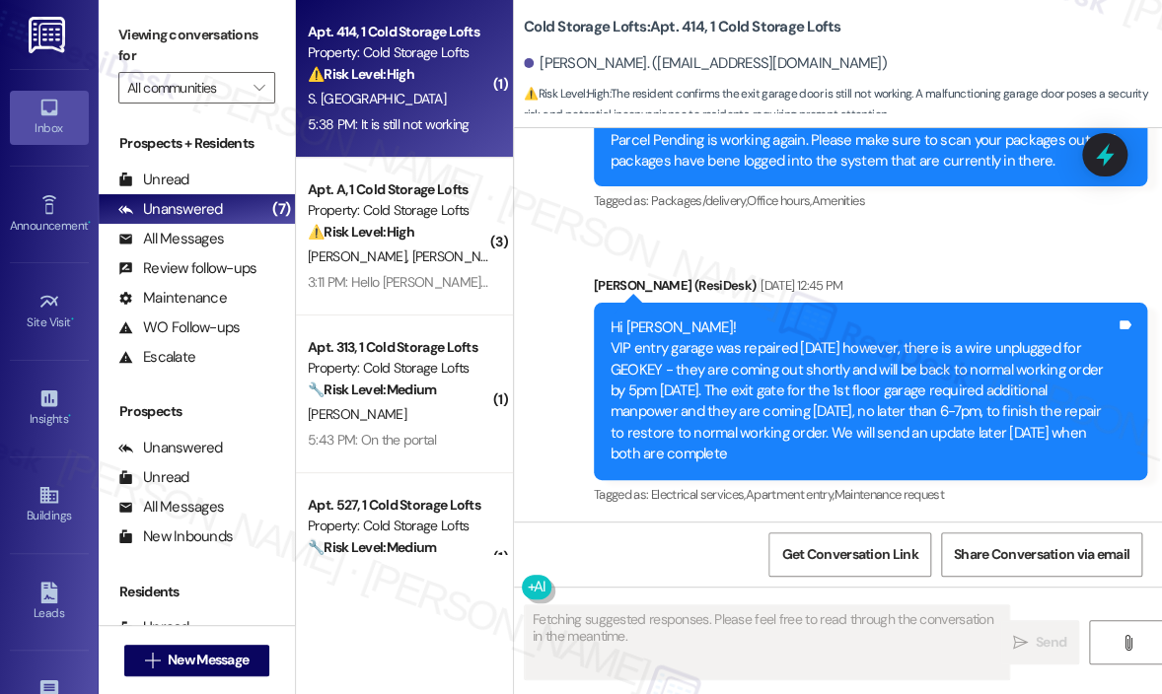
scroll to position [23899, 0]
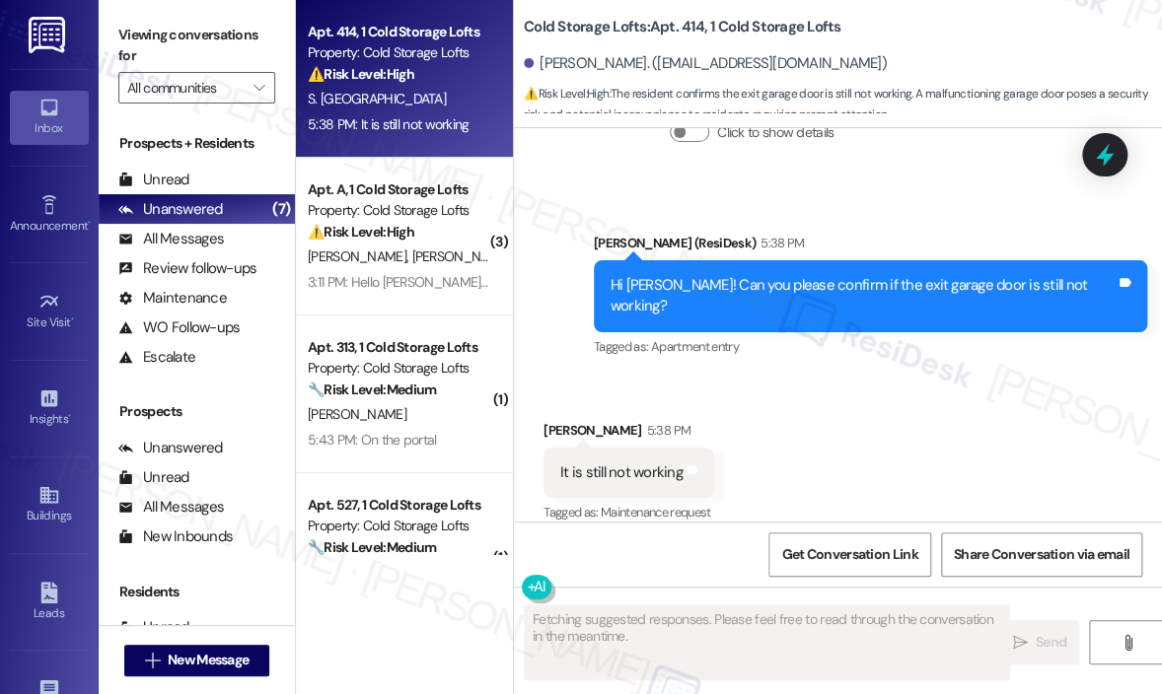
click at [974, 409] on div "Received via SMS [PERSON_NAME] 5:38 PM It is still not working Tags and notes T…" at bounding box center [838, 459] width 648 height 167
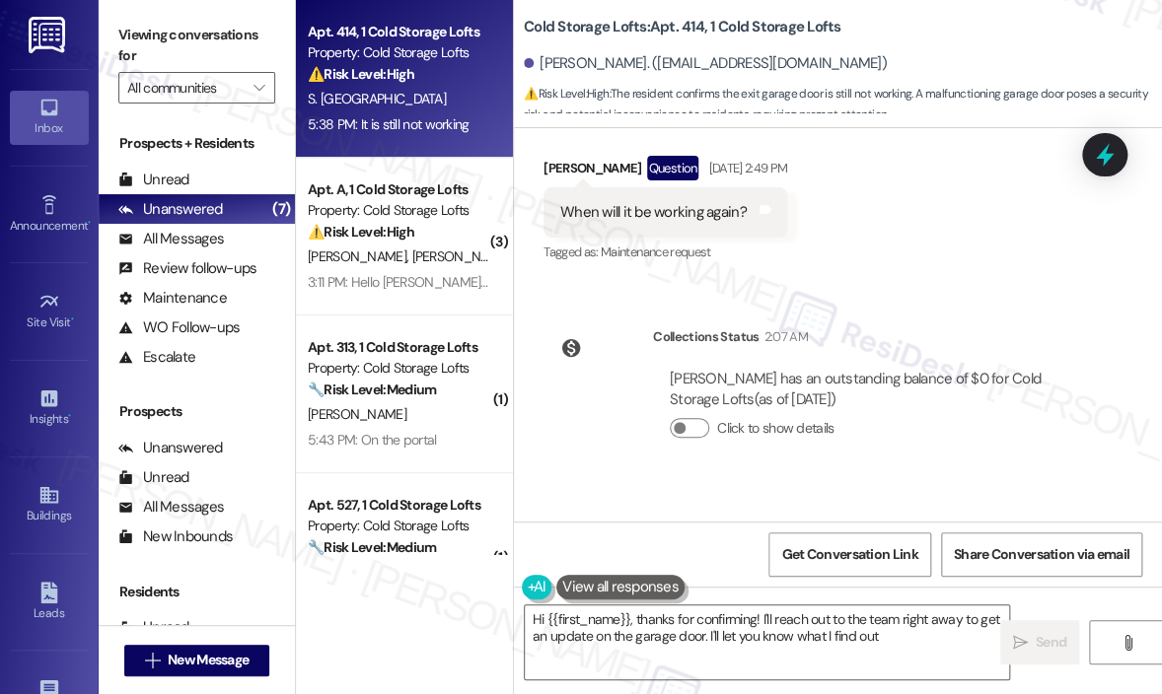
type textarea "Hi {{first_name}}, thanks for confirming! I'll reach out to the team right away…"
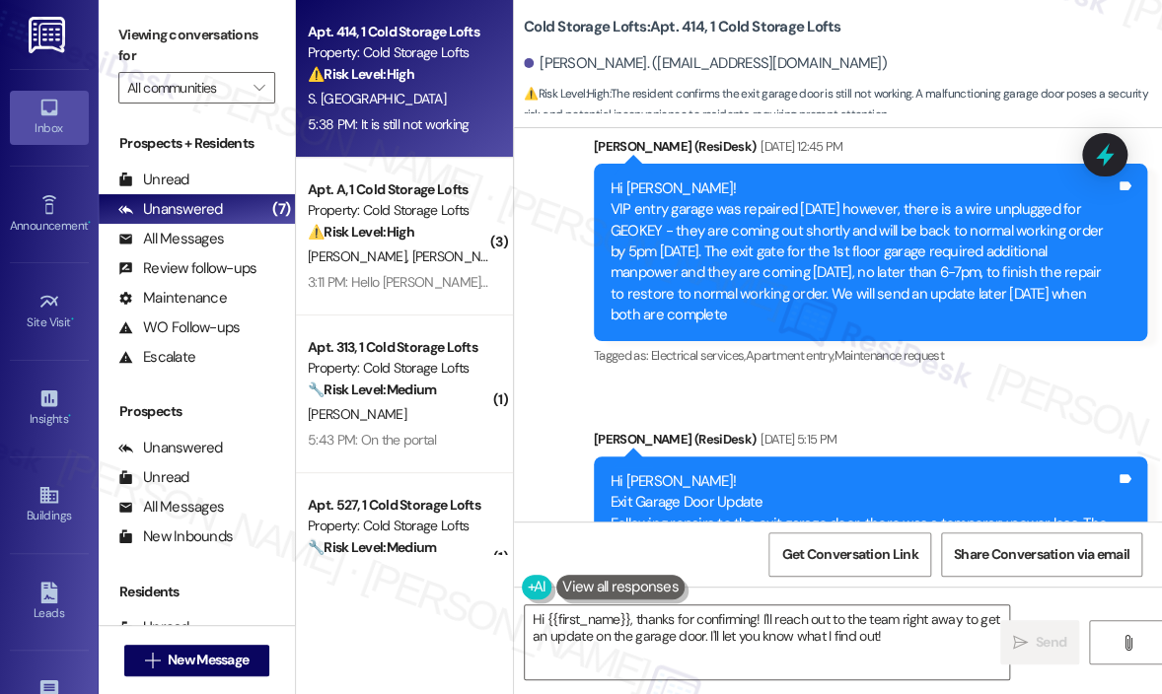
scroll to position [23012, 0]
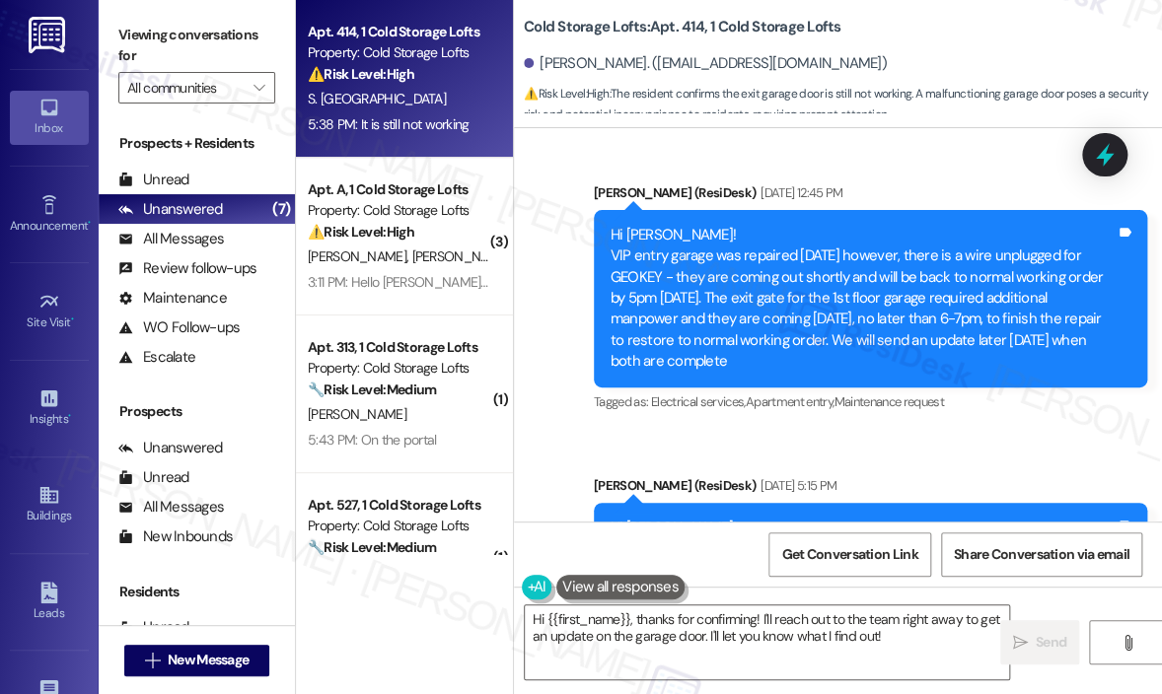
click at [919, 58] on div "[PERSON_NAME]. ([EMAIL_ADDRESS][DOMAIN_NAME])" at bounding box center [843, 63] width 638 height 39
click at [959, 50] on div "[PERSON_NAME]. ([EMAIL_ADDRESS][DOMAIN_NAME])" at bounding box center [843, 63] width 638 height 39
click at [930, 54] on div "[PERSON_NAME]. ([EMAIL_ADDRESS][DOMAIN_NAME])" at bounding box center [843, 63] width 638 height 39
